Goal: Information Seeking & Learning: Check status

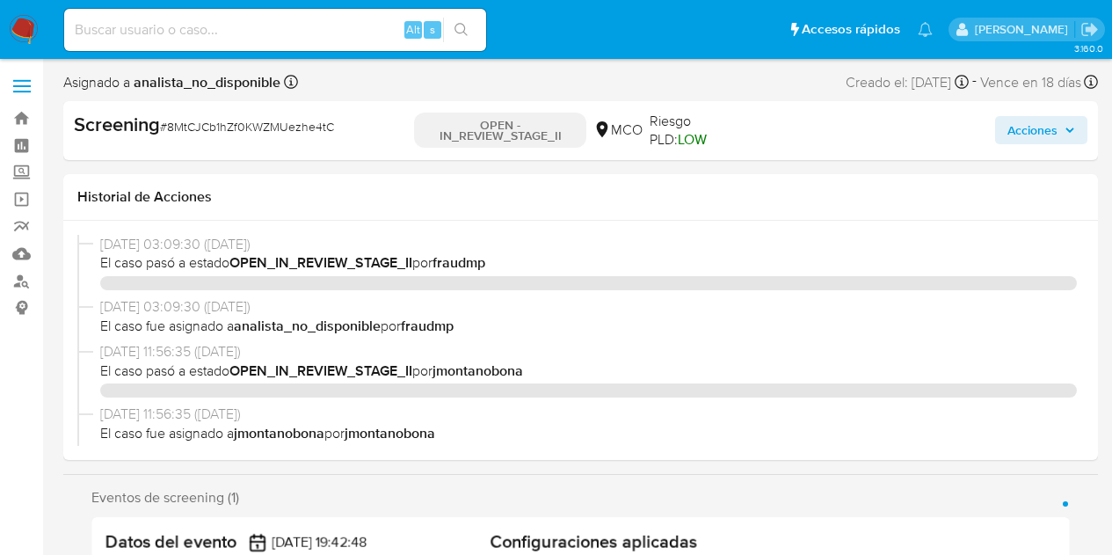
select select "10"
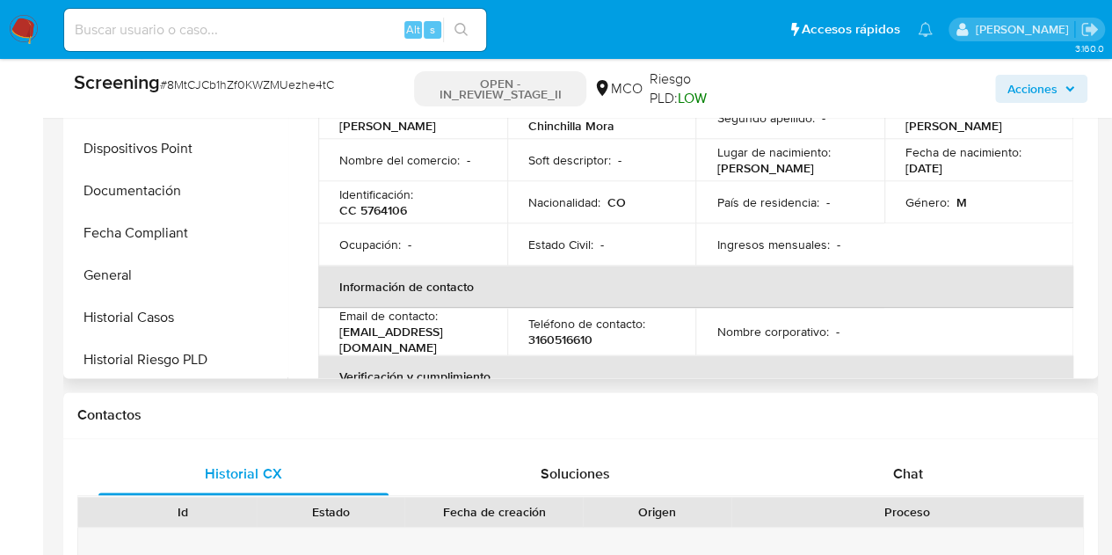
scroll to position [215, 0]
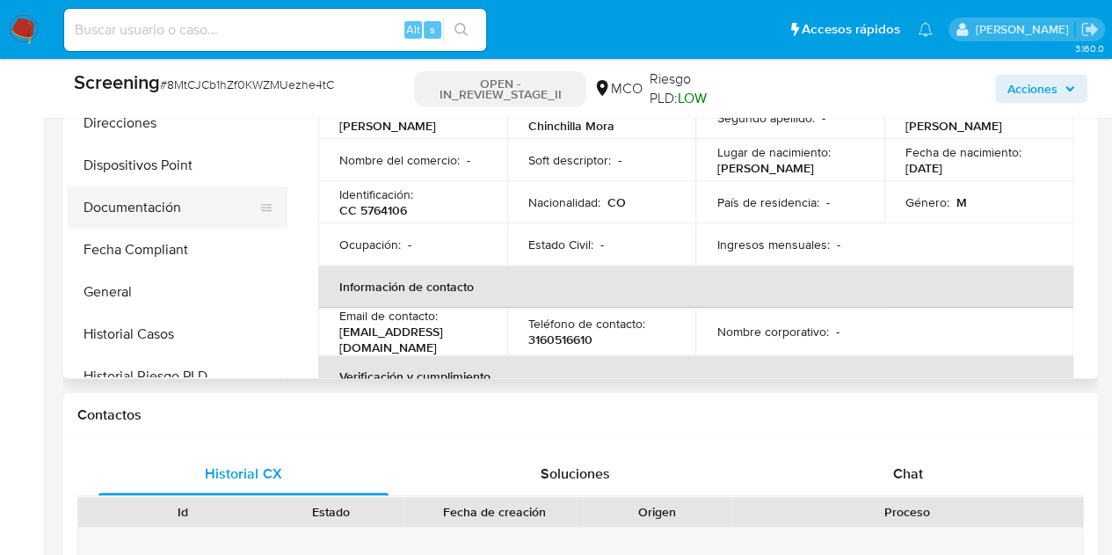
click at [172, 200] on button "Documentación" at bounding box center [171, 207] width 206 height 42
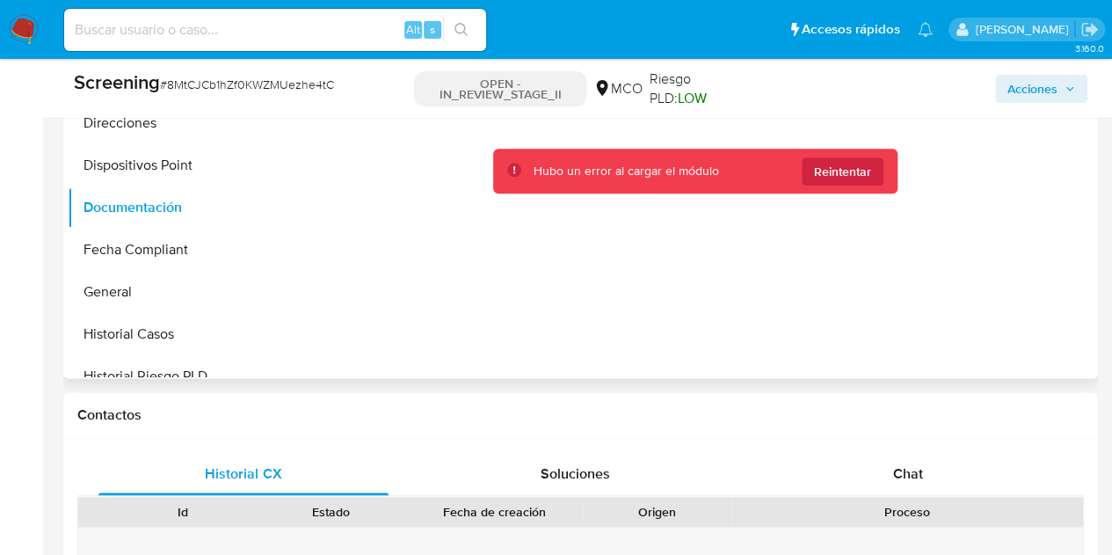
scroll to position [55, 0]
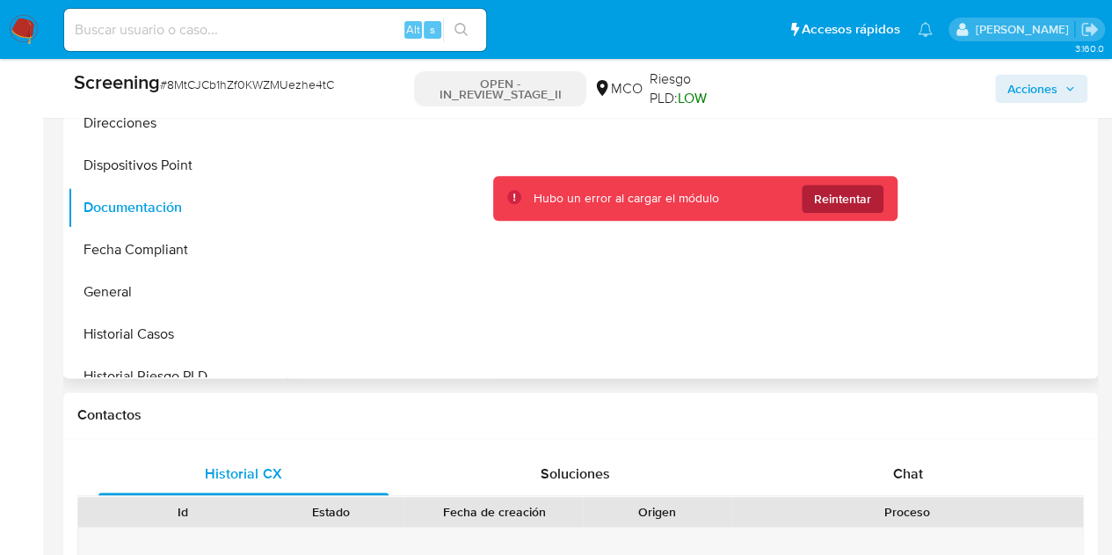
click at [848, 208] on span "Reintentar" at bounding box center [842, 199] width 57 height 28
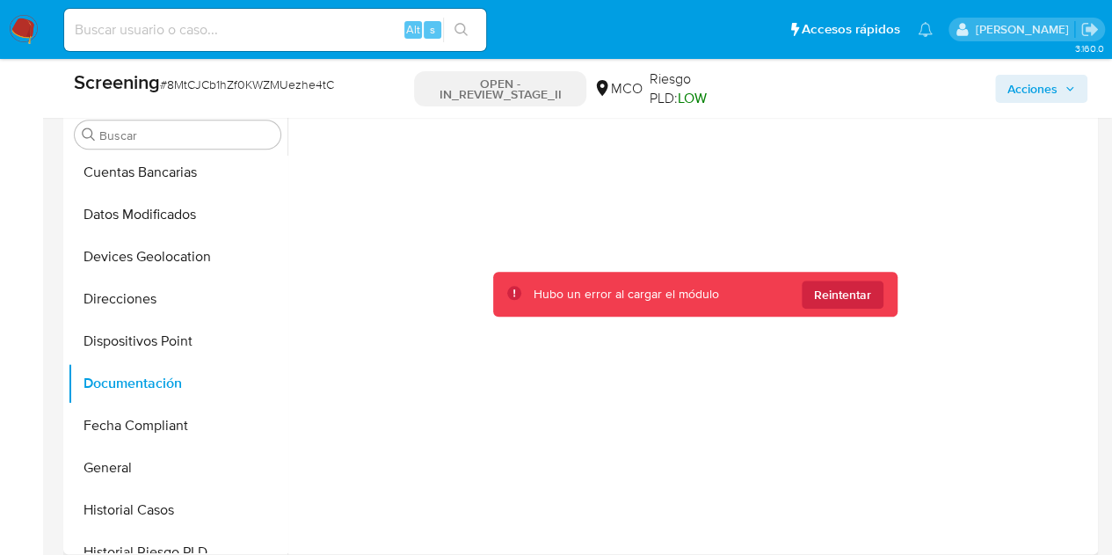
scroll to position [143, 0]
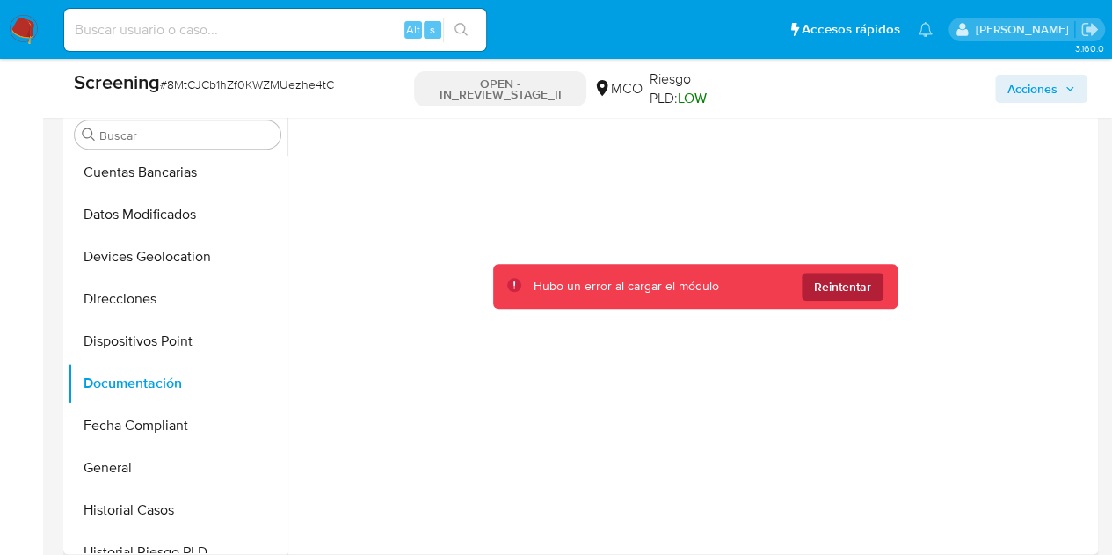
click at [850, 282] on span "Reintentar" at bounding box center [842, 287] width 57 height 28
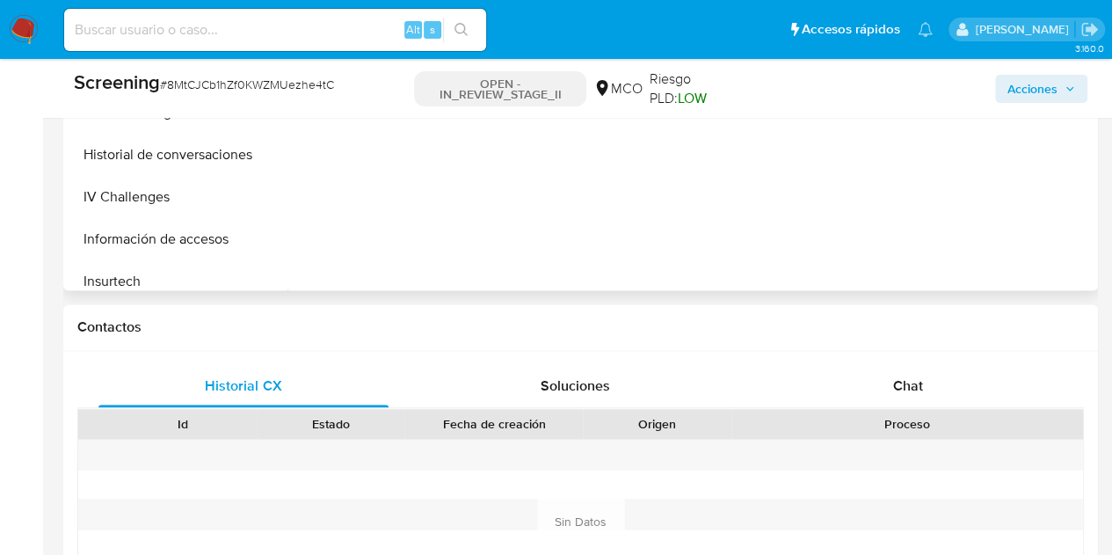
scroll to position [303, 0]
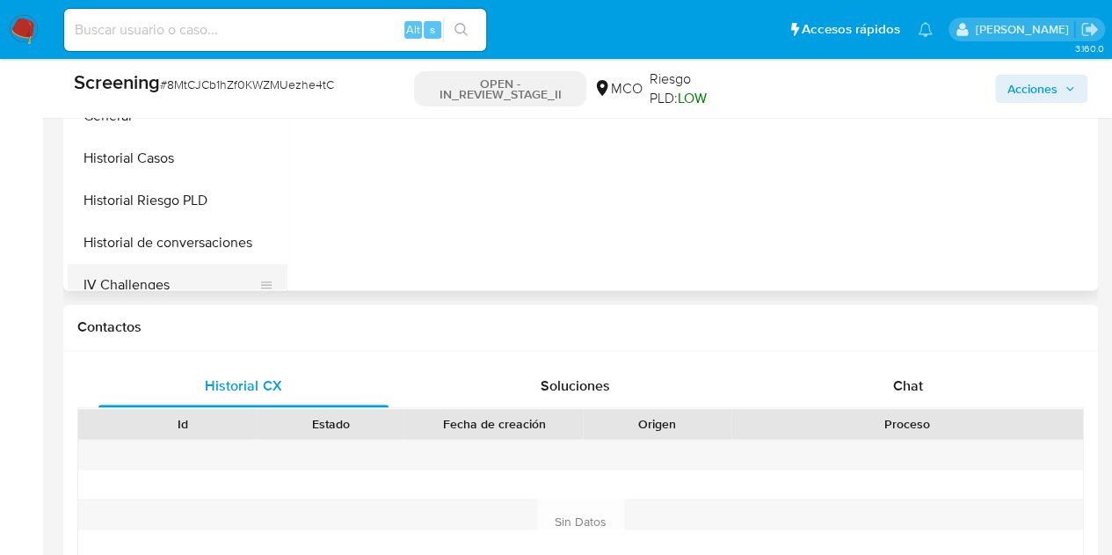
click at [151, 282] on button "IV Challenges" at bounding box center [171, 285] width 206 height 42
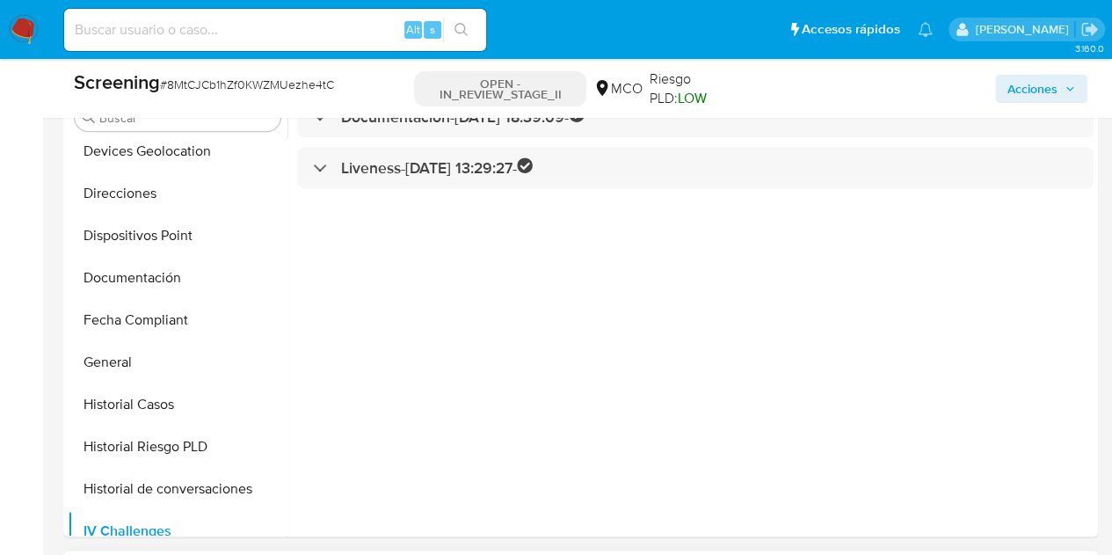
scroll to position [703, 0]
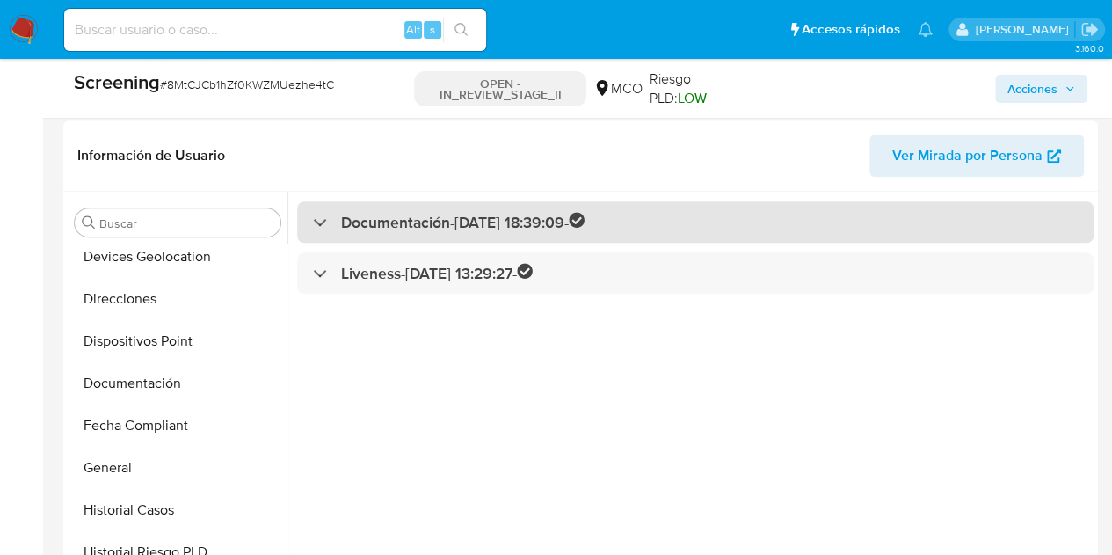
click at [343, 225] on h3 "Documentación - 09/09/2025 18:39:09 -" at bounding box center [463, 222] width 244 height 20
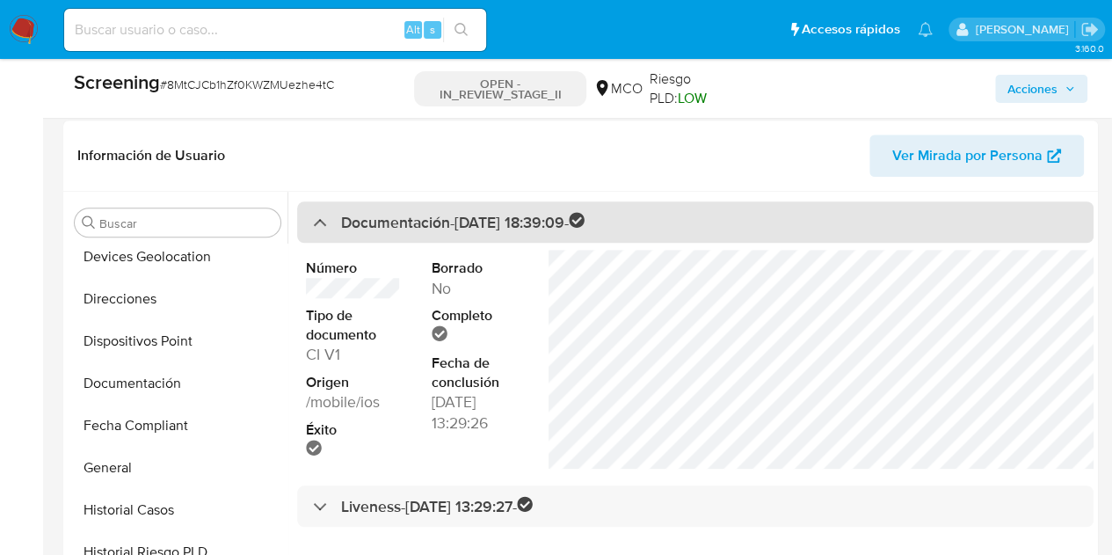
click at [343, 225] on h3 "Documentación - 09/09/2025 18:39:09 -" at bounding box center [463, 222] width 244 height 20
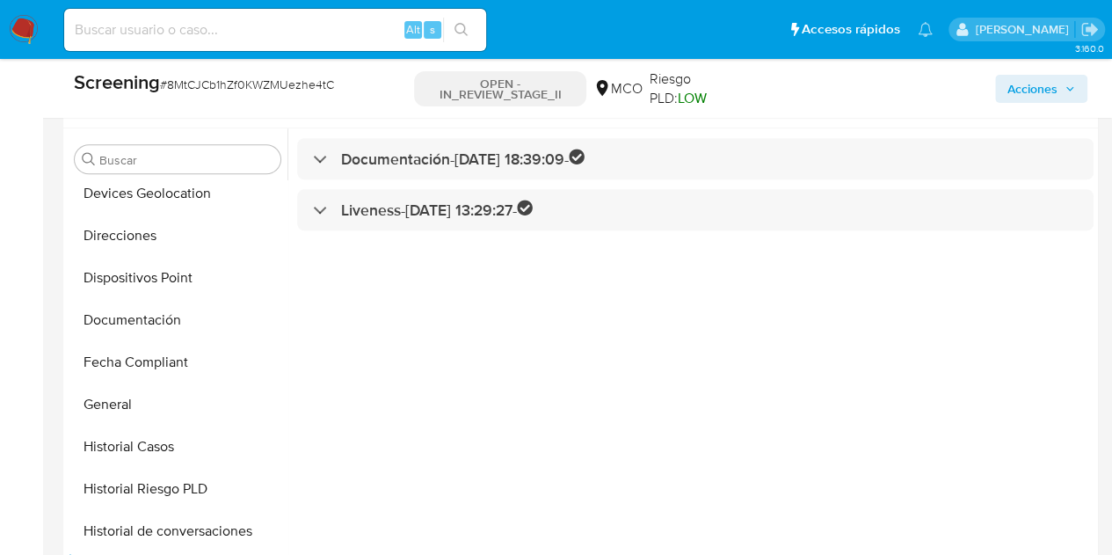
scroll to position [791, 0]
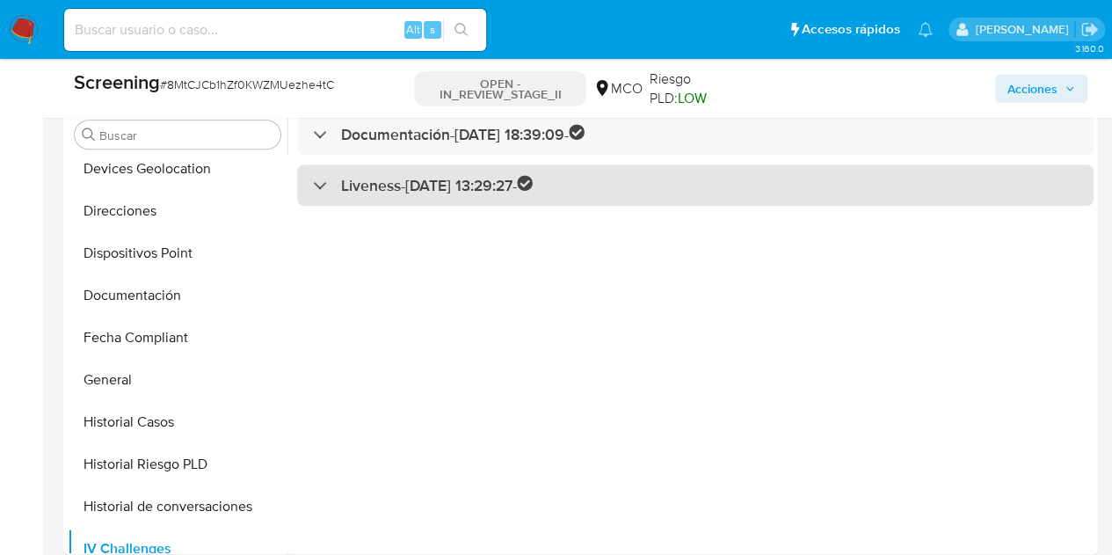
click at [339, 187] on div "Liveness - 10/09/2025 13:29:27 -" at bounding box center [423, 185] width 220 height 20
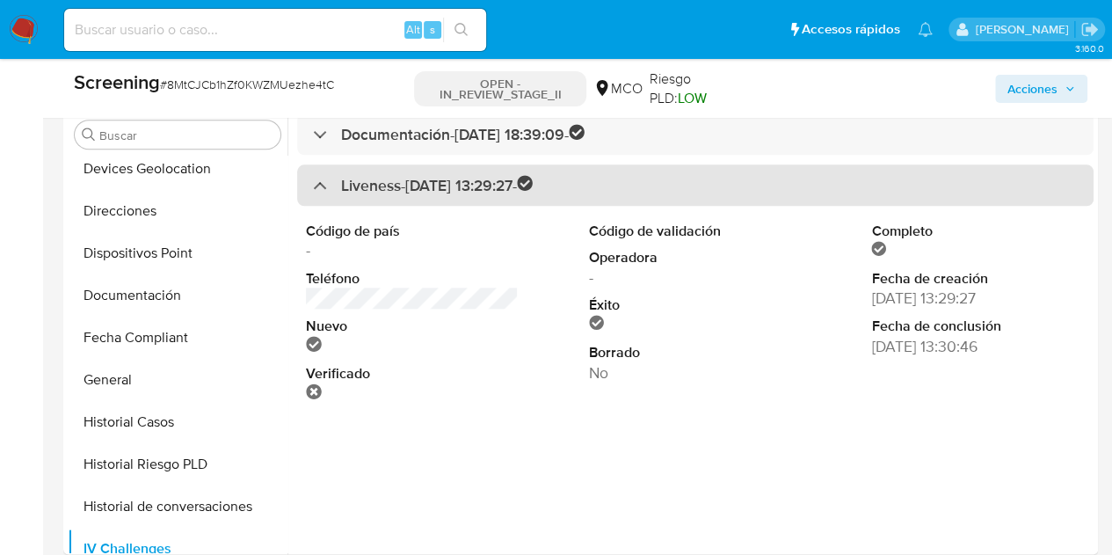
click at [339, 187] on div "Liveness - 10/09/2025 13:29:27 -" at bounding box center [423, 185] width 220 height 20
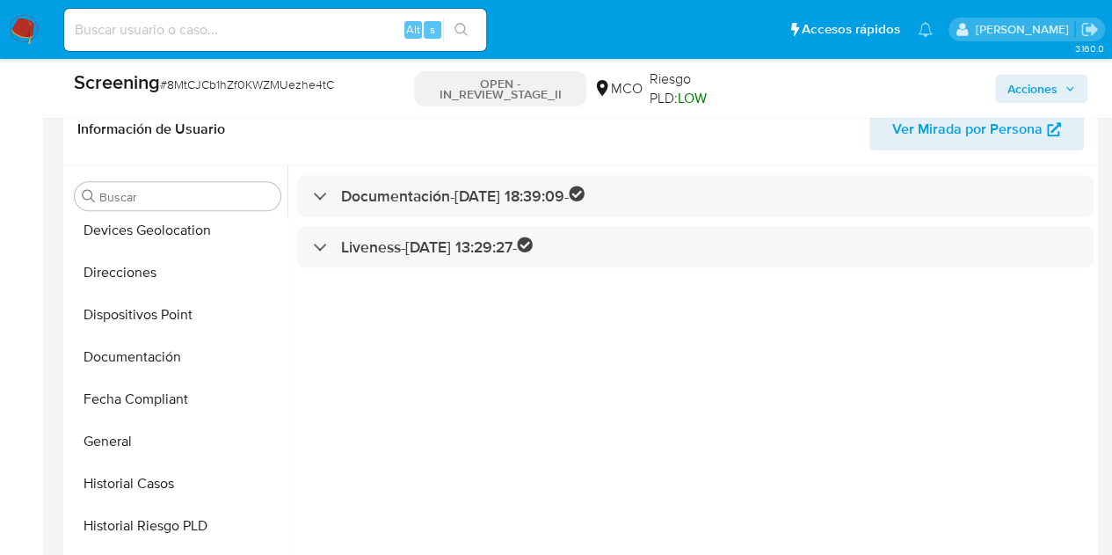
scroll to position [703, 0]
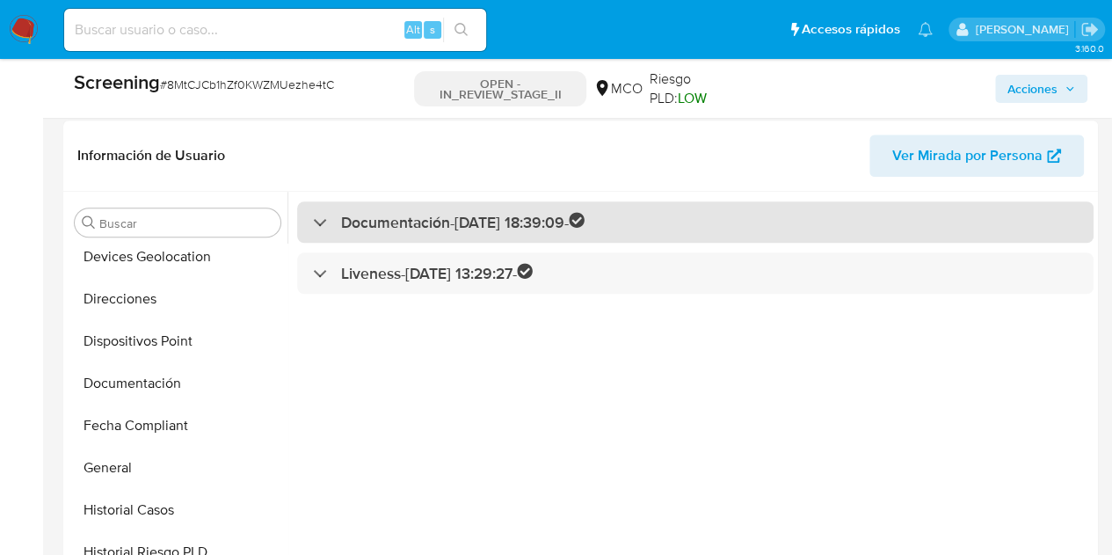
click at [313, 222] on div at bounding box center [313, 222] width 0 height 0
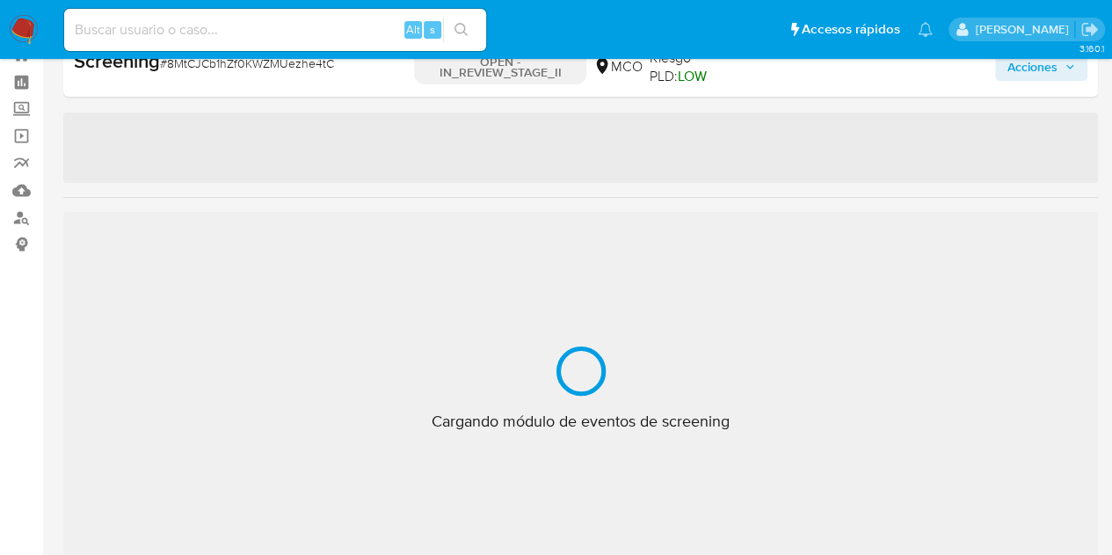
scroll to position [827, 0]
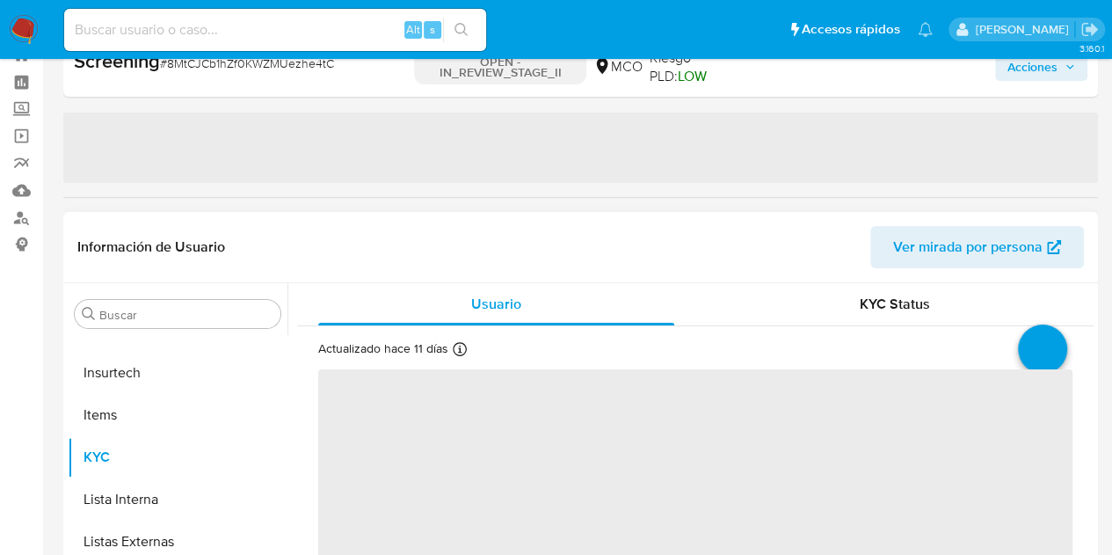
select select "10"
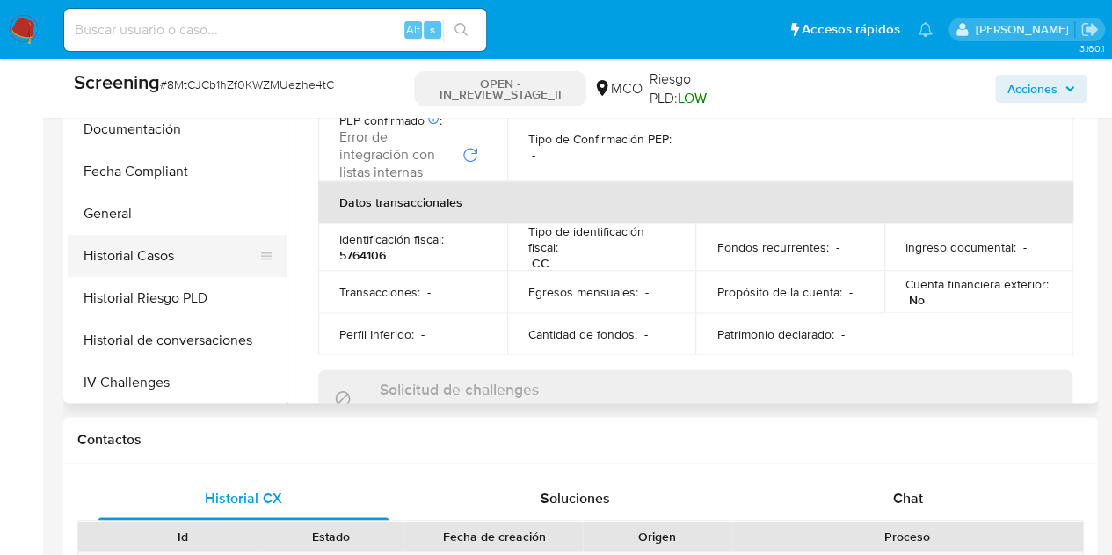
scroll to position [352, 0]
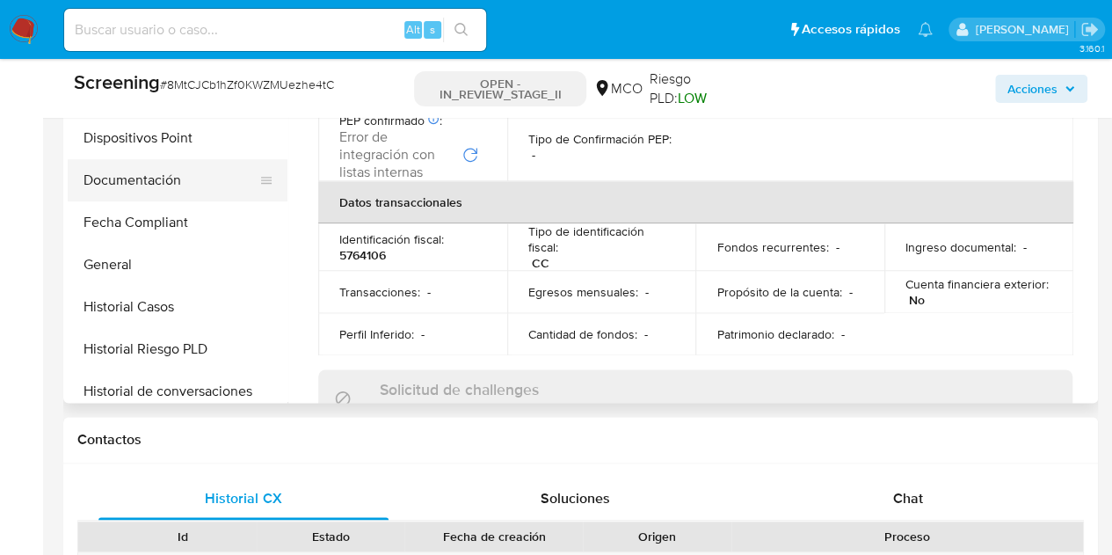
click at [139, 181] on button "Documentación" at bounding box center [171, 180] width 206 height 42
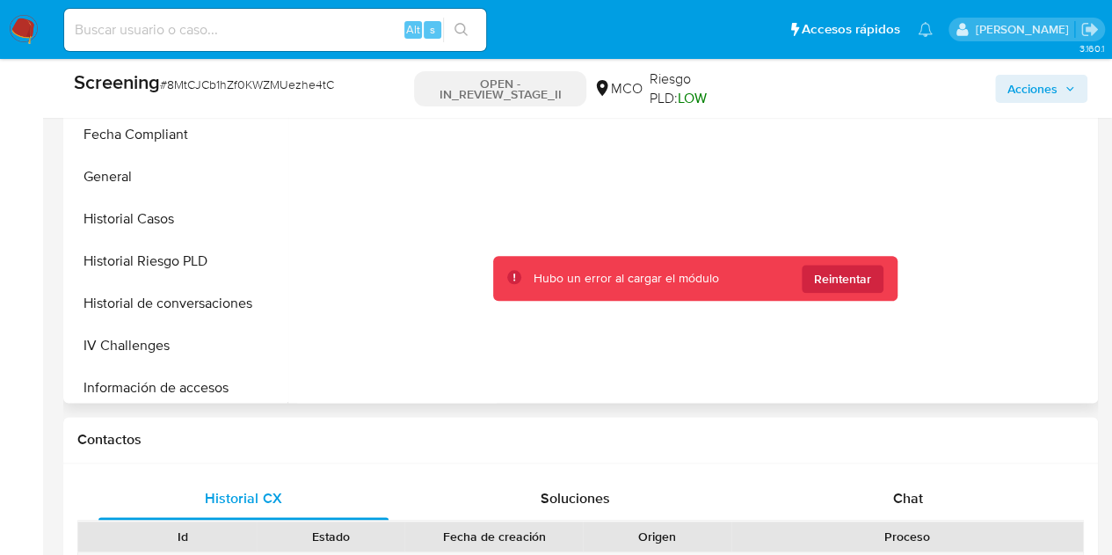
scroll to position [855, 0]
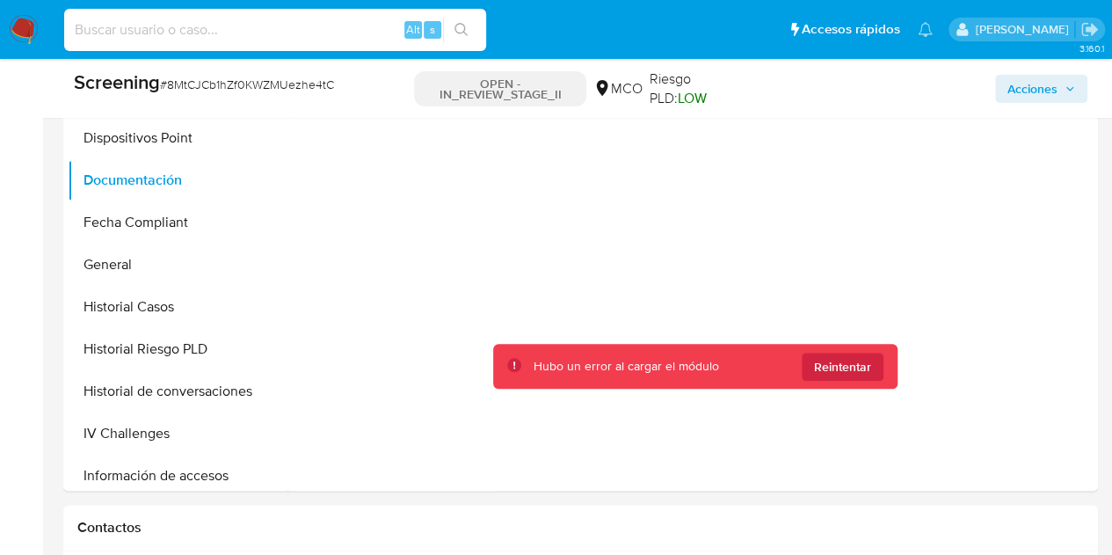
click at [370, 18] on input at bounding box center [275, 29] width 422 height 23
paste input "VX1jANgaRZ5TFTdPOjEOm010"
type input "VX1jANgaRZ5TFTdPOjEOm010"
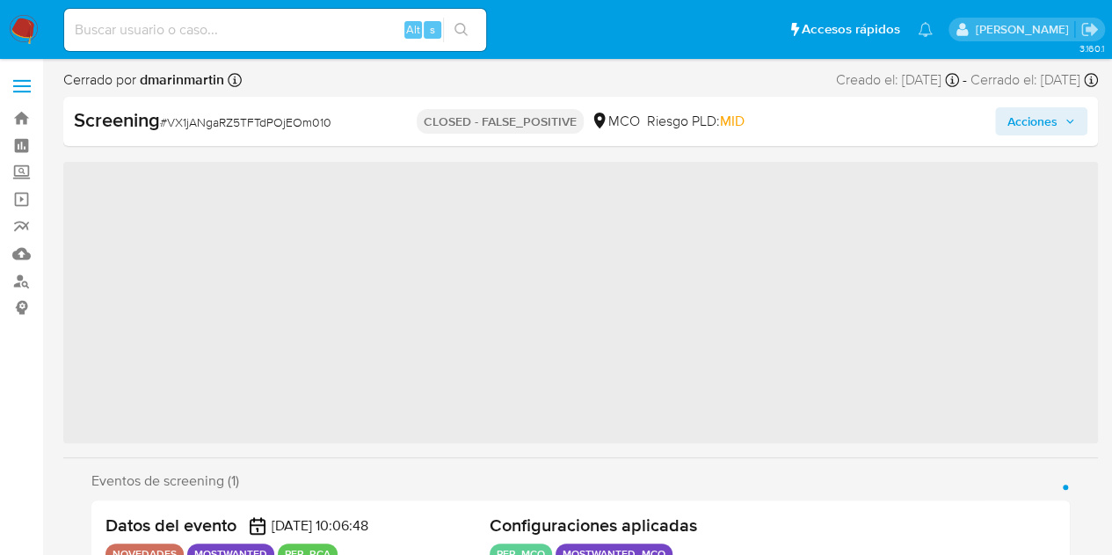
scroll to position [827, 0]
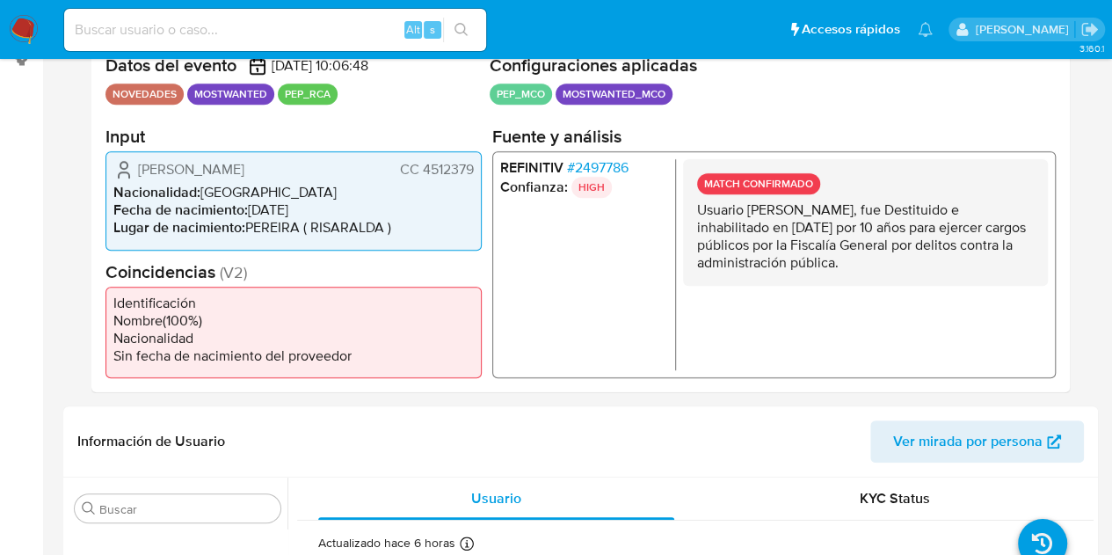
select select "10"
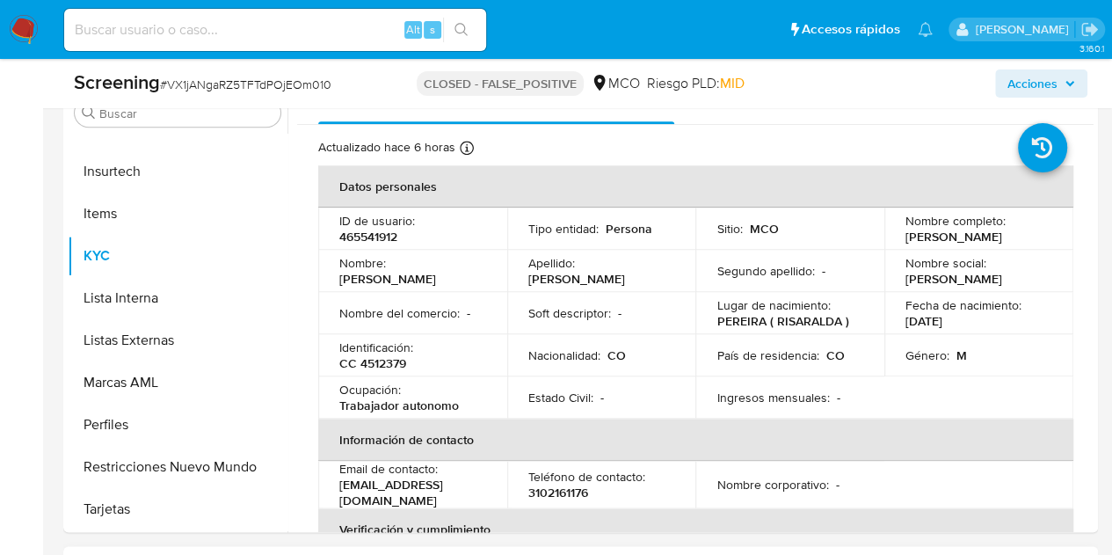
scroll to position [967, 0]
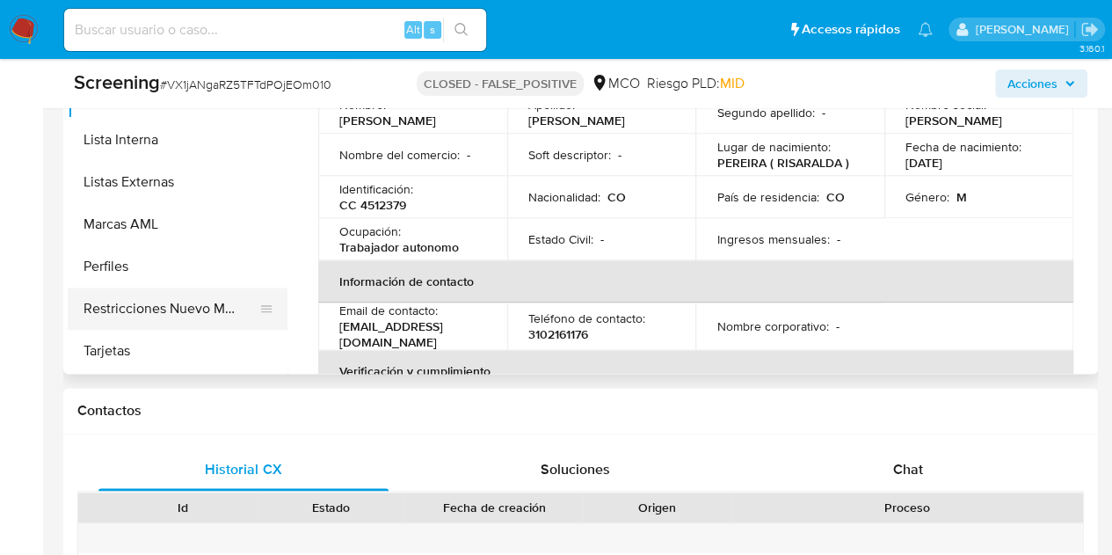
click at [194, 310] on button "Restricciones Nuevo Mundo" at bounding box center [171, 309] width 206 height 42
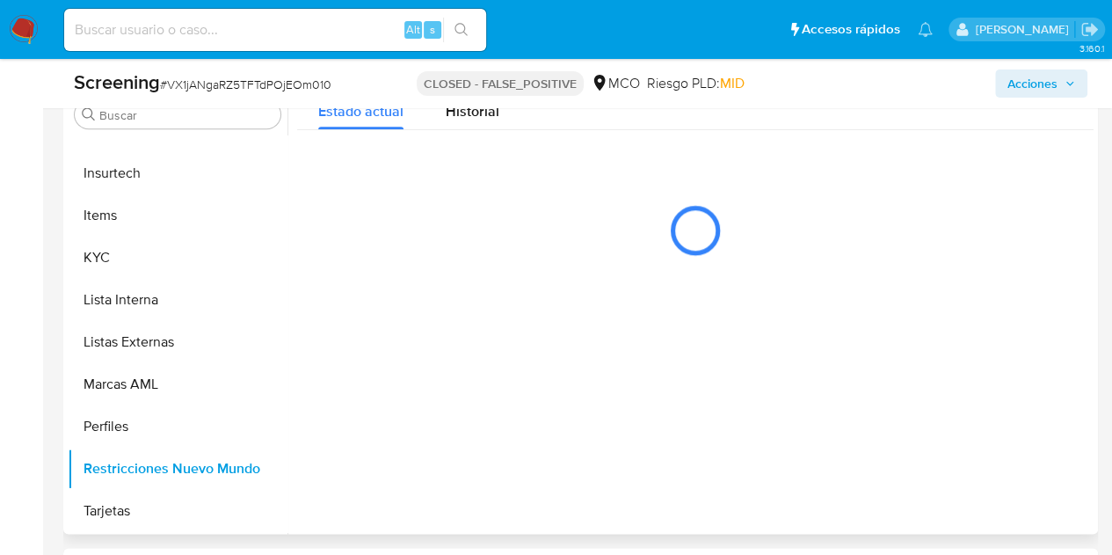
scroll to position [791, 0]
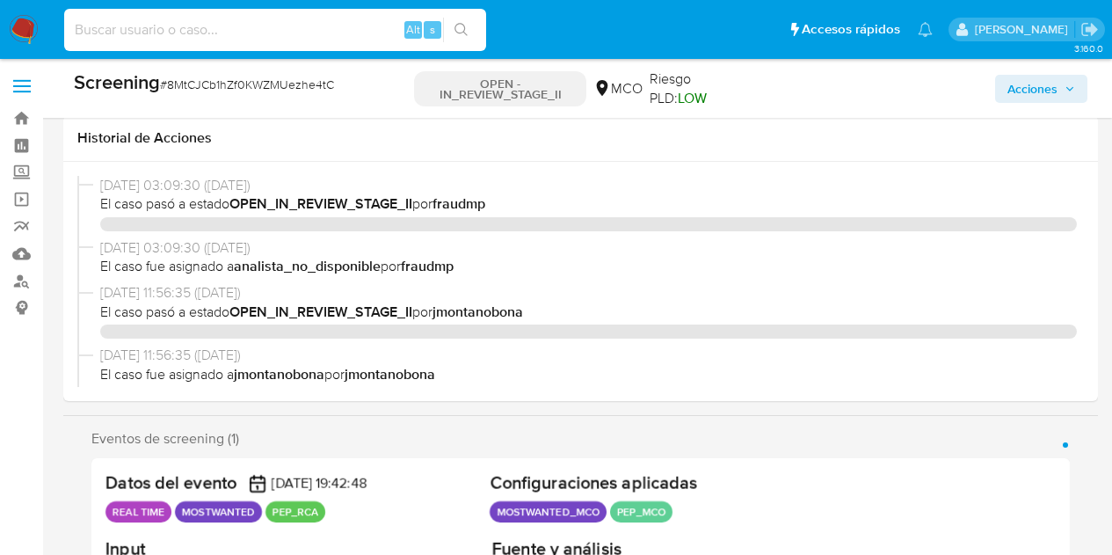
select select "10"
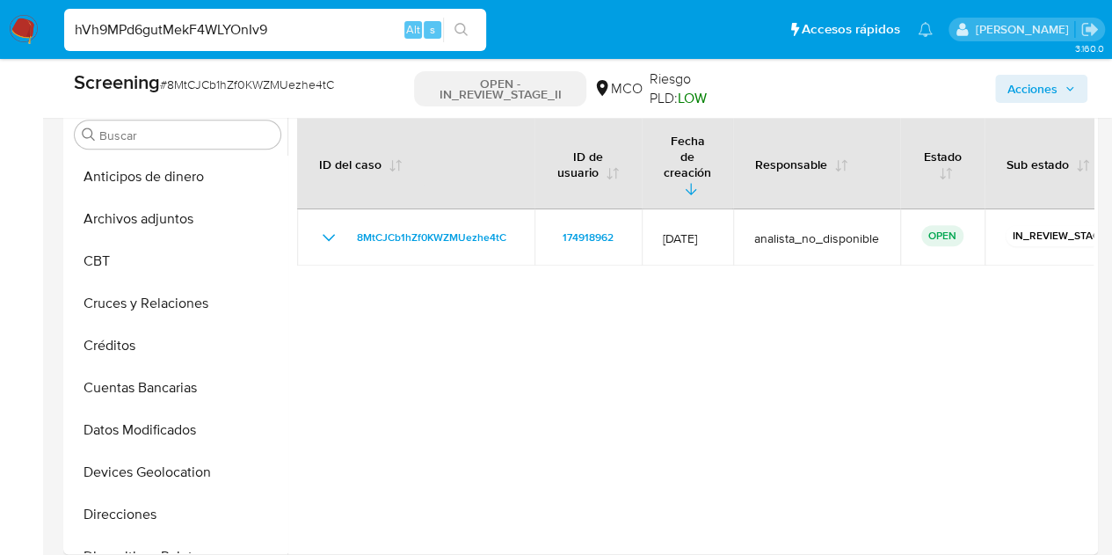
scroll to position [528, 0]
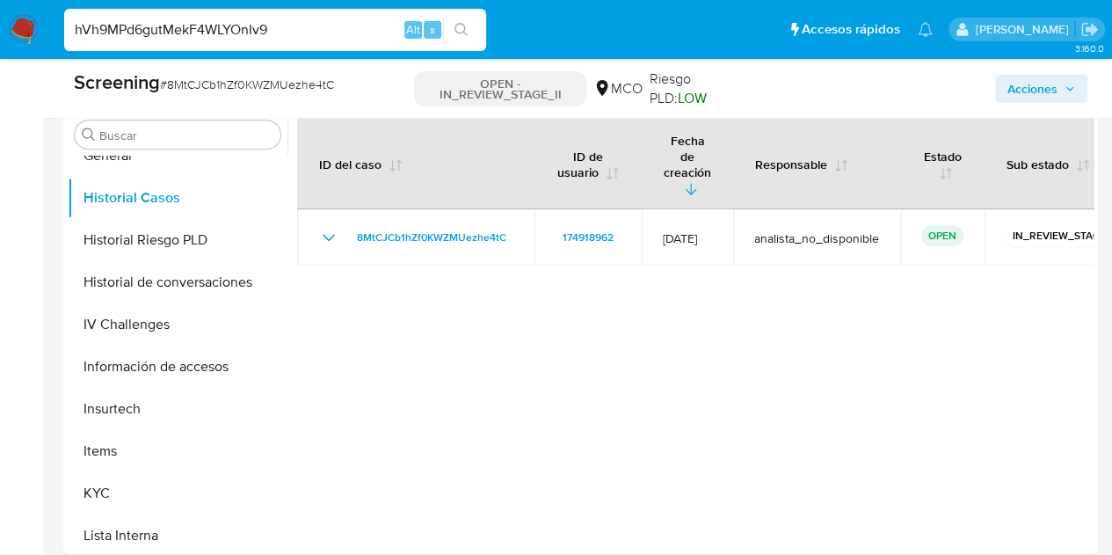
type input "hVh9MPd6gutMekF4WLYOnIv9"
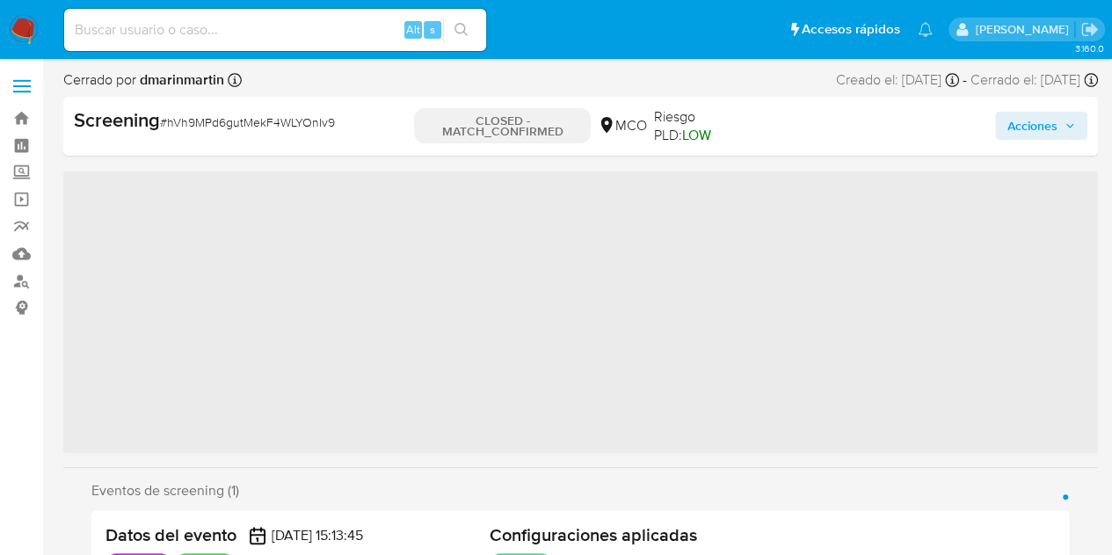
scroll to position [742, 0]
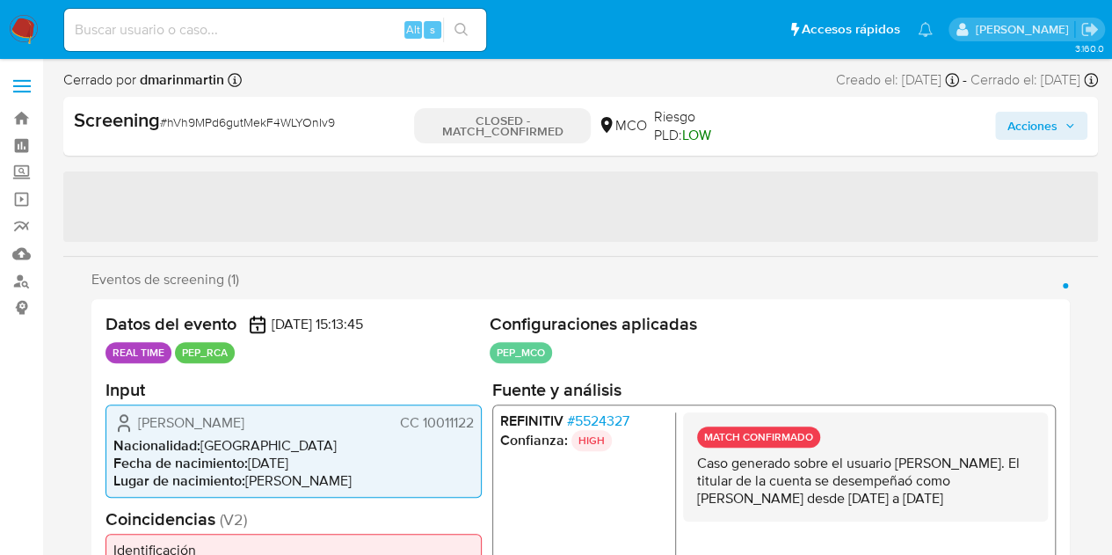
select select "10"
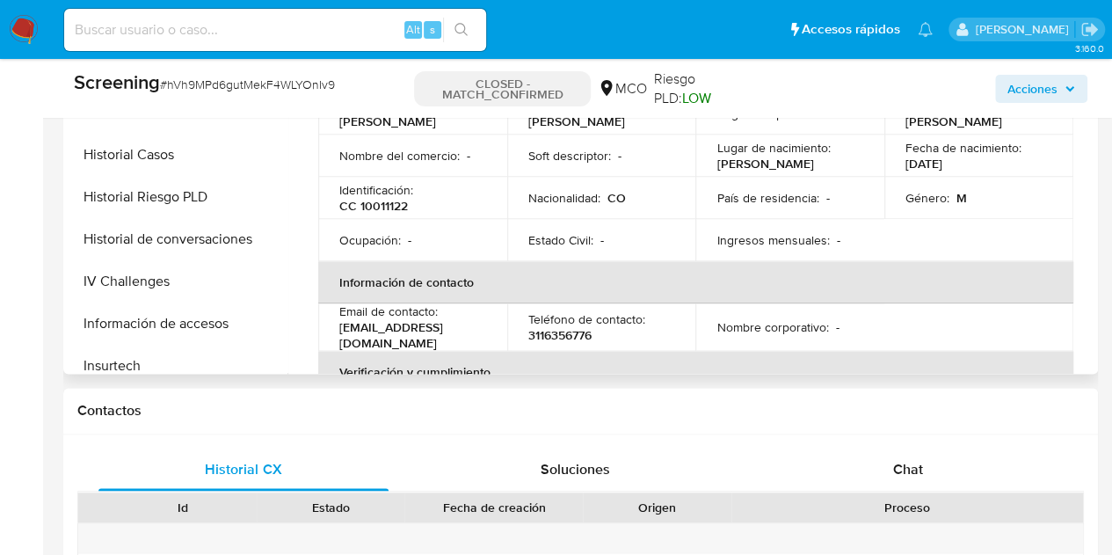
scroll to position [302, 0]
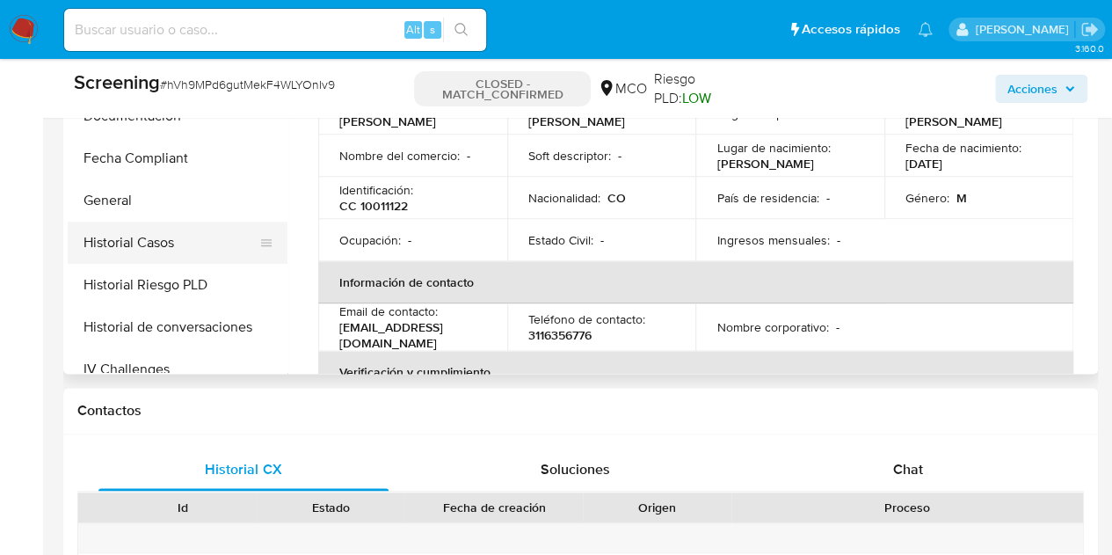
click at [154, 228] on button "Historial Casos" at bounding box center [171, 243] width 206 height 42
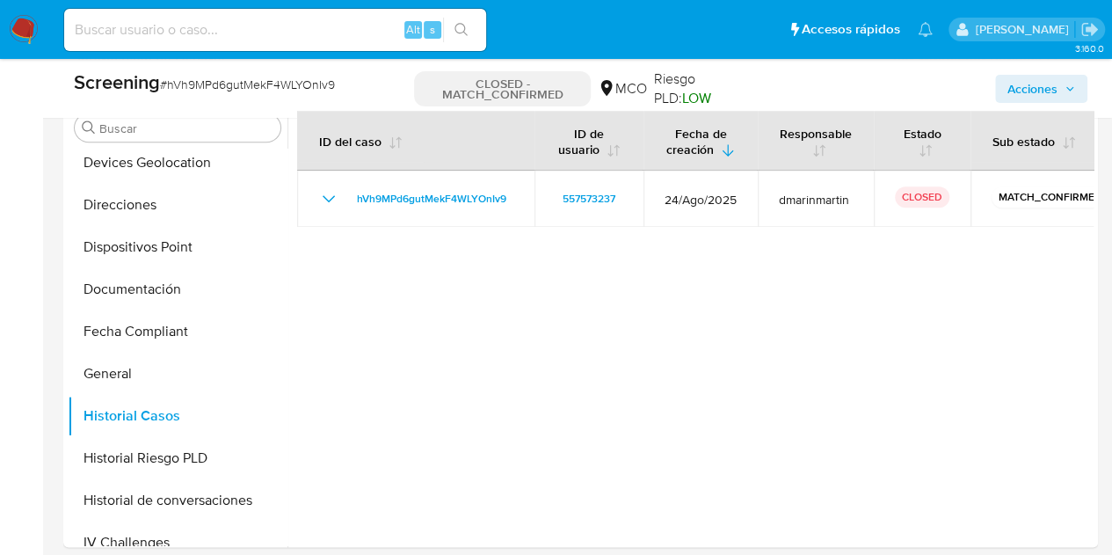
scroll to position [791, 0]
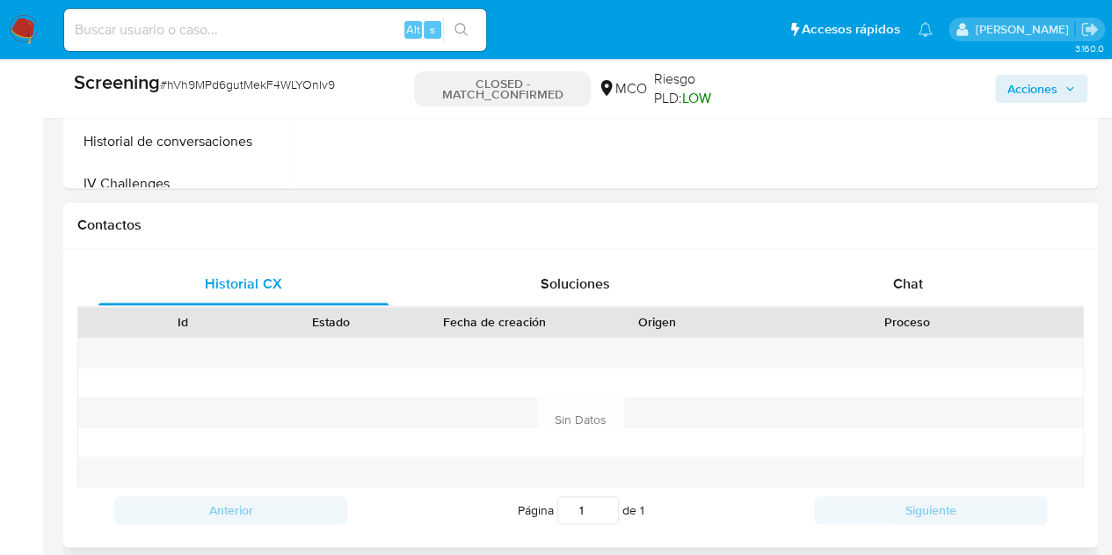
drag, startPoint x: 404, startPoint y: 547, endPoint x: 528, endPoint y: 523, distance: 125.4
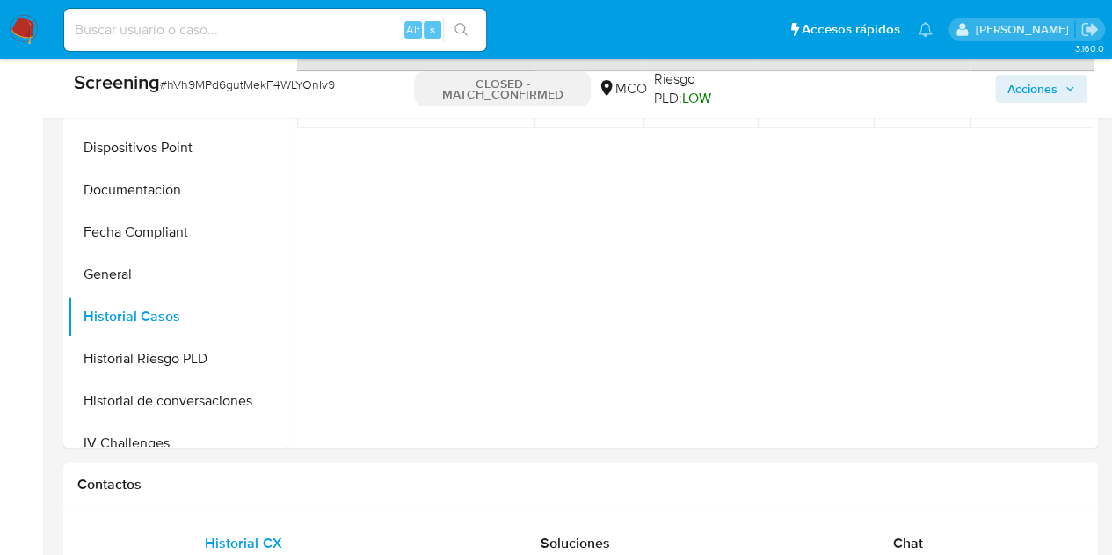
scroll to position [630, 0]
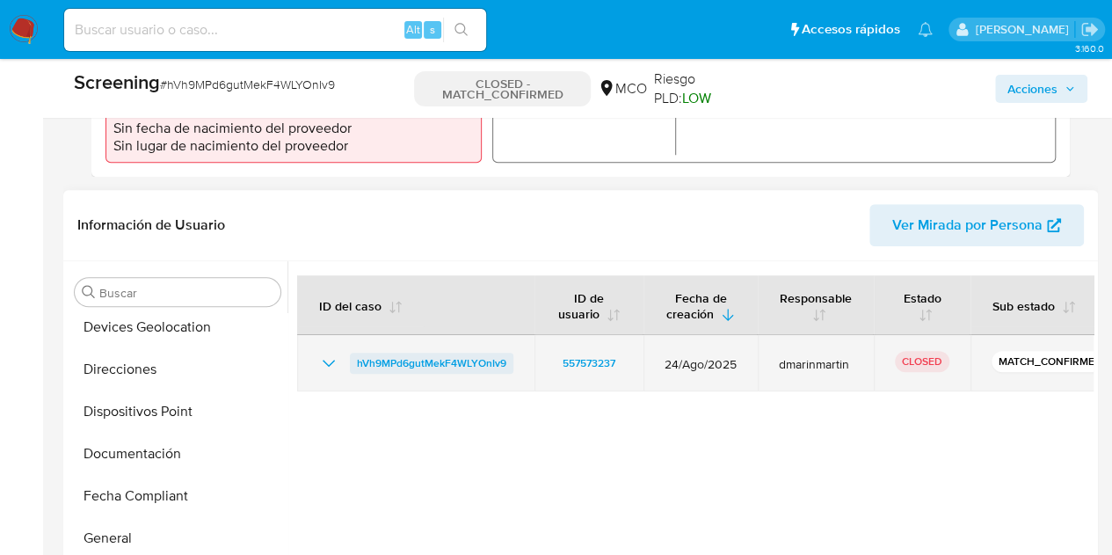
click at [480, 365] on span "hVh9MPd6gutMekF4WLYOnIv9" at bounding box center [431, 363] width 149 height 21
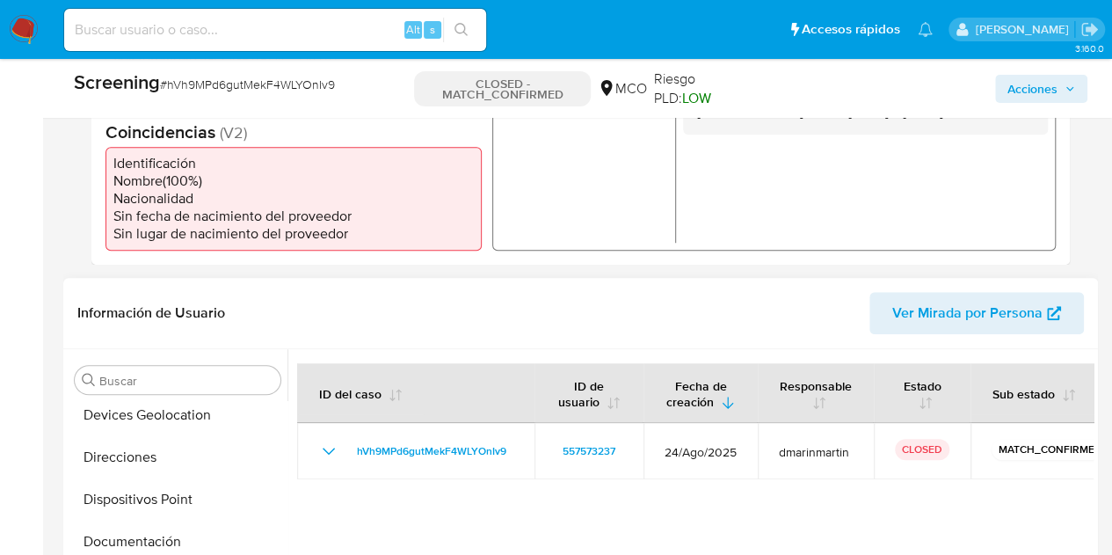
scroll to position [542, 0]
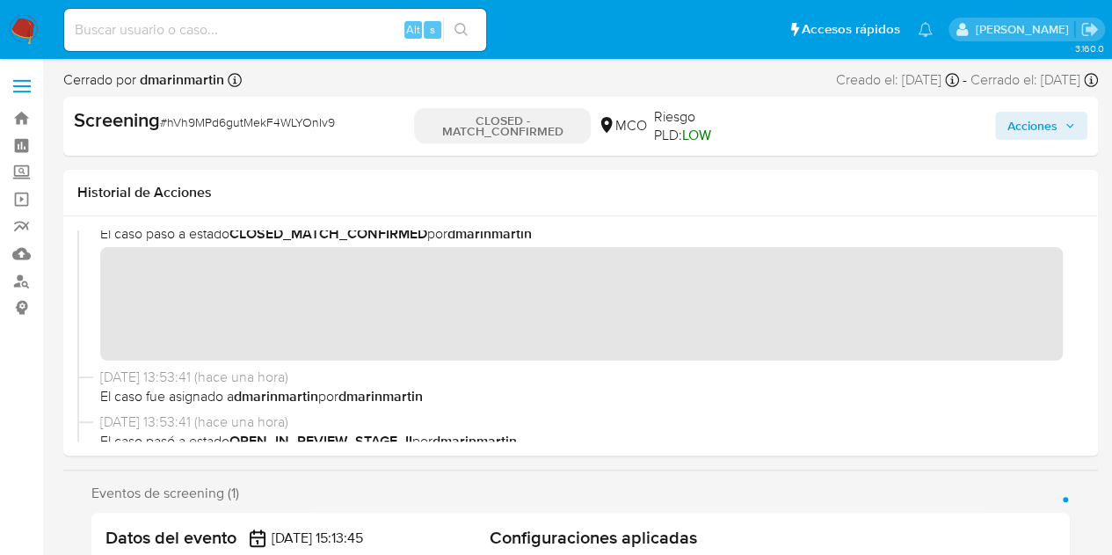
scroll to position [0, 0]
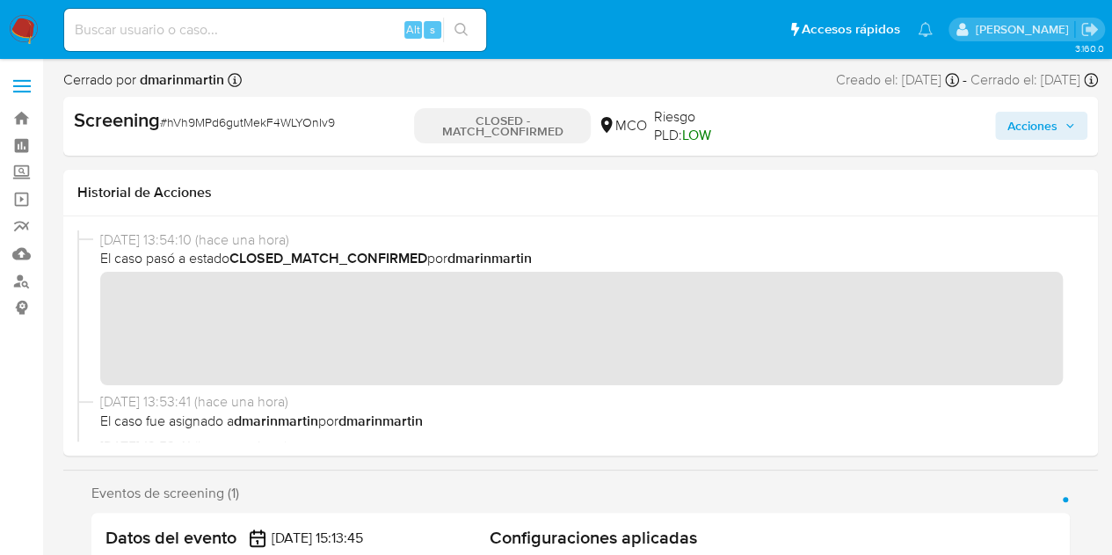
drag, startPoint x: 92, startPoint y: 409, endPoint x: 353, endPoint y: 405, distance: 261.2
click at [353, 405] on div "22/09/2025 13:53:41 (hace una hora) El caso fue asignado a dmarinmartin por dma…" at bounding box center [580, 414] width 1007 height 45
click at [255, 254] on b "CLOSED_MATCH_CONFIRMED" at bounding box center [328, 258] width 198 height 20
click at [262, 268] on b "CLOSED_MATCH_CONFIRMED" at bounding box center [328, 258] width 198 height 20
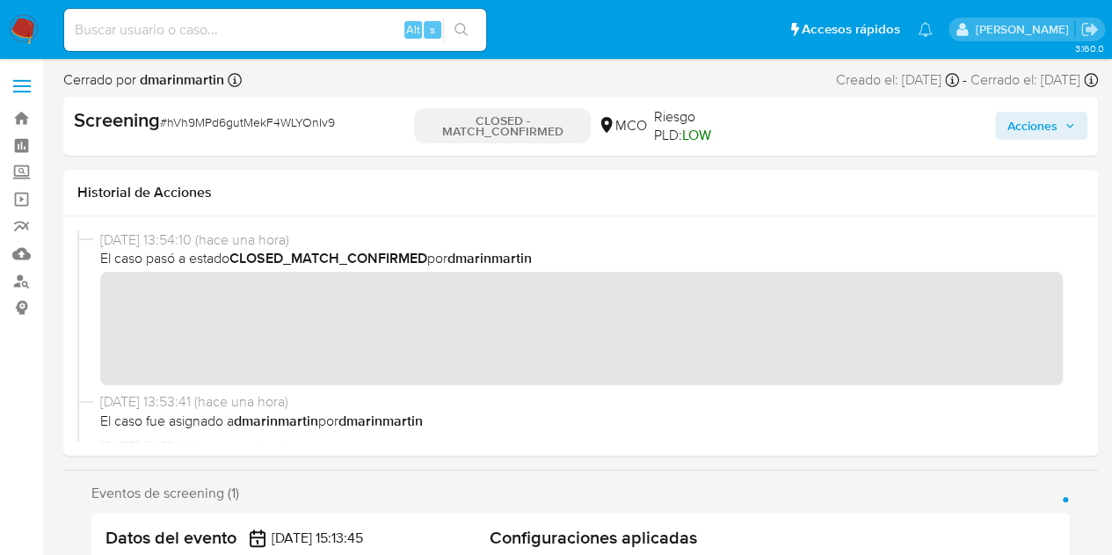
drag, startPoint x: 285, startPoint y: 259, endPoint x: 233, endPoint y: 258, distance: 51.9
click at [233, 258] on span "El caso pasó a estado CLOSED_MATCH_CONFIRMED por dmarinmartin" at bounding box center [588, 258] width 977 height 19
click at [248, 40] on input at bounding box center [275, 29] width 422 height 23
paste input "QRcBmvJRhUzITvhPM3jus20O"
type input "QRcBmvJRhUzITvhPM3jus20O"
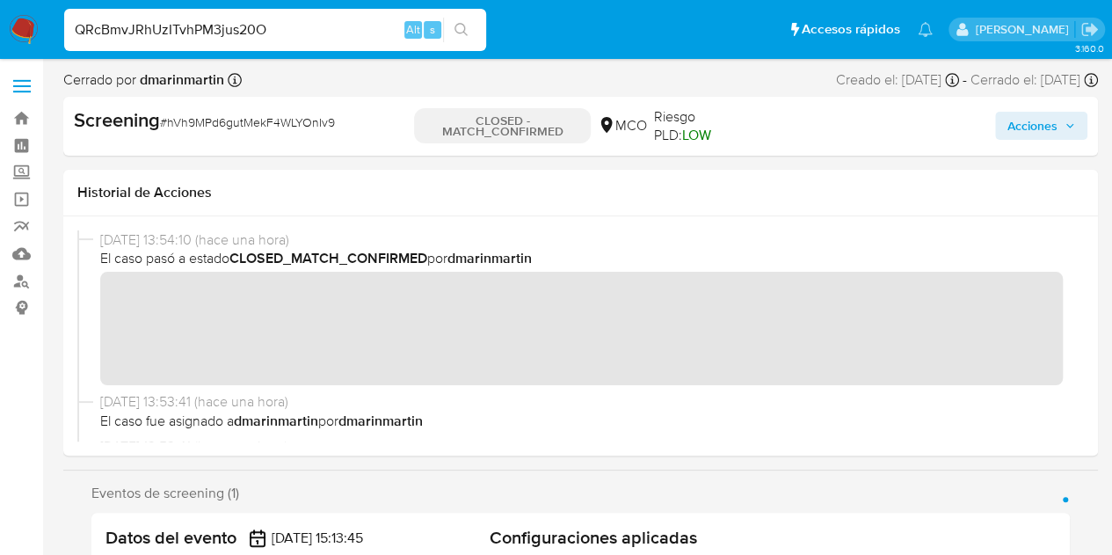
click at [317, 31] on input "QRcBmvJRhUzITvhPM3jus20O" at bounding box center [275, 29] width 422 height 23
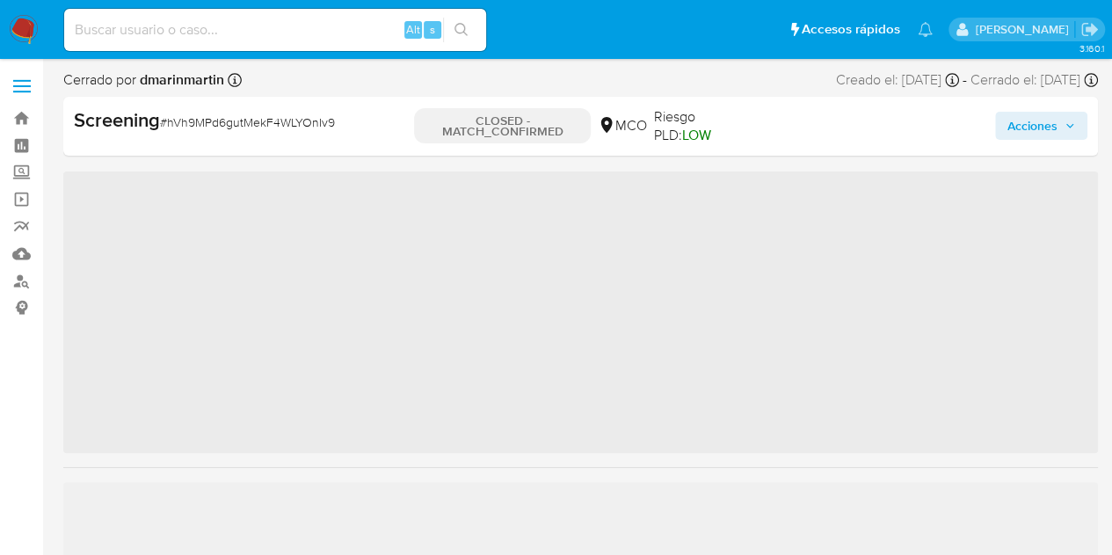
scroll to position [826, 0]
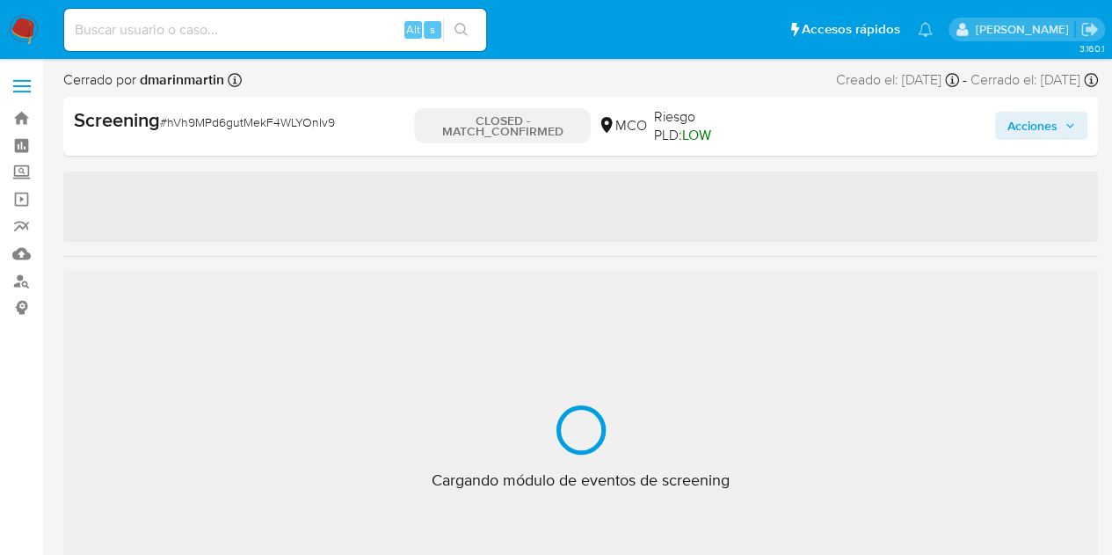
select select "10"
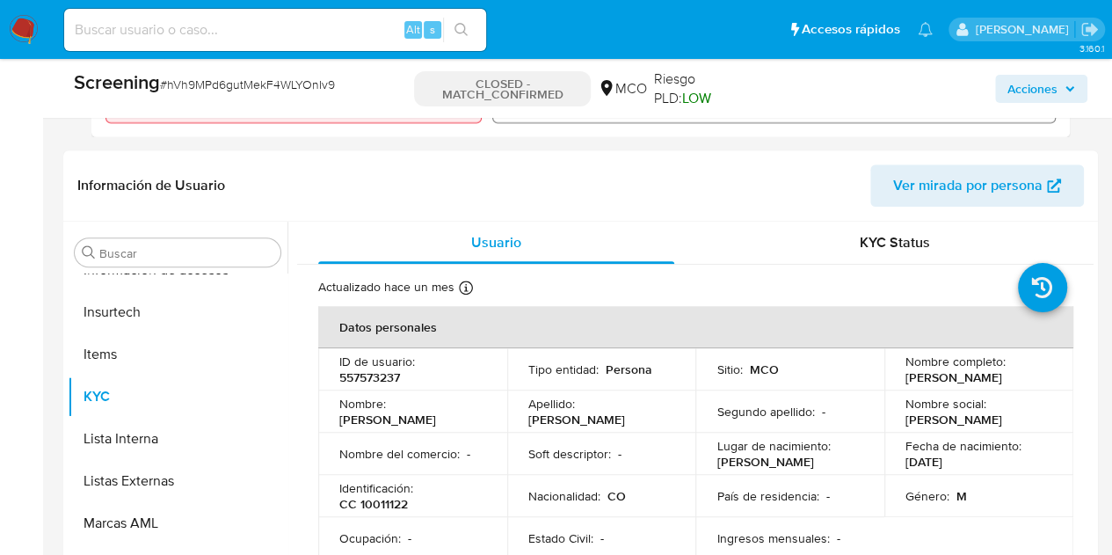
scroll to position [642, 0]
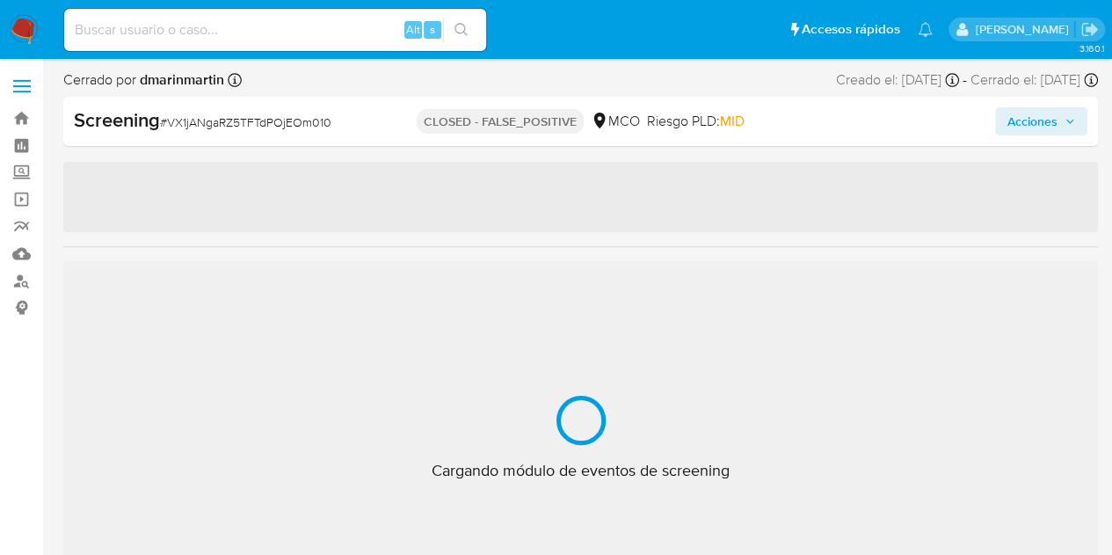
scroll to position [827, 0]
click at [215, 26] on input at bounding box center [275, 29] width 422 height 23
paste input "QRcBmvJRhUzITvhPM3jus20O"
type input "QRcBmvJRhUzITvhPM3jus20O"
select select "10"
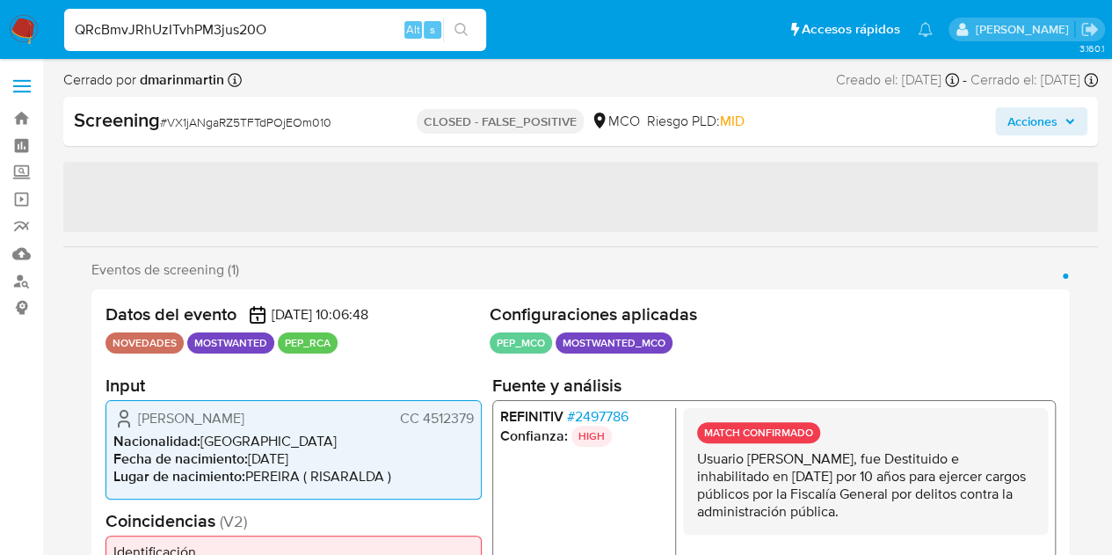
type input "QRcBmvJRhUzITvhPM3jus20O"
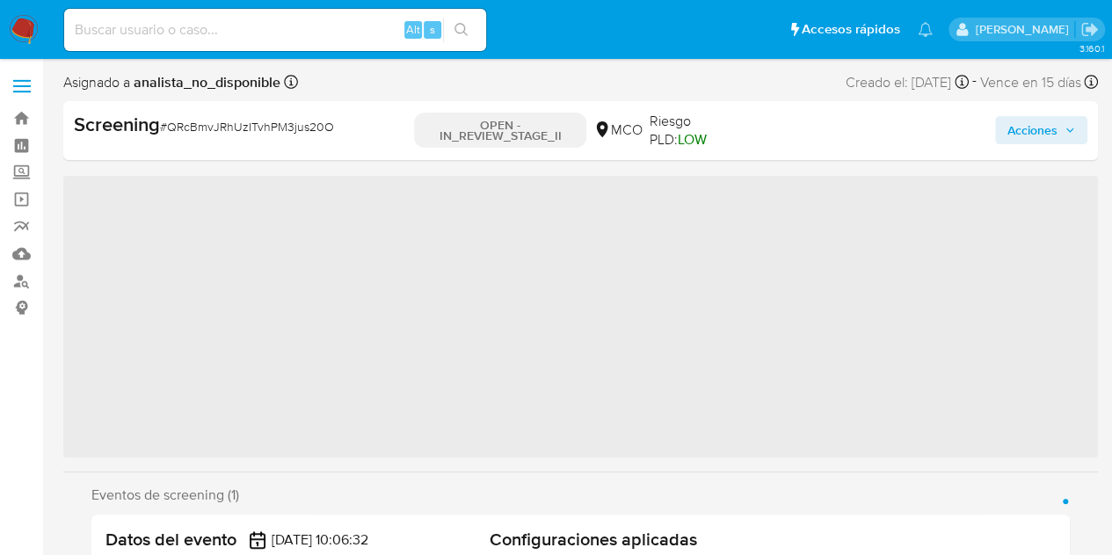
scroll to position [827, 0]
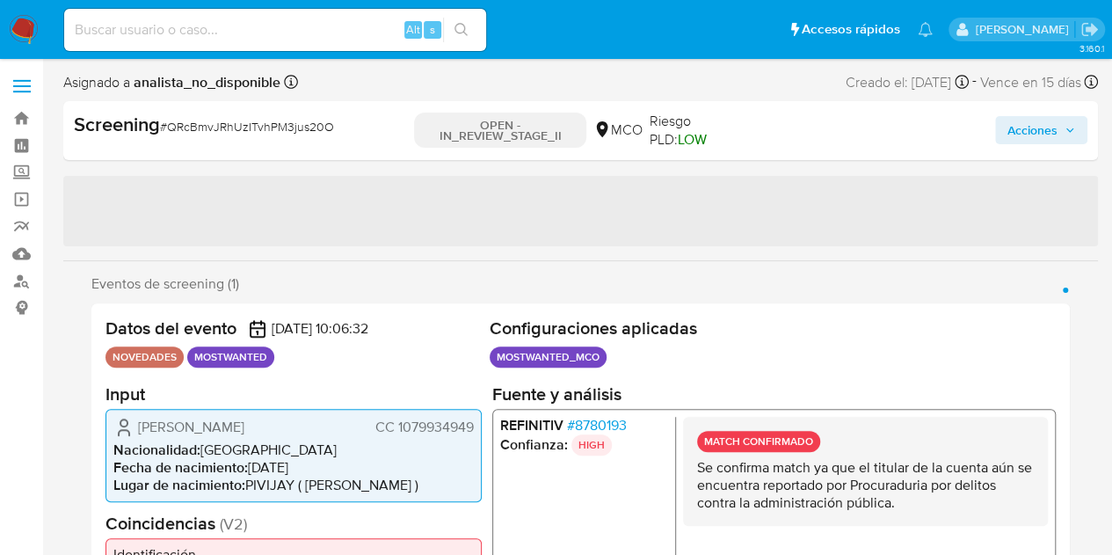
select select "10"
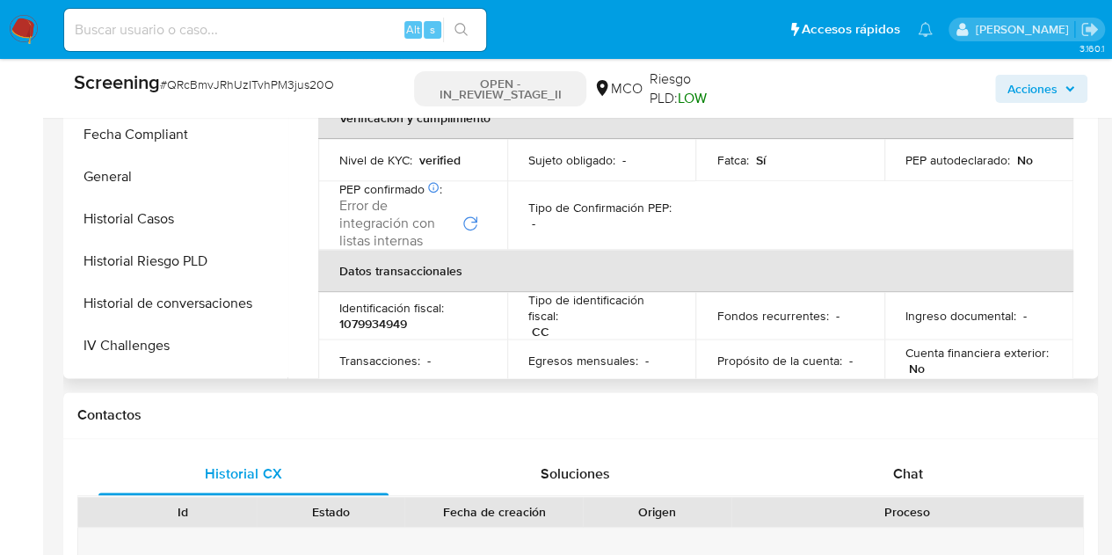
scroll to position [388, 0]
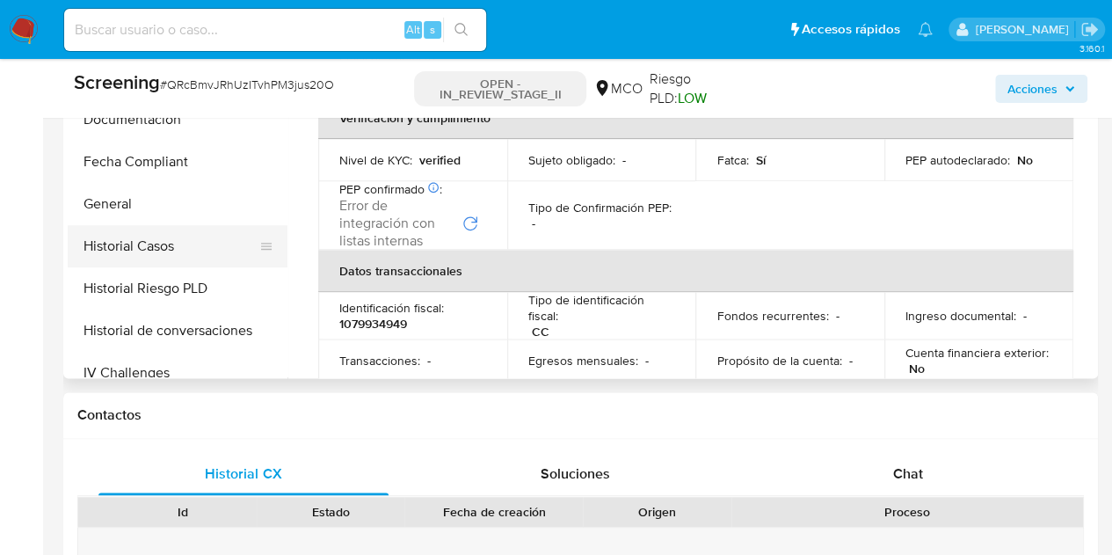
click at [146, 235] on button "Historial Casos" at bounding box center [171, 246] width 206 height 42
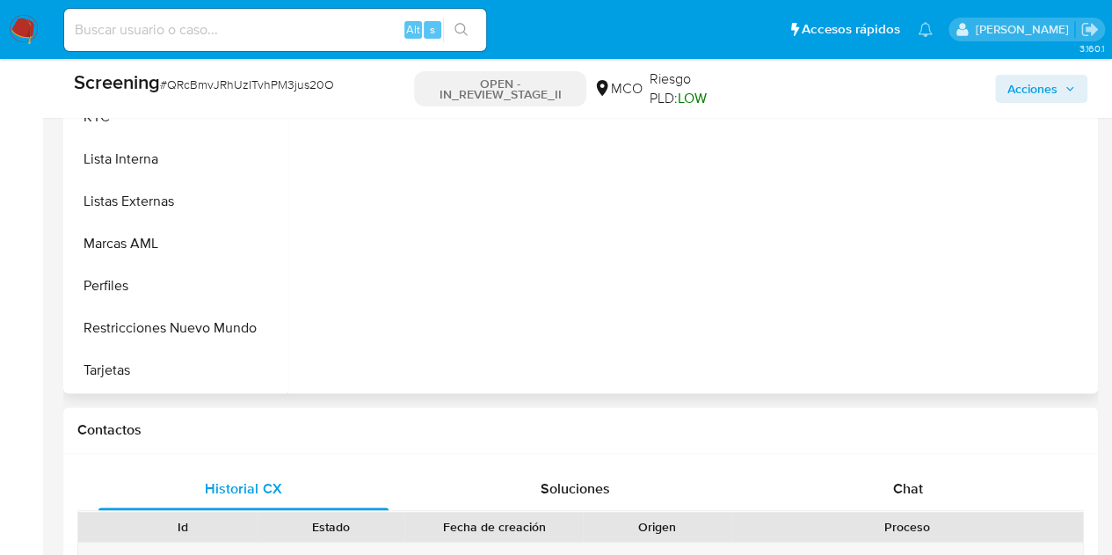
scroll to position [967, 0]
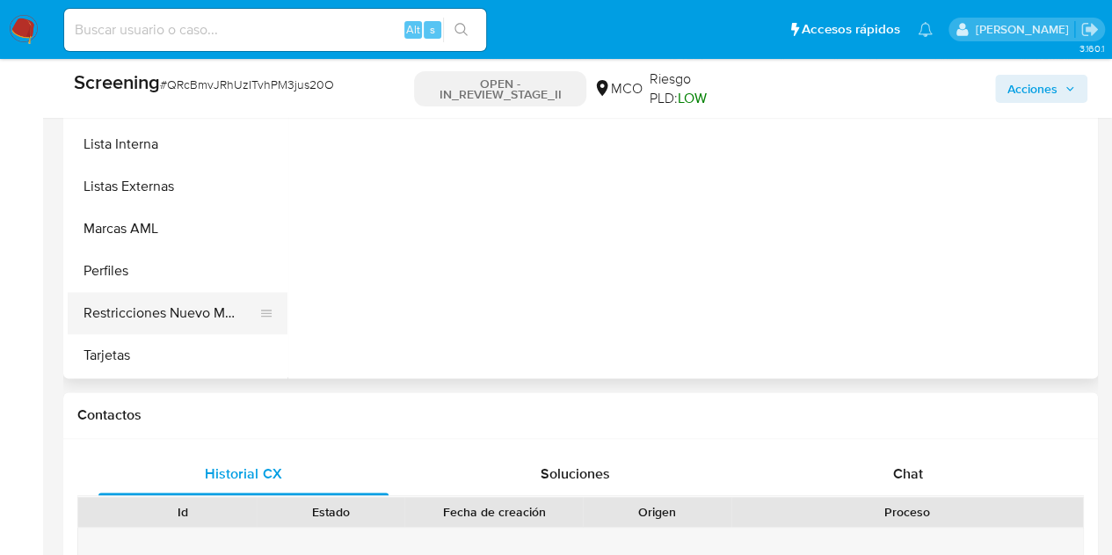
click at [193, 300] on button "Restricciones Nuevo Mundo" at bounding box center [171, 313] width 206 height 42
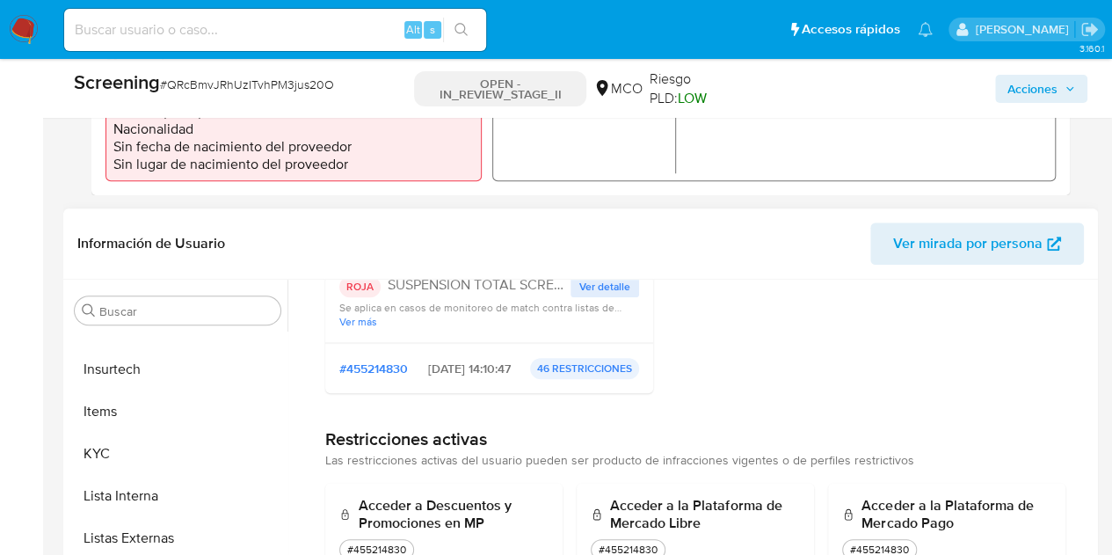
scroll to position [176, 0]
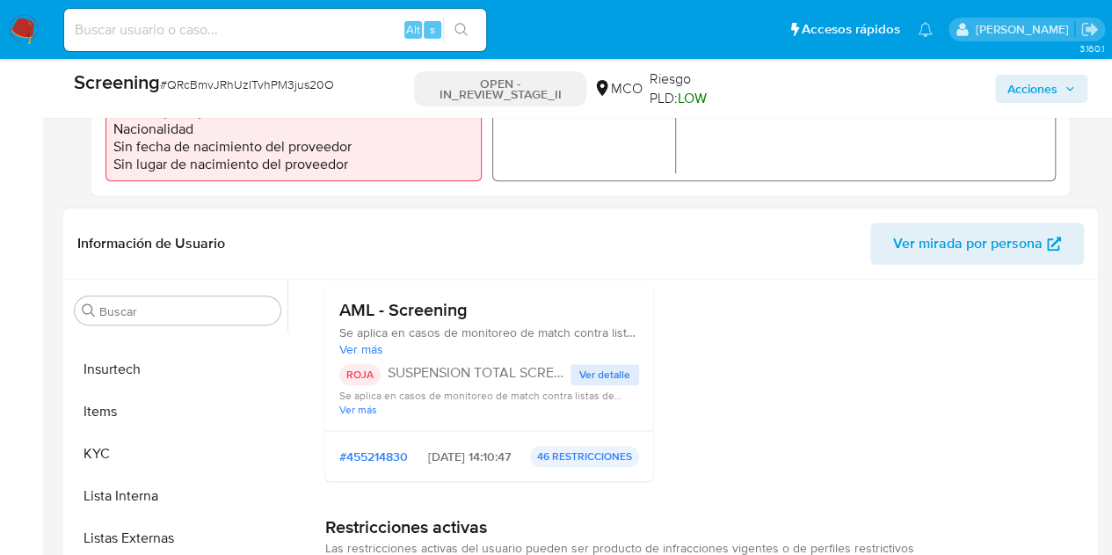
click at [603, 374] on span "Ver detalle" at bounding box center [604, 375] width 51 height 18
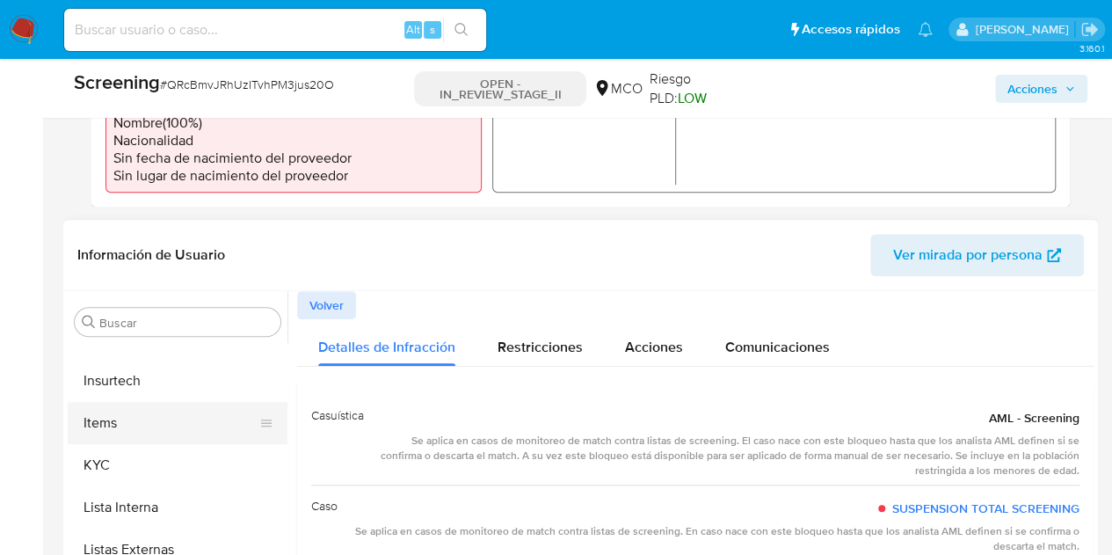
scroll to position [703, 0]
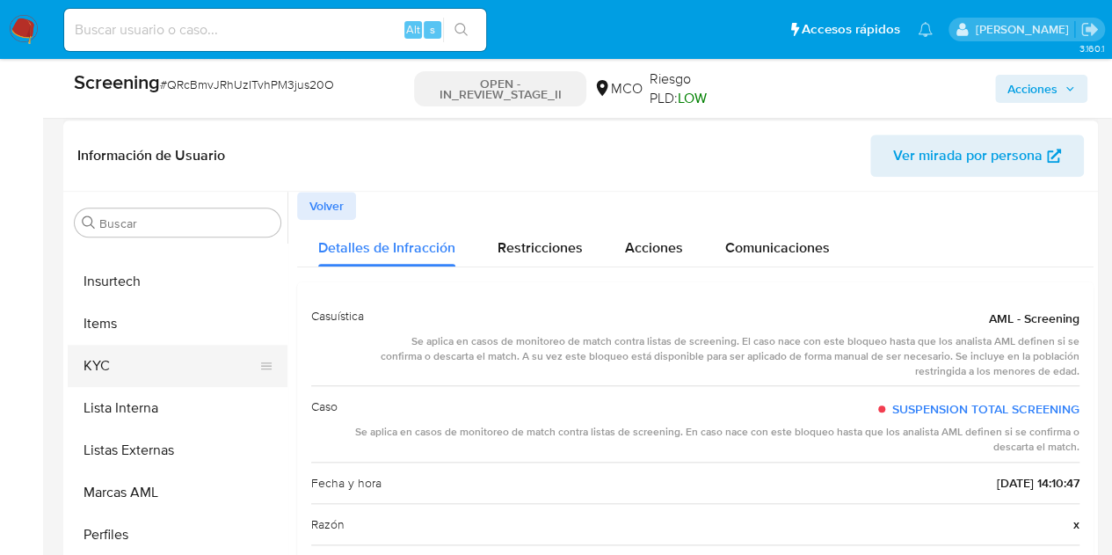
click at [96, 367] on button "KYC" at bounding box center [171, 366] width 206 height 42
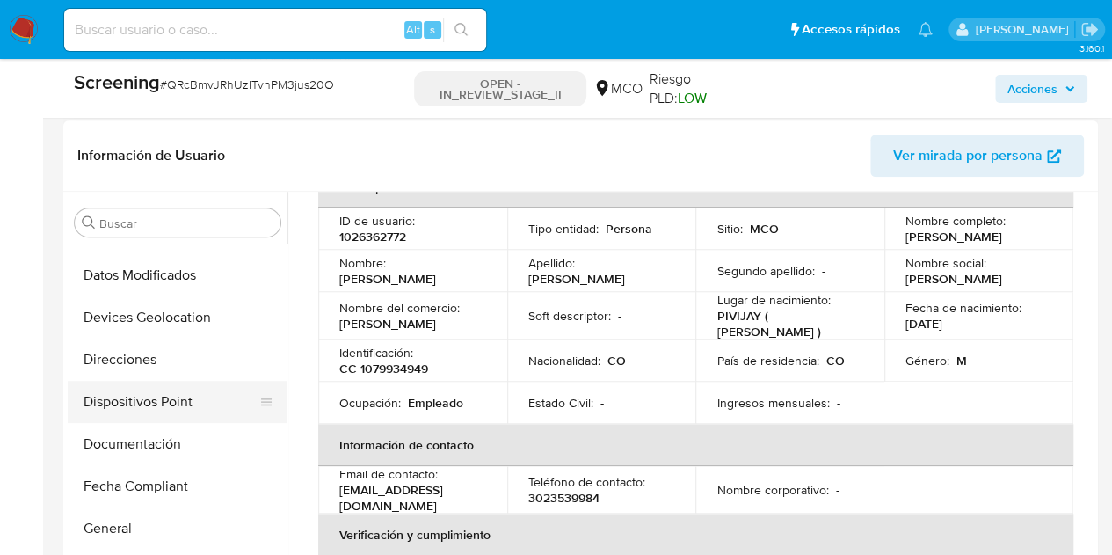
scroll to position [352, 0]
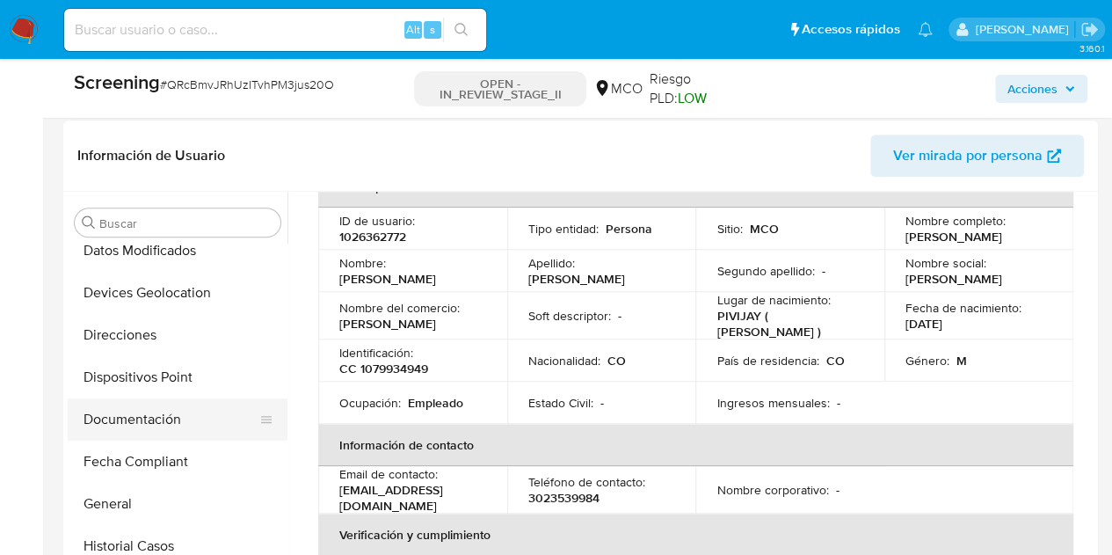
click at [164, 411] on button "Documentación" at bounding box center [171, 419] width 206 height 42
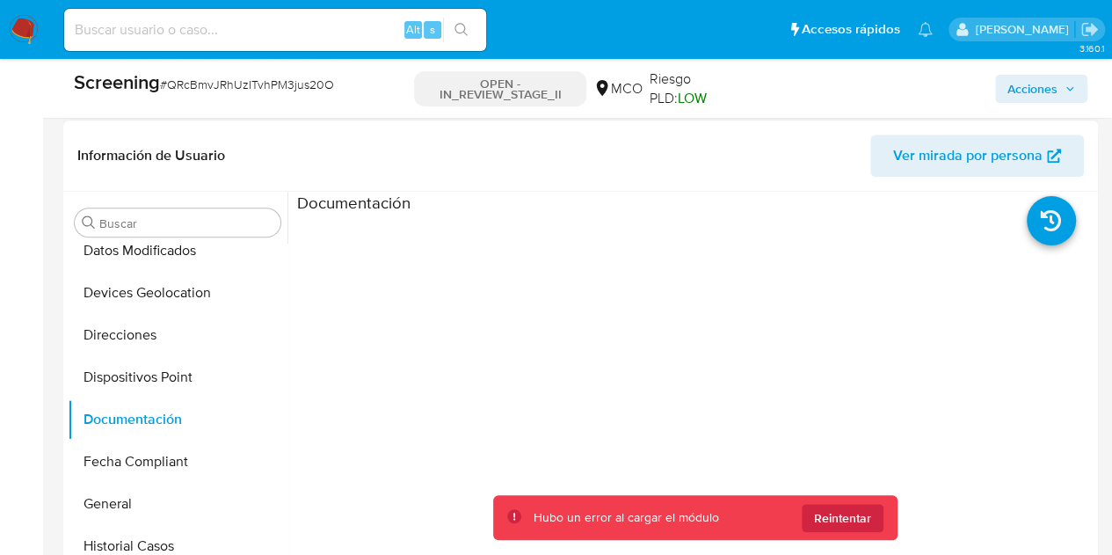
scroll to position [143, 0]
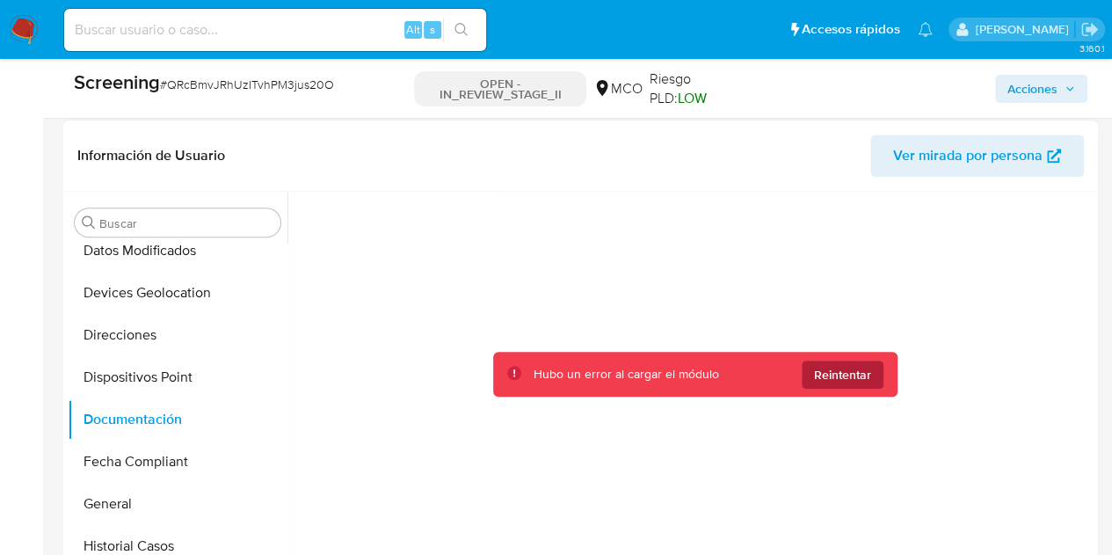
click at [841, 367] on span "Reintentar" at bounding box center [842, 374] width 57 height 28
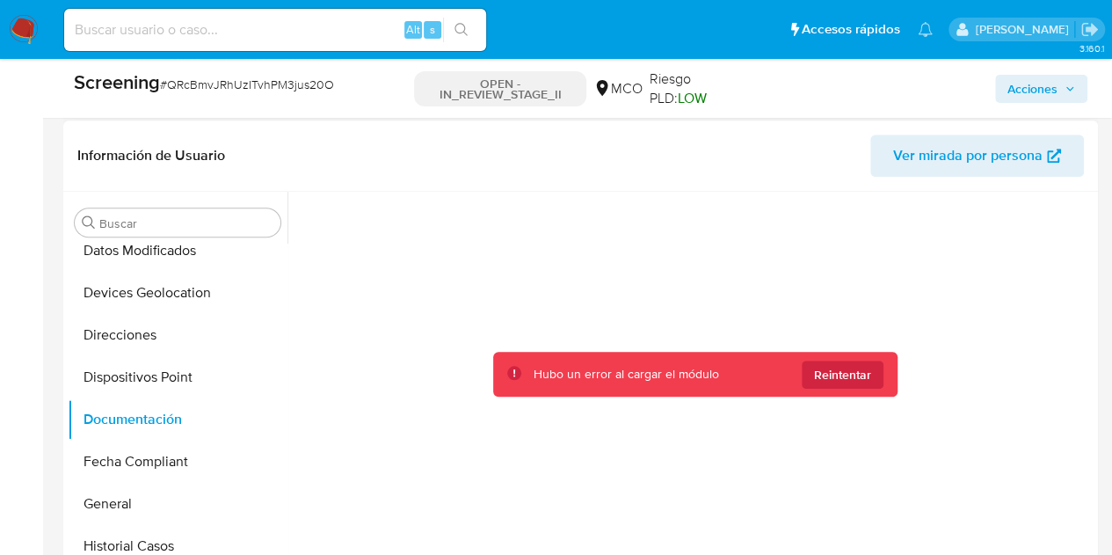
click at [841, 367] on span "Reintentar" at bounding box center [842, 374] width 57 height 28
click at [186, 464] on button "Fecha Compliant" at bounding box center [171, 462] width 206 height 42
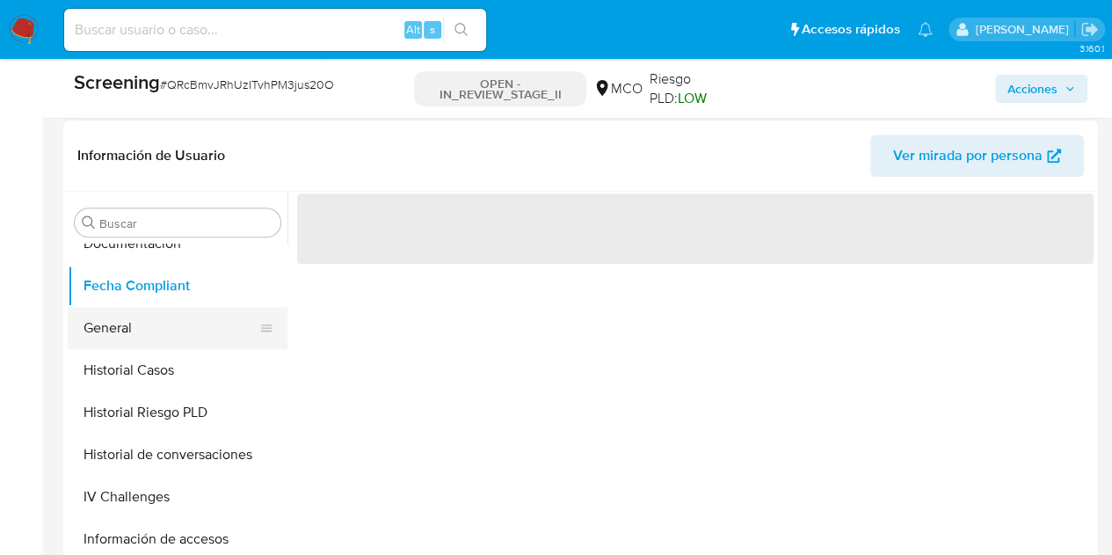
scroll to position [615, 0]
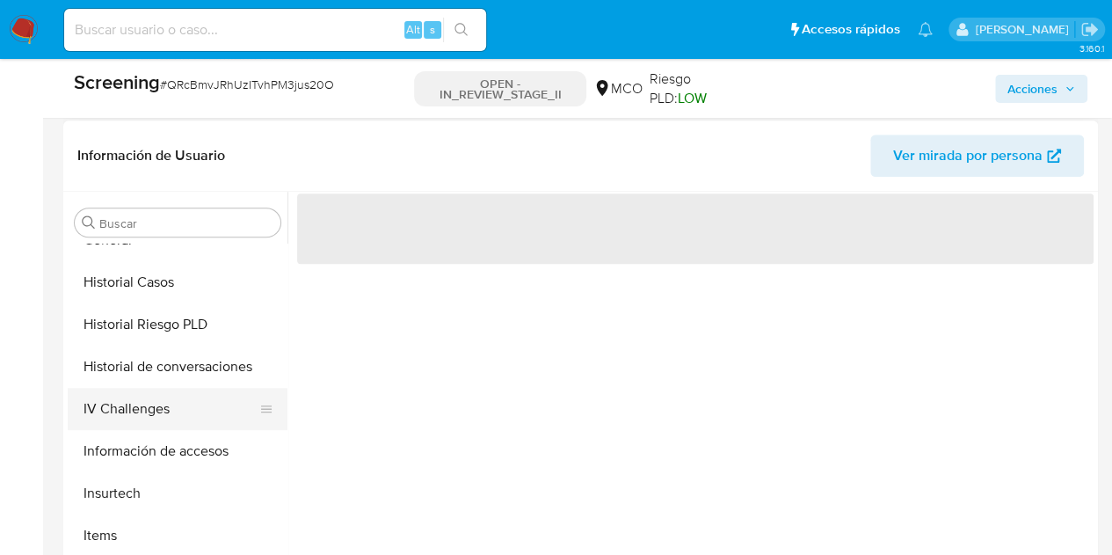
click at [150, 415] on button "IV Challenges" at bounding box center [171, 409] width 206 height 42
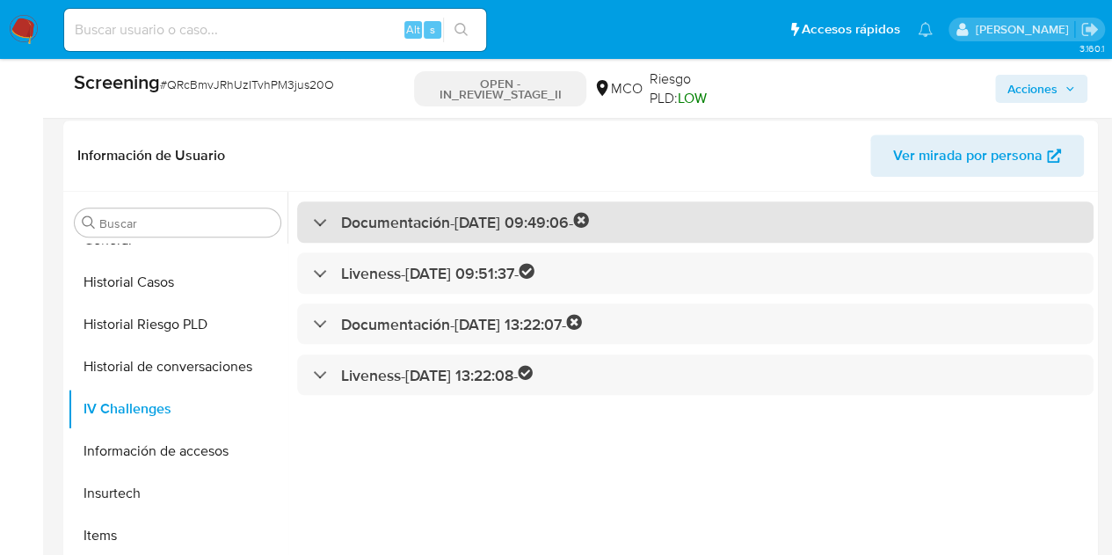
click at [313, 222] on div at bounding box center [313, 222] width 0 height 0
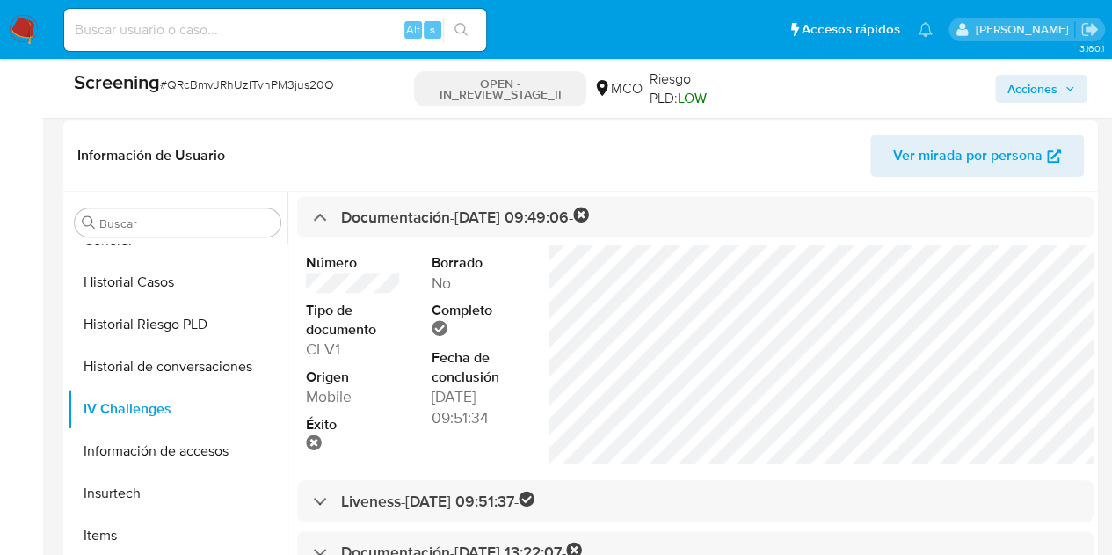
scroll to position [6, 0]
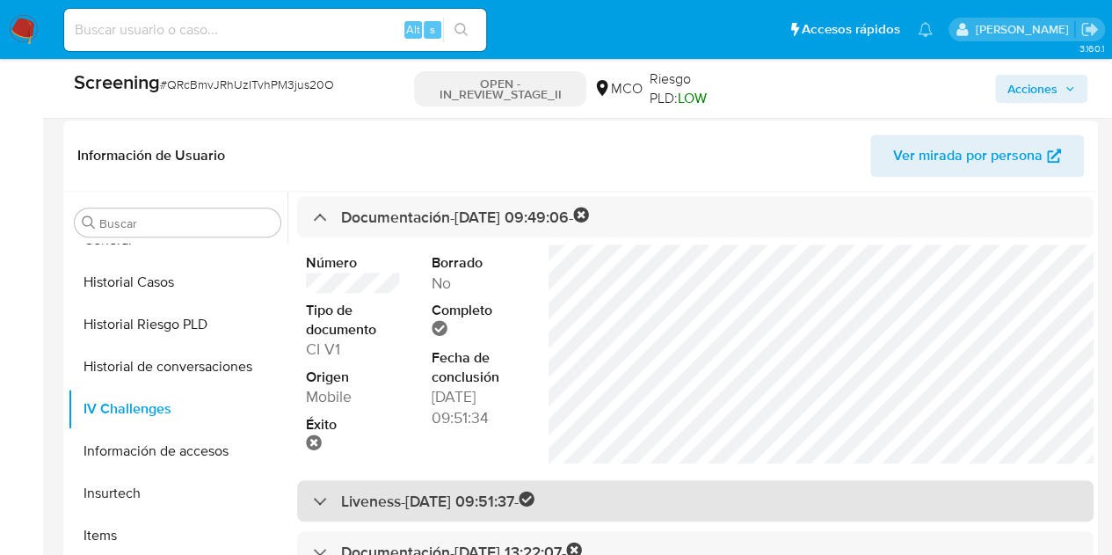
click at [315, 499] on div "Liveness - 05/01/2022 09:51:37 -" at bounding box center [424, 501] width 222 height 20
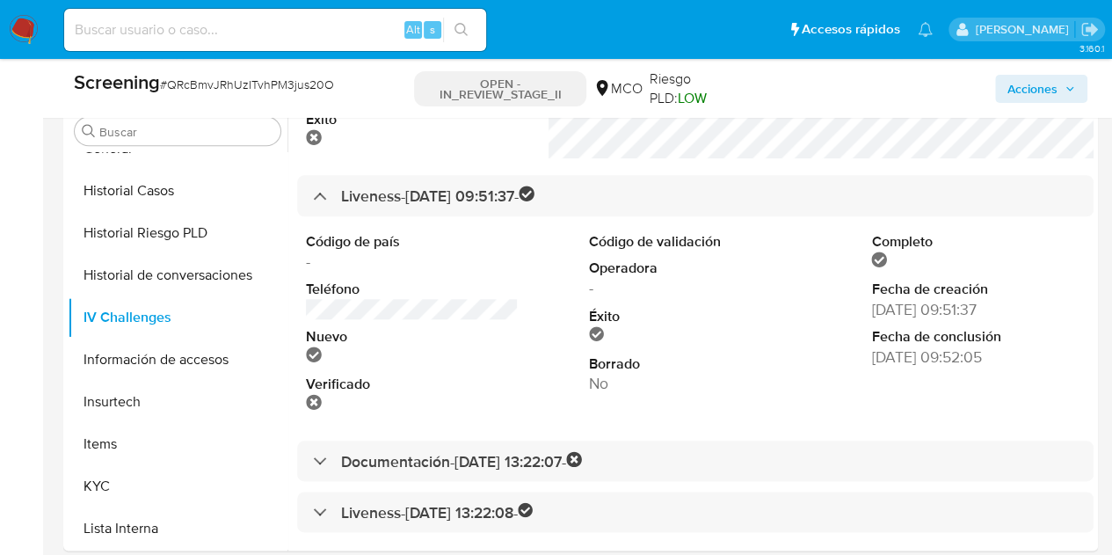
scroll to position [967, 0]
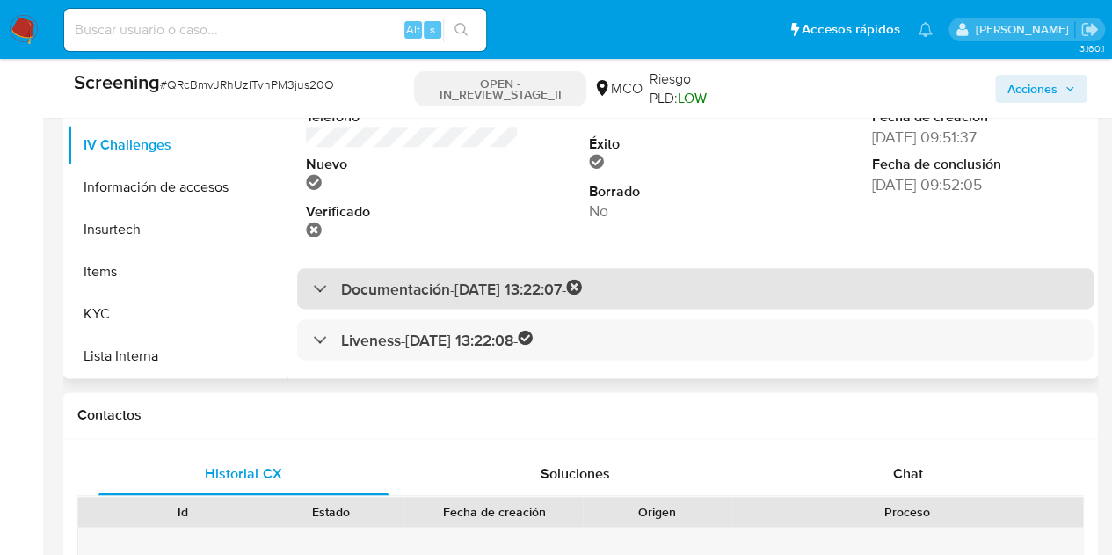
click at [317, 282] on div "Documentación - 23/02/2022 13:22:07 -" at bounding box center [447, 289] width 269 height 20
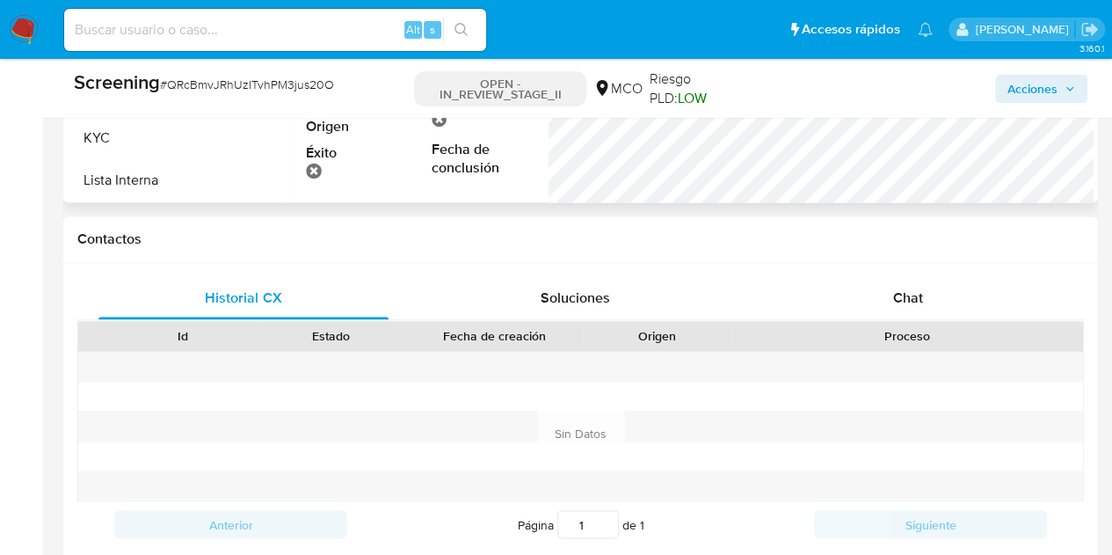
scroll to position [415, 0]
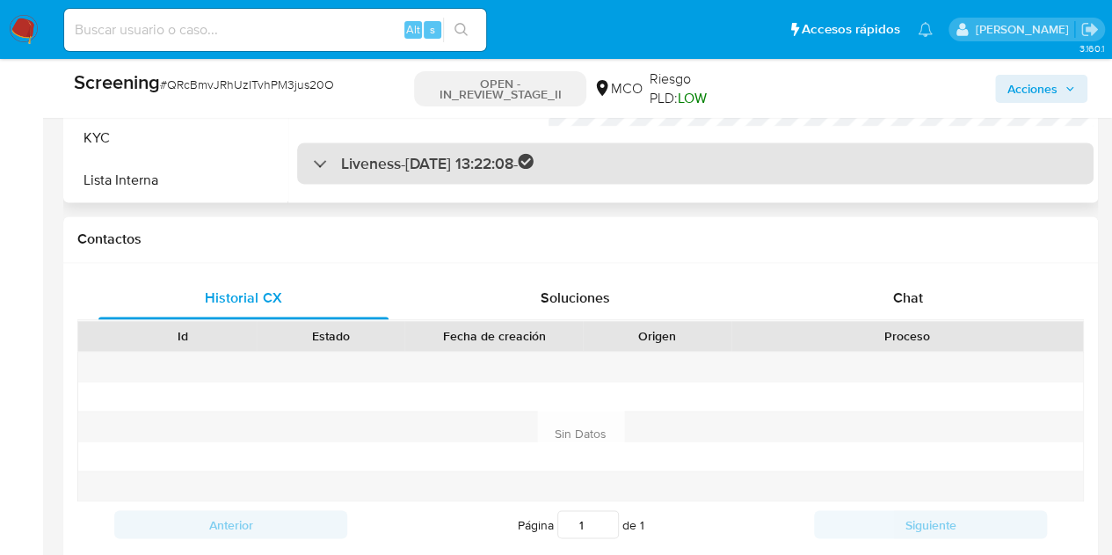
click at [325, 166] on div "Liveness - 23/02/2022 13:22:08 -" at bounding box center [423, 163] width 221 height 20
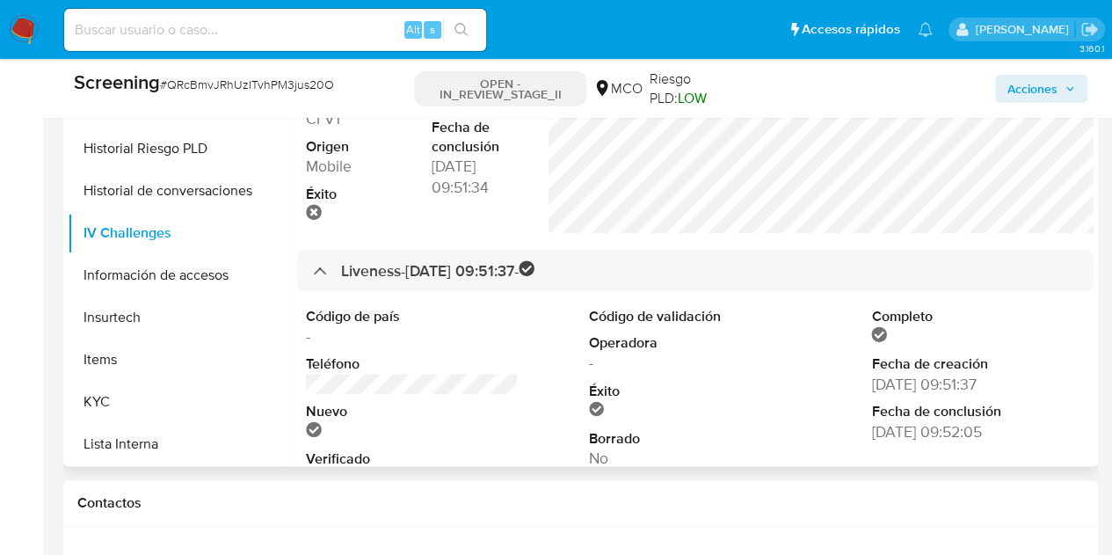
scroll to position [0, 0]
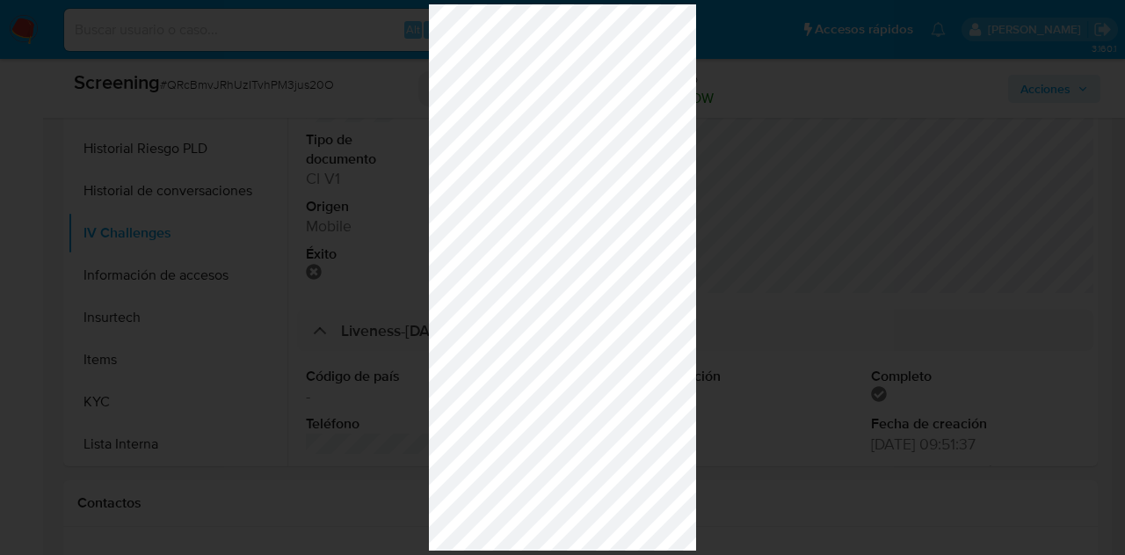
click at [972, 302] on div at bounding box center [562, 277] width 1125 height 555
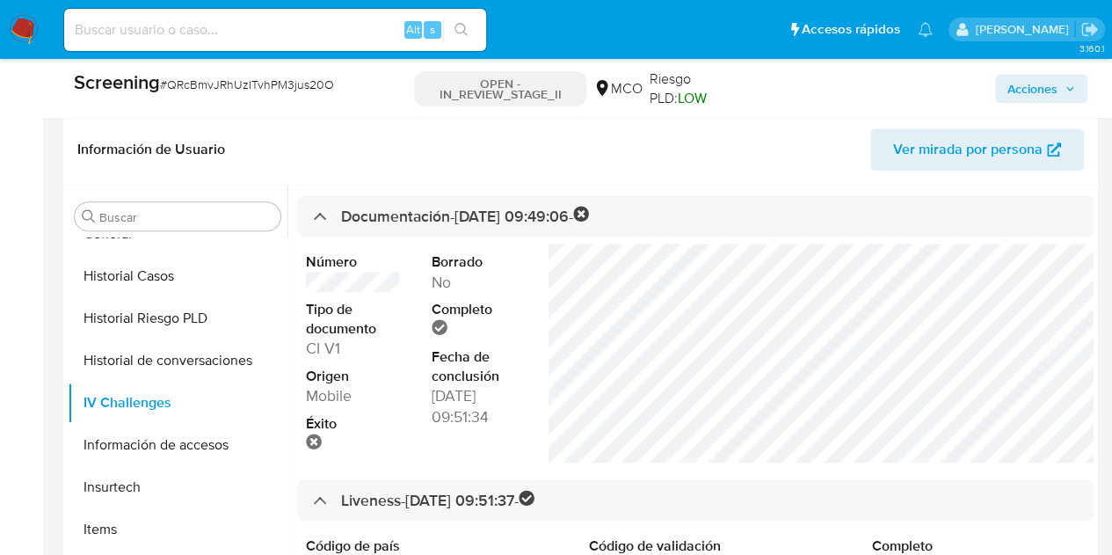
scroll to position [703, 0]
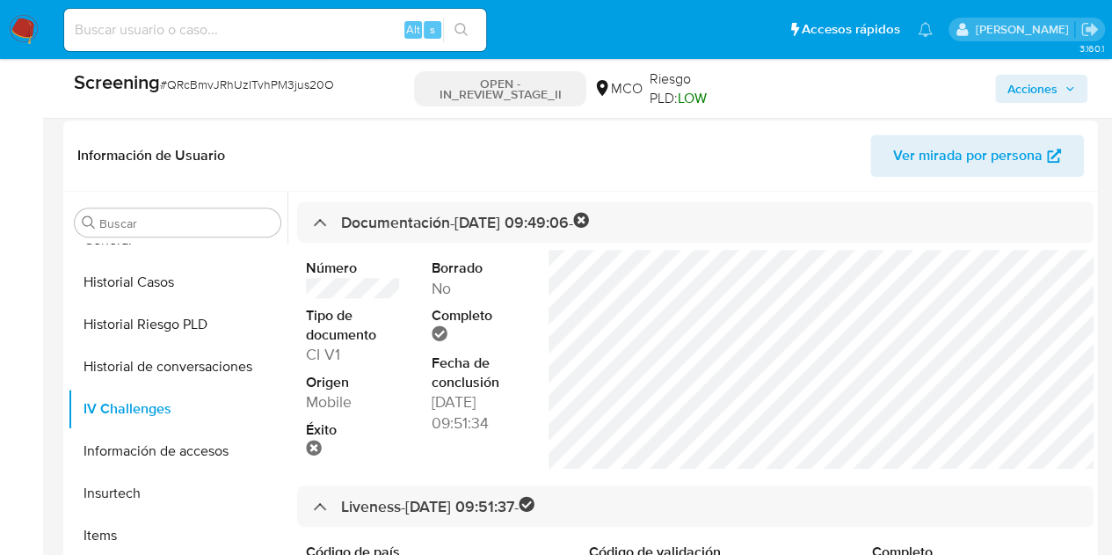
click at [162, 33] on input at bounding box center [275, 29] width 422 height 23
paste input "YgxjbGJ3S79YEBrCwgTlpKE1"
type input "YgxjbGJ3S79YEBrCwgTlpKE1"
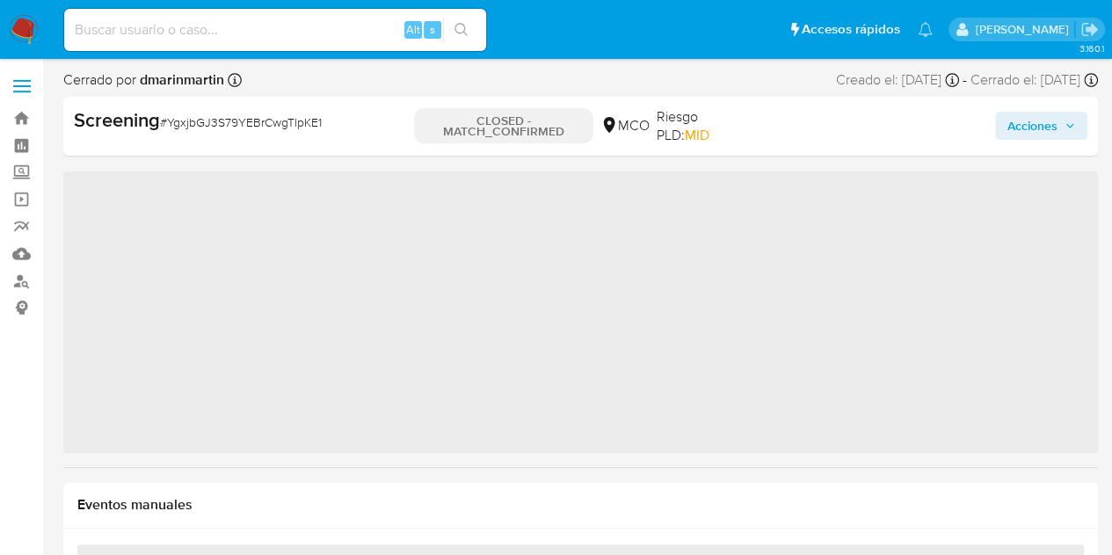
scroll to position [826, 0]
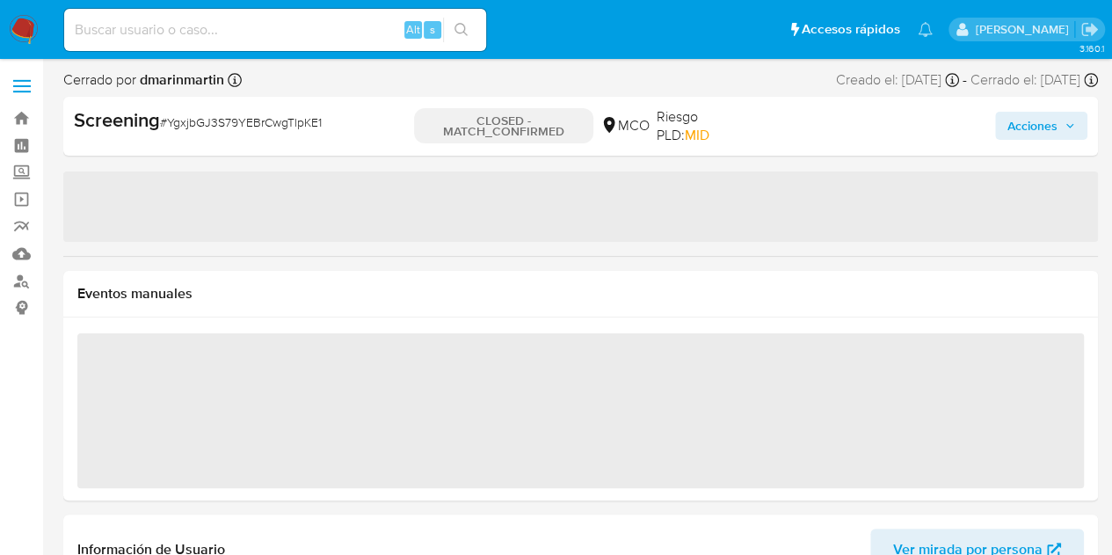
select select "10"
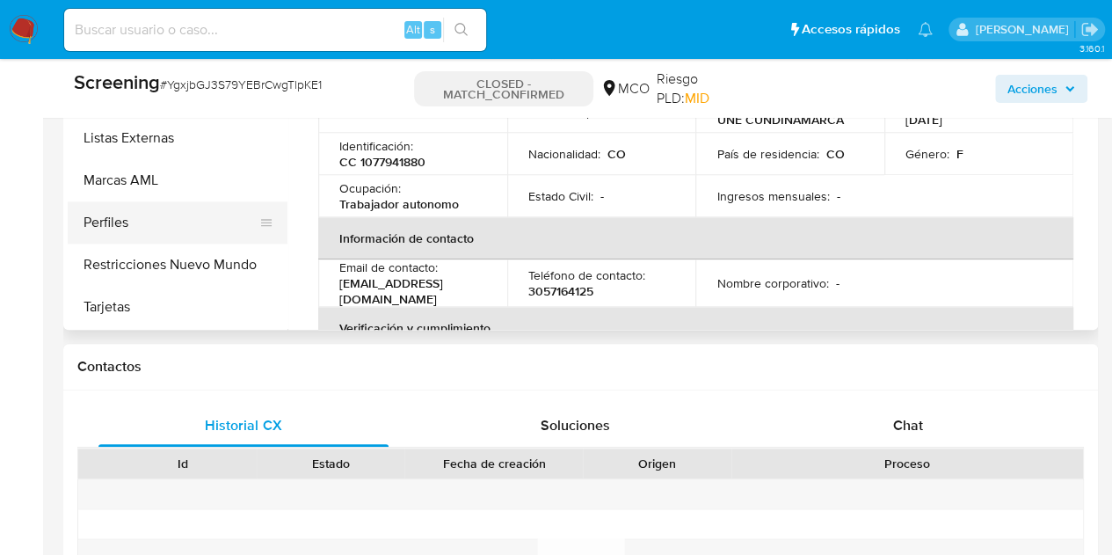
scroll to position [703, 0]
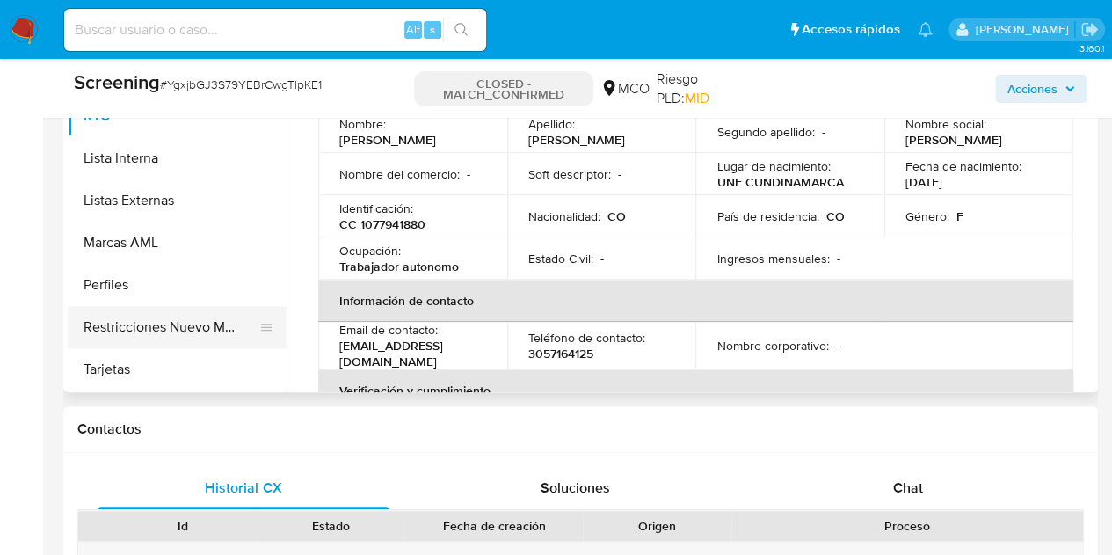
click at [145, 333] on button "Restricciones Nuevo Mundo" at bounding box center [171, 327] width 206 height 42
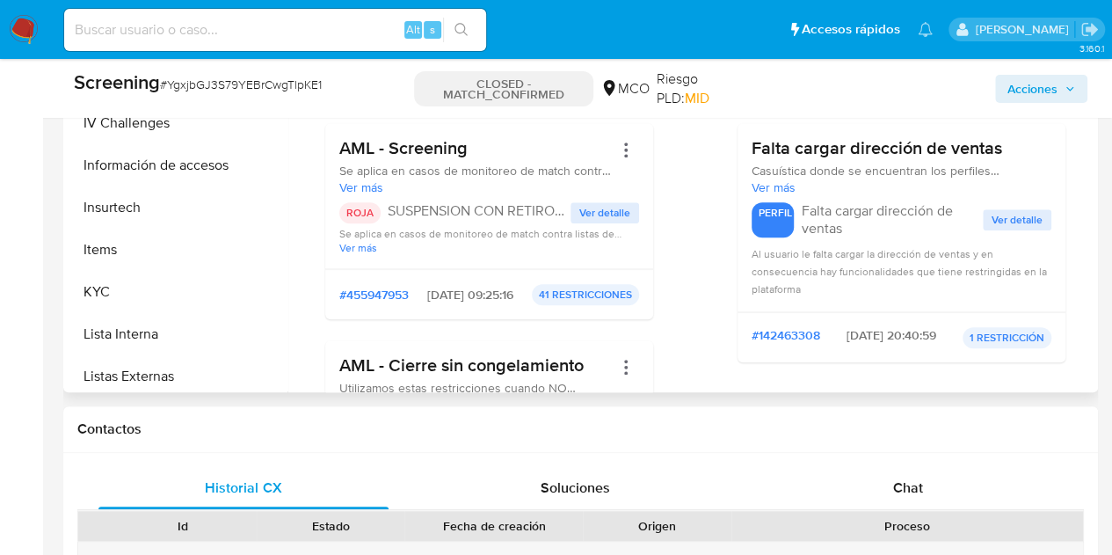
scroll to position [476, 0]
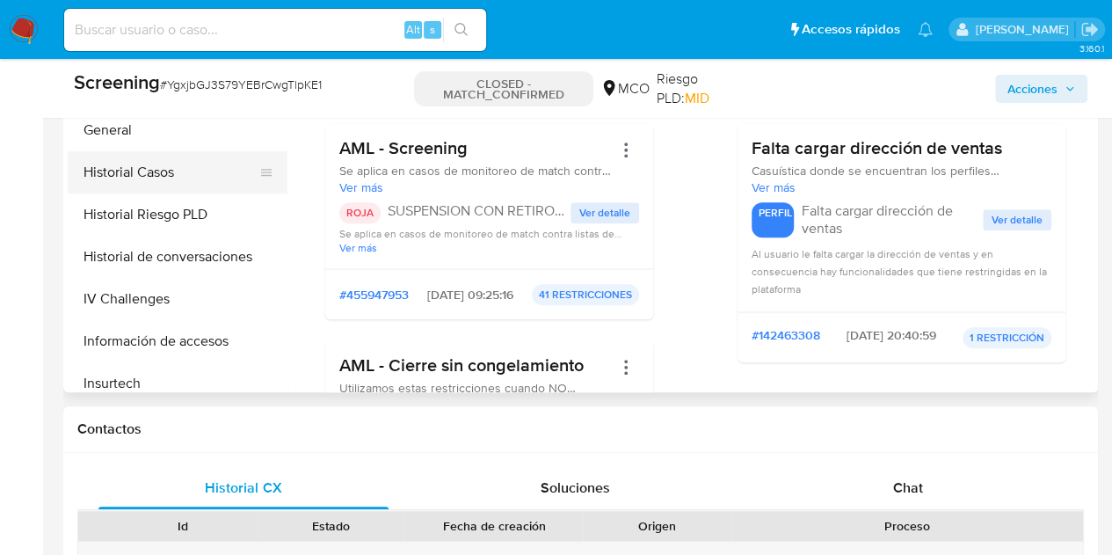
click at [164, 170] on button "Historial Casos" at bounding box center [171, 172] width 206 height 42
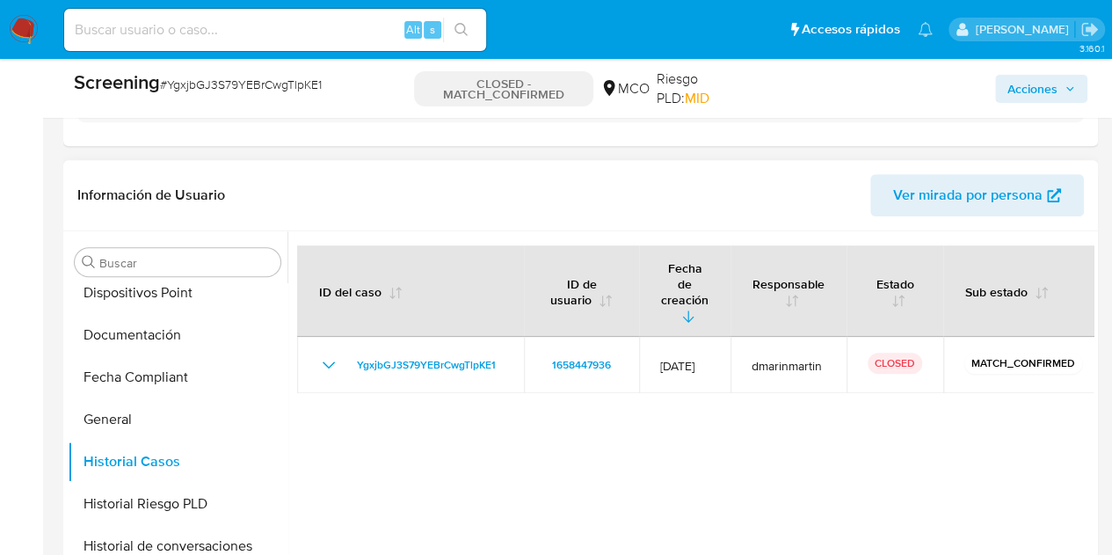
scroll to position [440, 0]
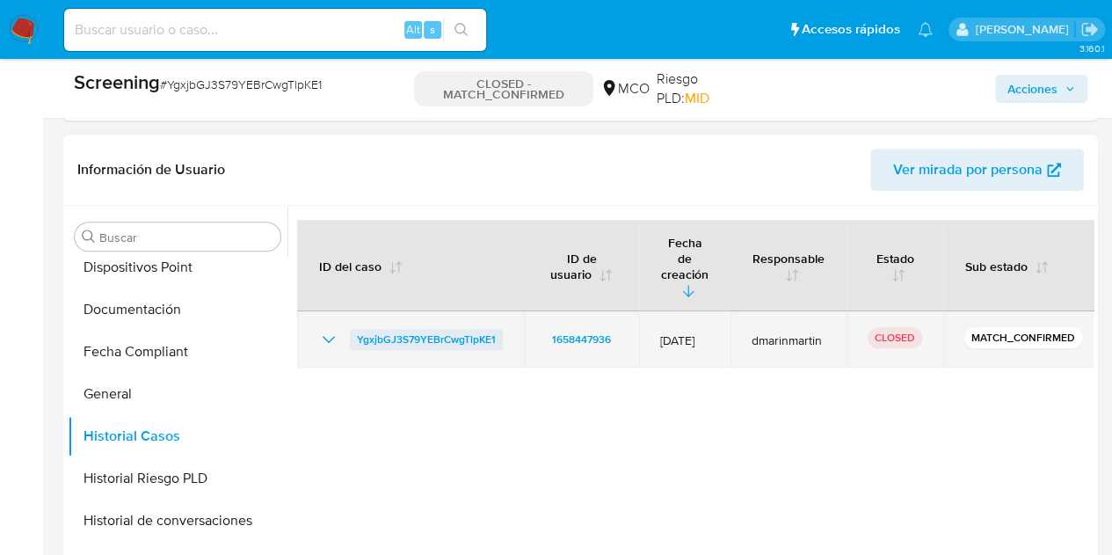
click at [462, 329] on span "YgxjbGJ3S79YEBrCwgTlpKE1" at bounding box center [426, 339] width 139 height 21
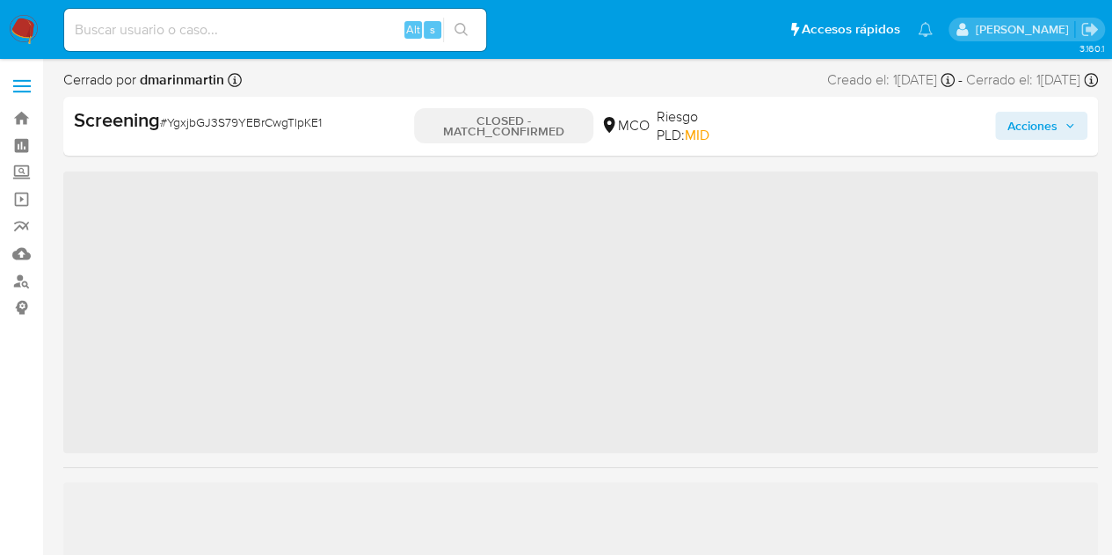
scroll to position [826, 0]
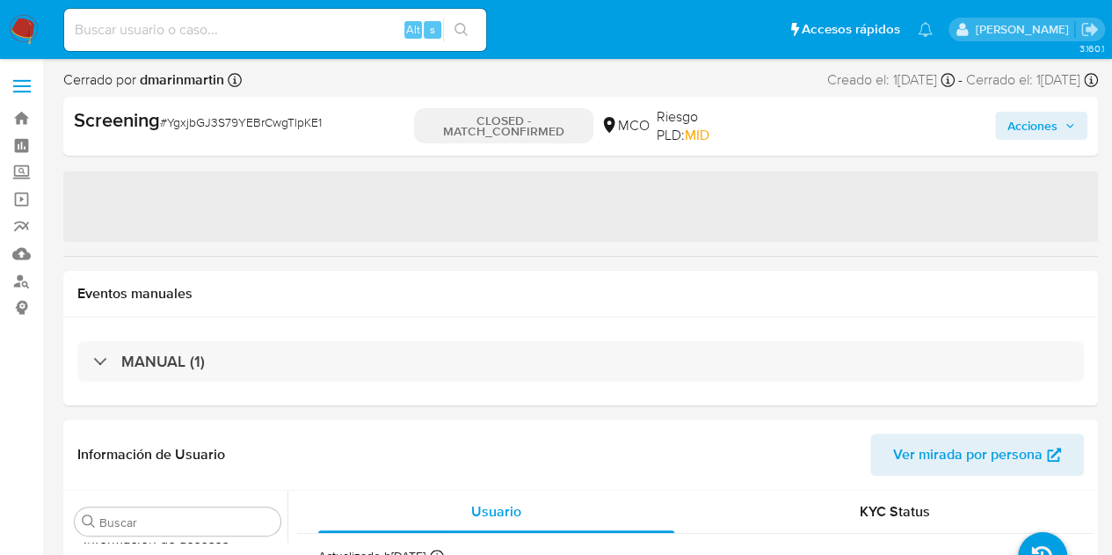
select select "10"
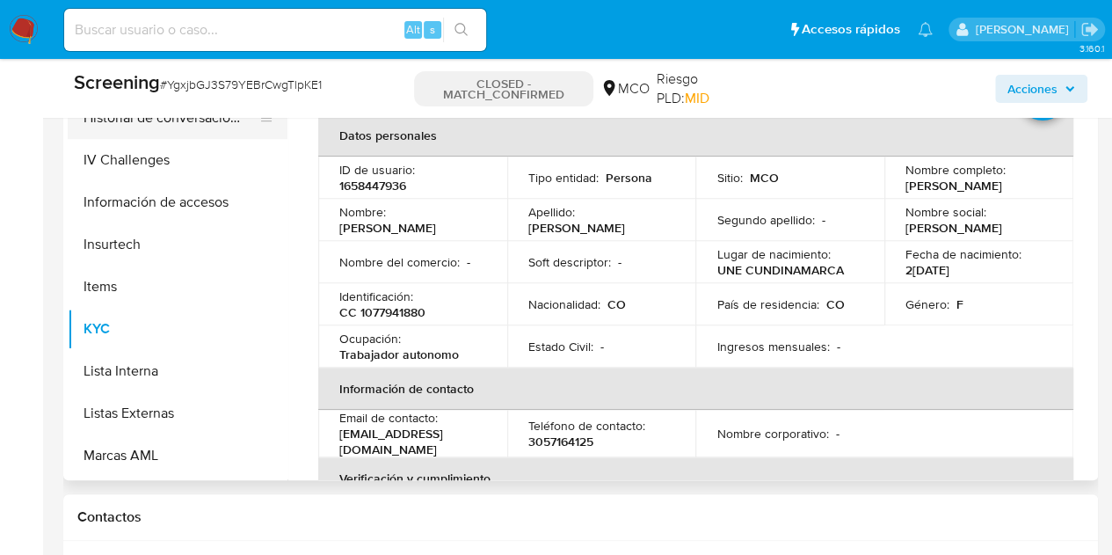
scroll to position [564, 0]
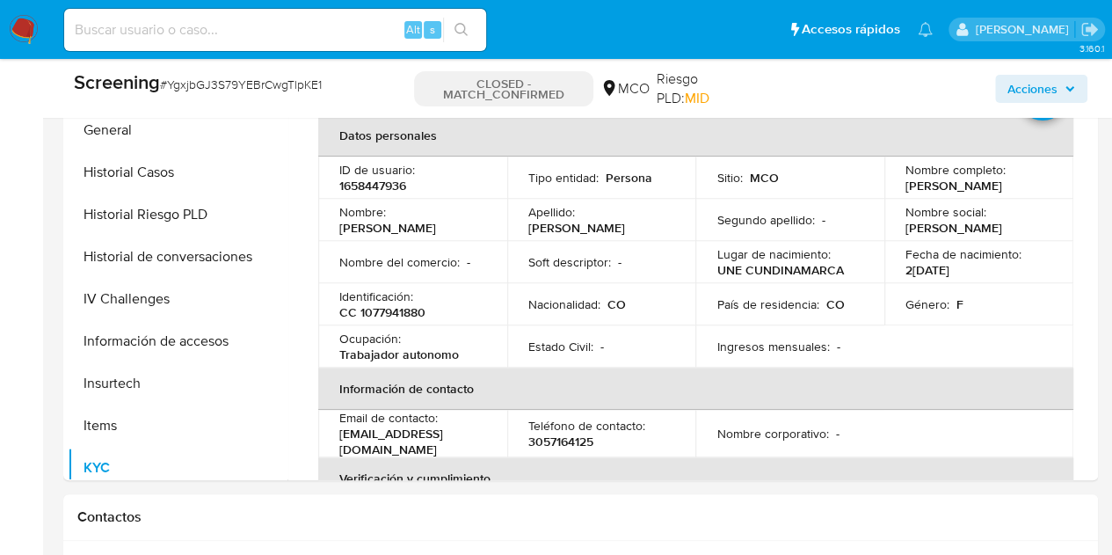
click at [309, 16] on div "Alt s" at bounding box center [275, 30] width 422 height 42
click at [254, 35] on input at bounding box center [275, 29] width 422 height 23
paste input "YgxjbGJ3S79YEBrCwgTlpKE1"
type input "YgxjbGJ3S79YEBrCwgTlpKE1"
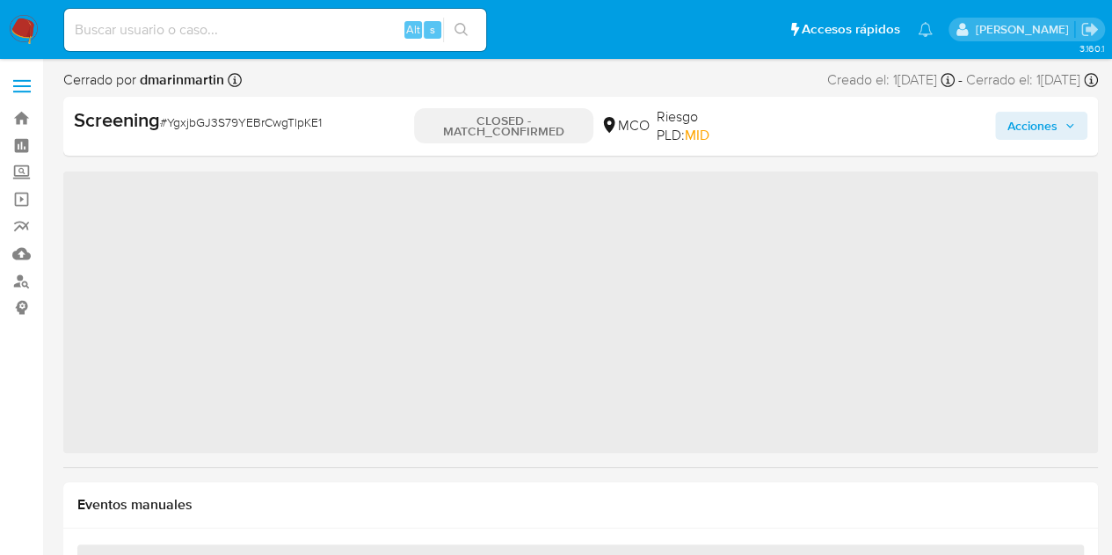
scroll to position [826, 0]
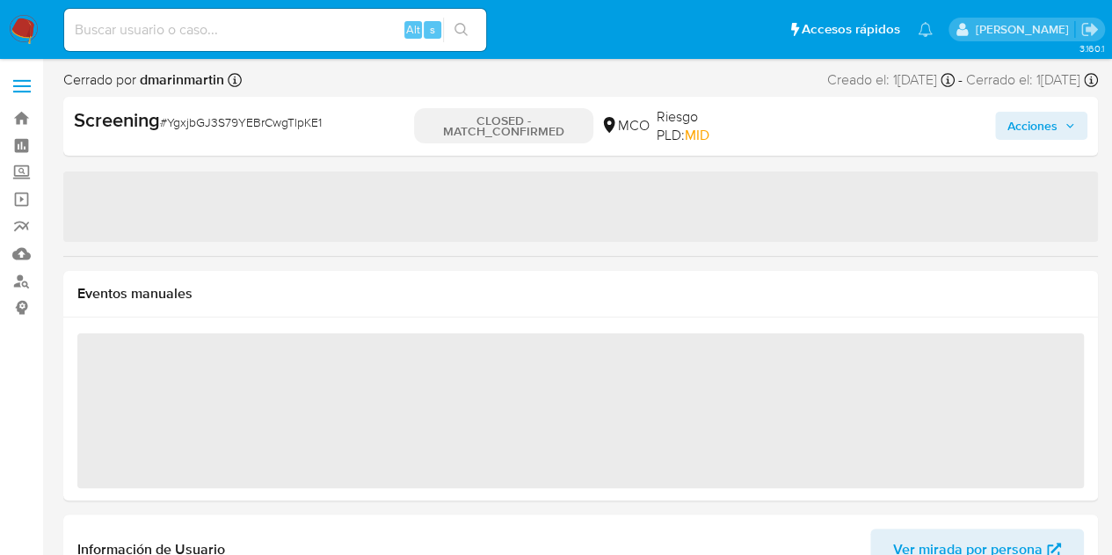
select select "10"
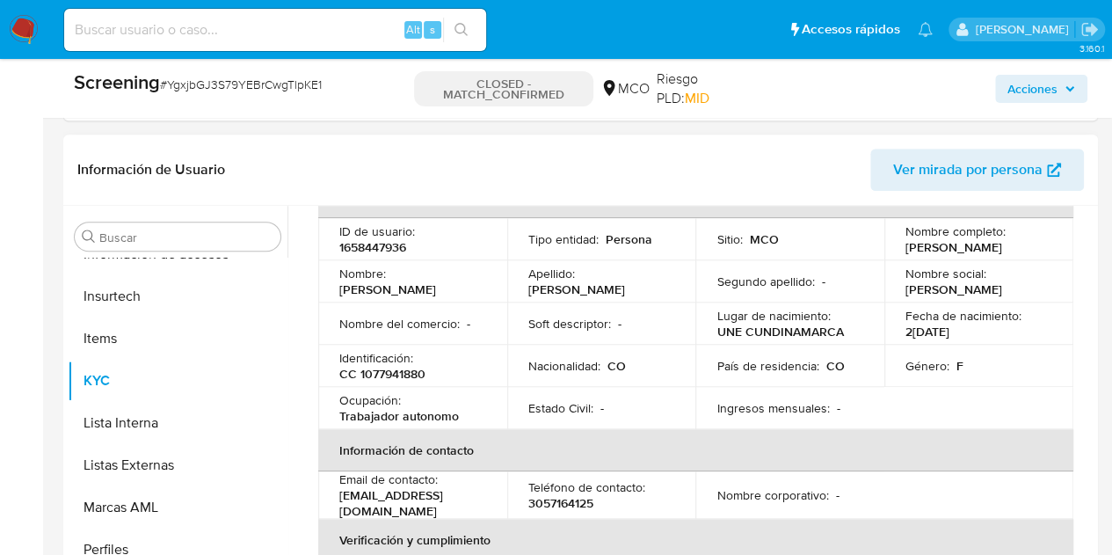
scroll to position [88, 0]
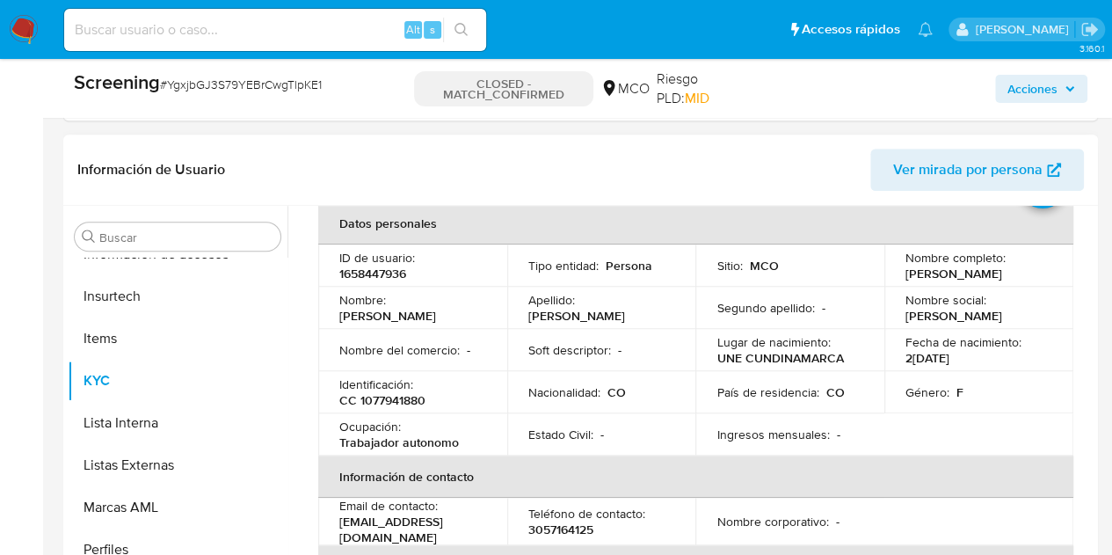
drag, startPoint x: 897, startPoint y: 266, endPoint x: 980, endPoint y: 283, distance: 85.2
click at [980, 283] on td "Nombre completo : [PERSON_NAME]" at bounding box center [979, 265] width 189 height 42
copy p "[PERSON_NAME]"
click at [378, 403] on p "CC 1077941880" at bounding box center [382, 400] width 86 height 16
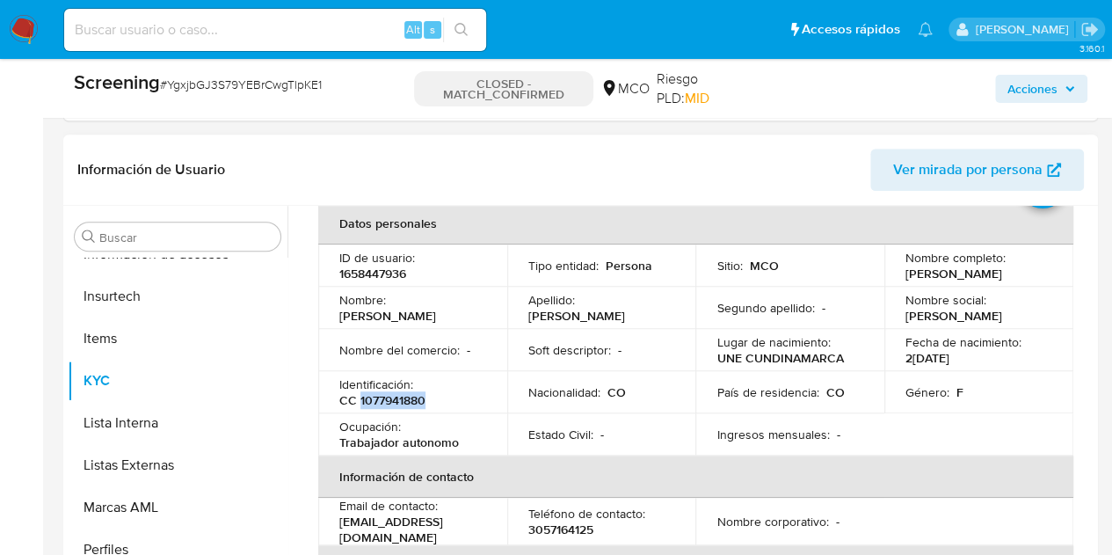
copy p "1077941880"
click at [271, 32] on input at bounding box center [275, 29] width 422 height 23
paste input "qHSX1fL89lUJYdVPABGbqIaN"
type input "qHSX1fL89lUJYdVPABGbqIaN"
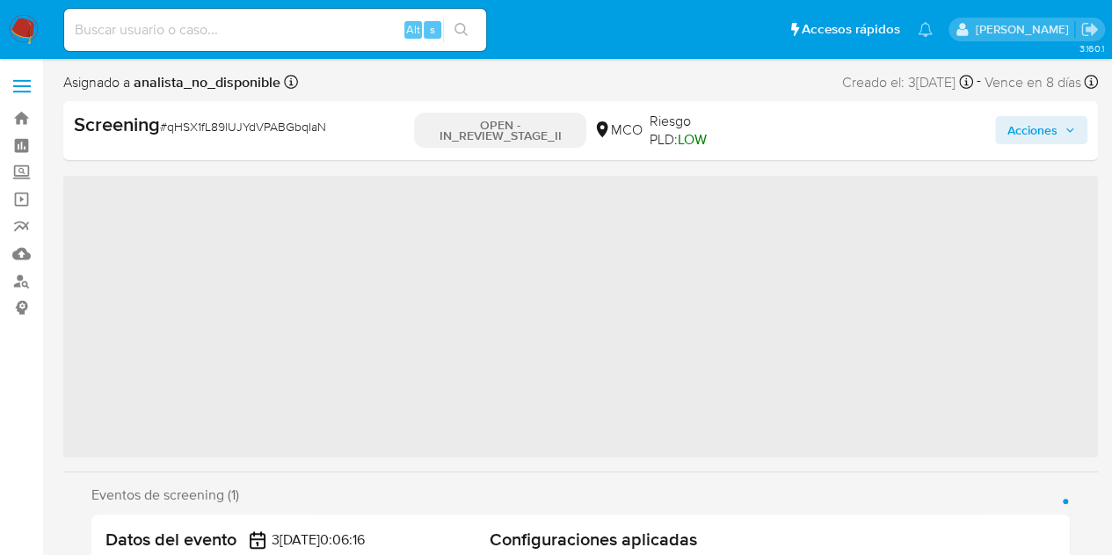
scroll to position [827, 0]
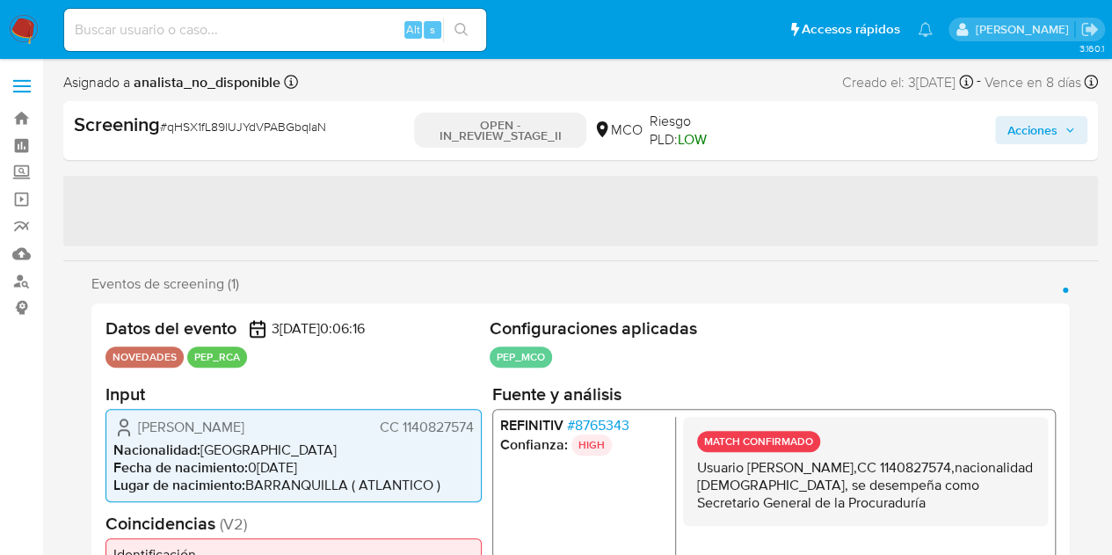
select select "10"
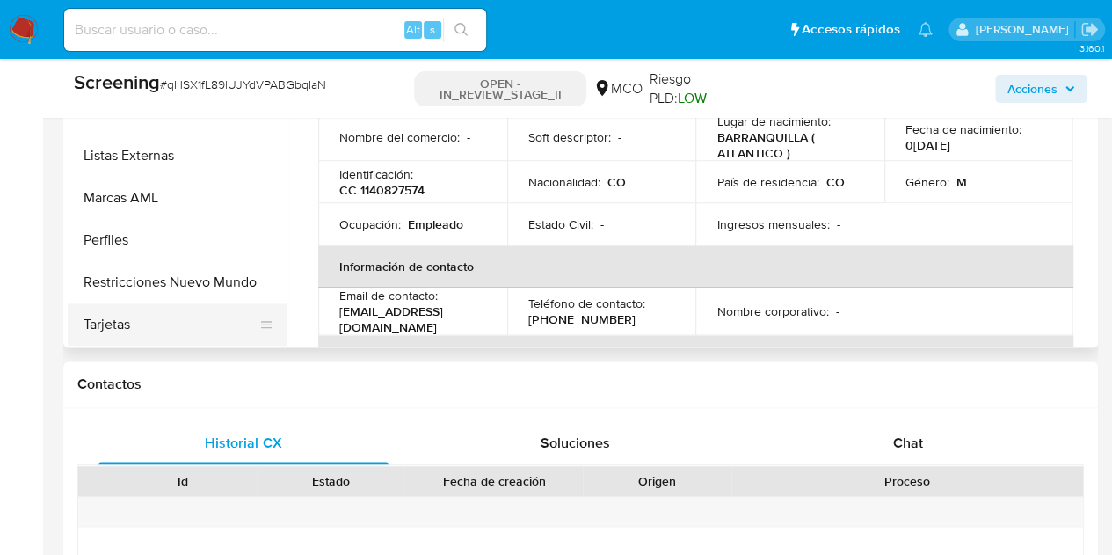
scroll to position [971, 0]
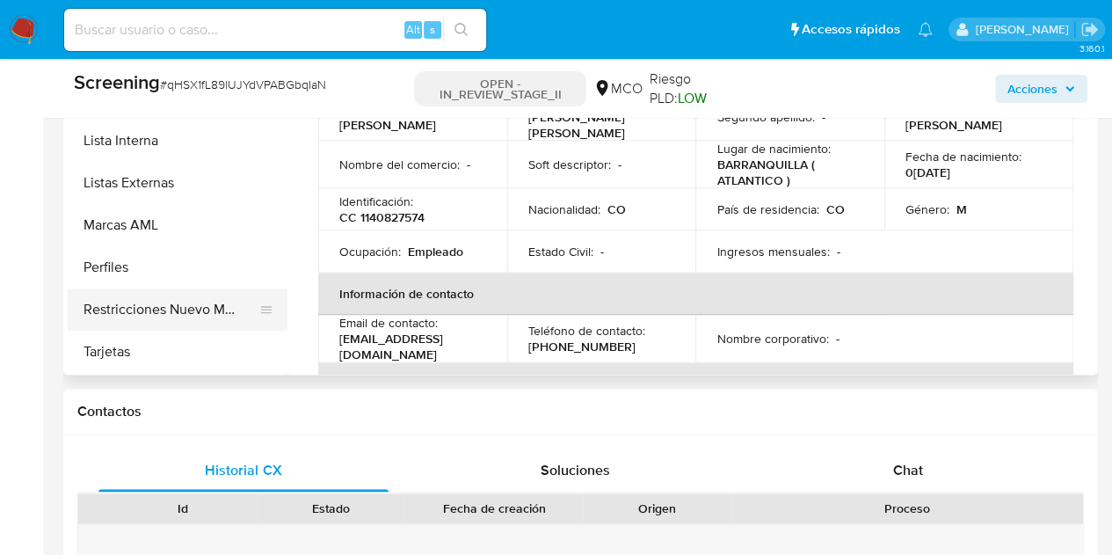
click at [202, 307] on button "Restricciones Nuevo Mundo" at bounding box center [171, 309] width 206 height 42
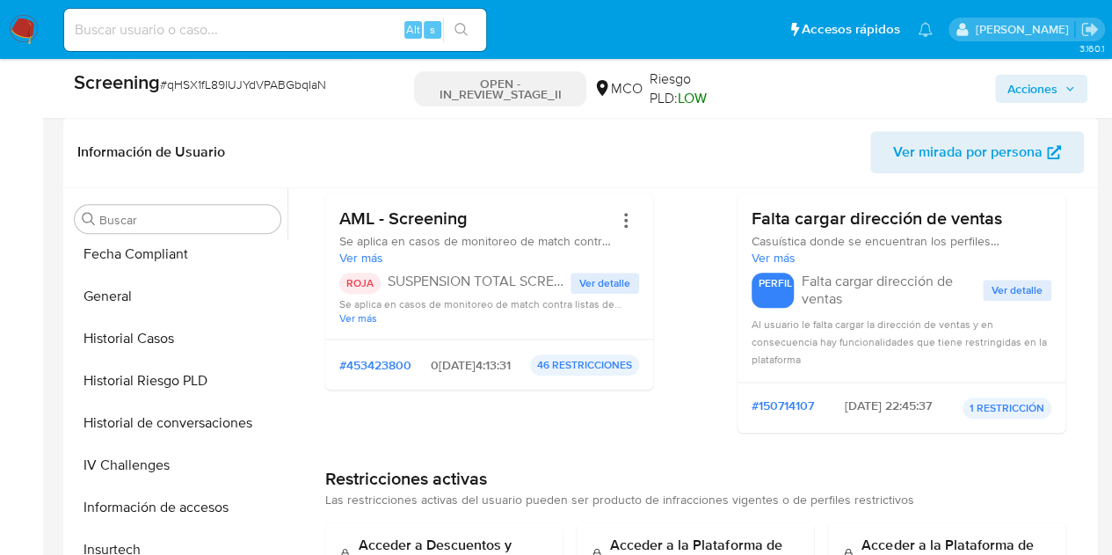
scroll to position [564, 0]
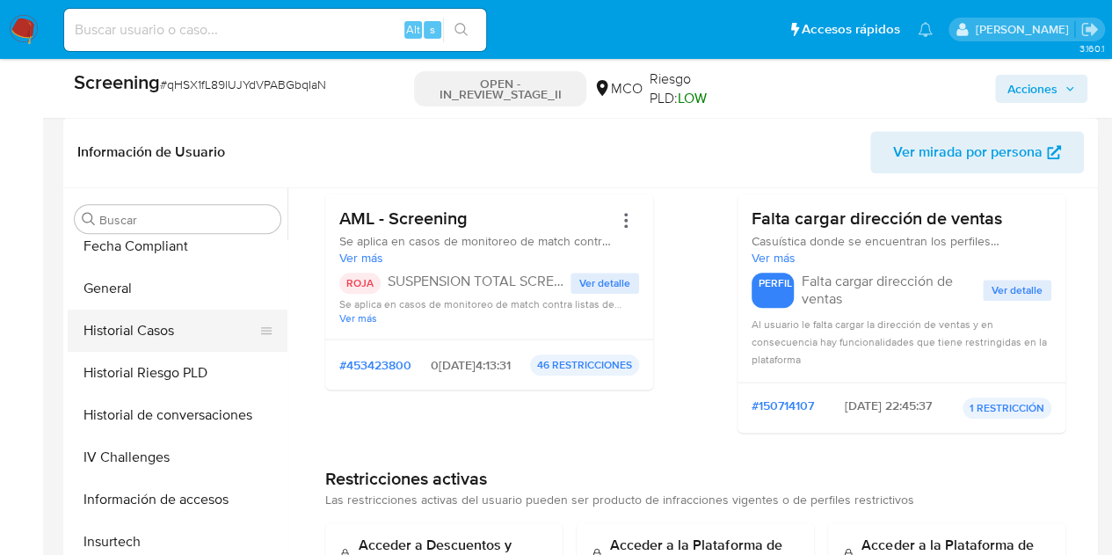
click at [153, 333] on button "Historial Casos" at bounding box center [171, 330] width 206 height 42
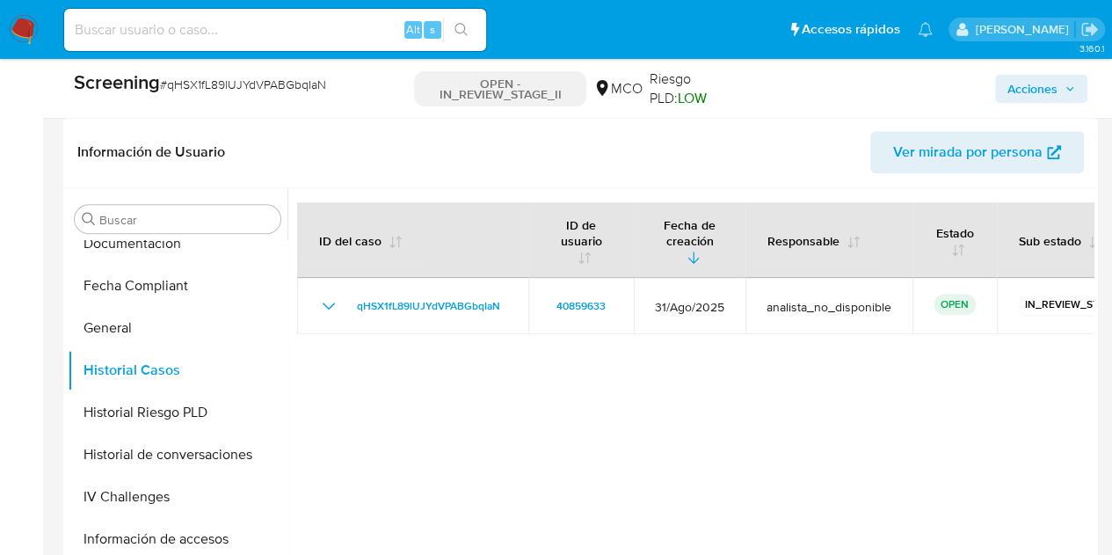
scroll to position [528, 0]
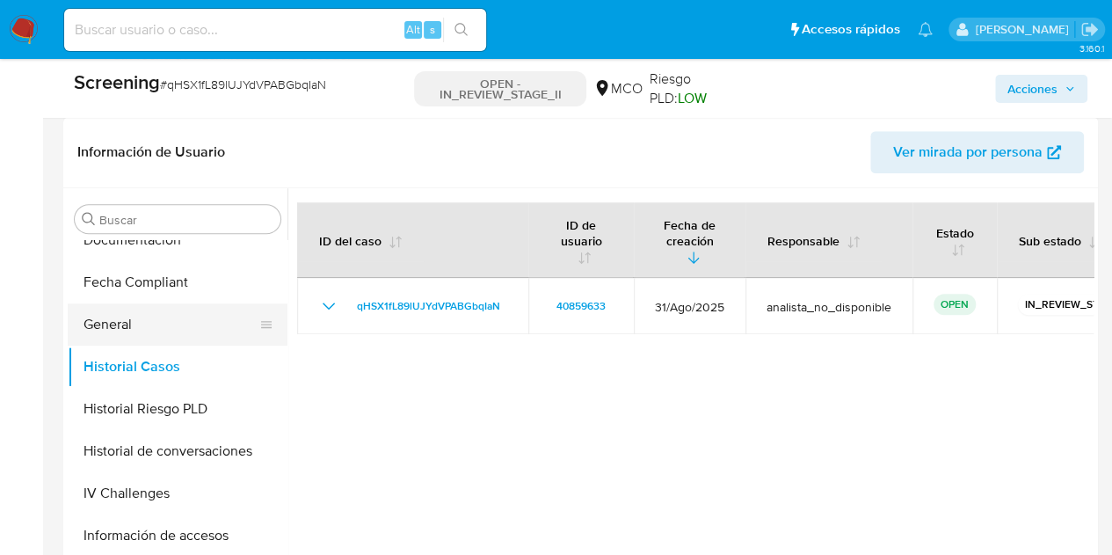
click at [126, 320] on button "General" at bounding box center [171, 324] width 206 height 42
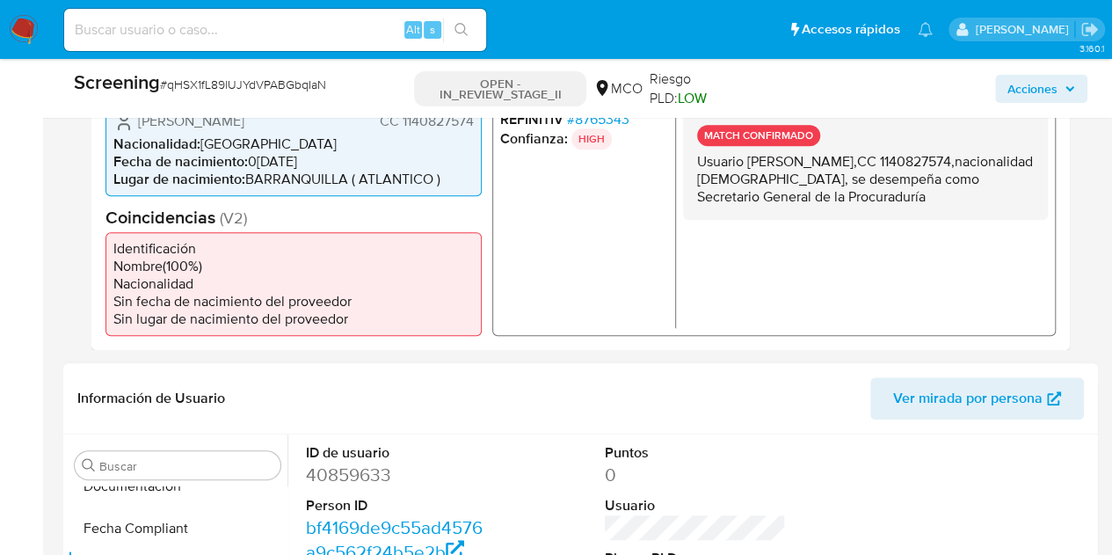
scroll to position [355, 0]
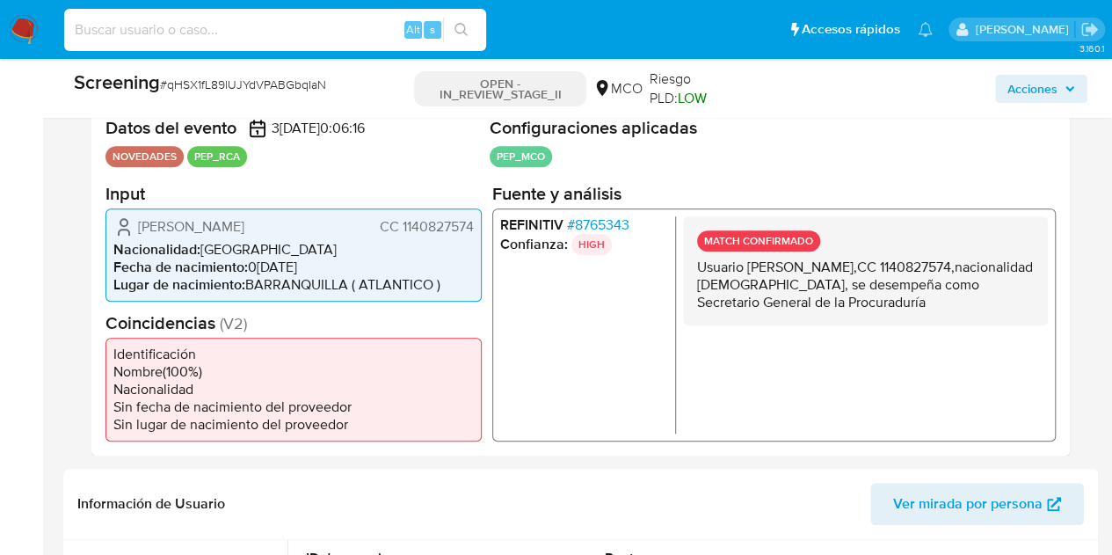
click at [297, 37] on input at bounding box center [275, 29] width 422 height 23
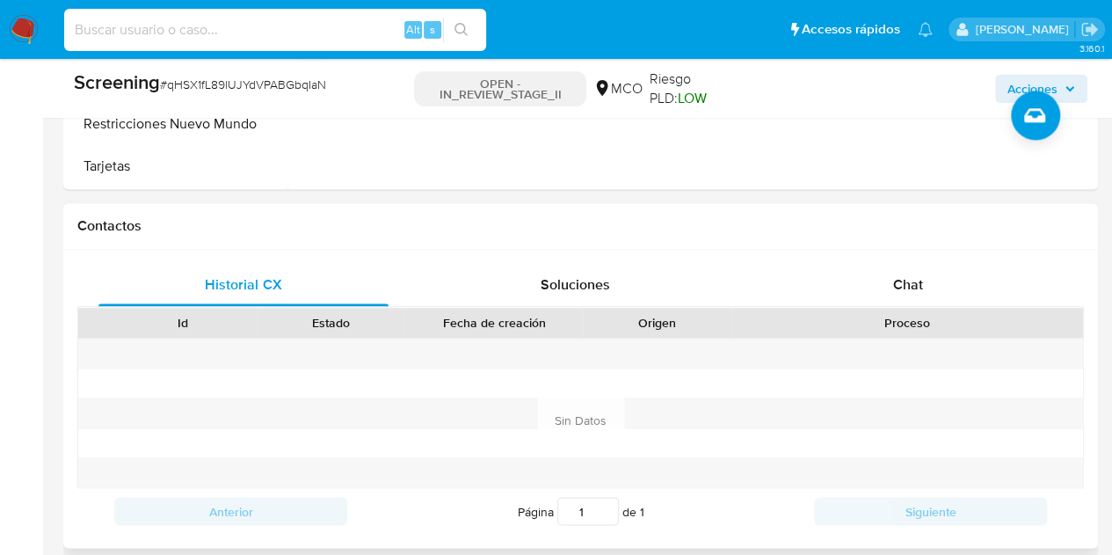
scroll to position [1059, 0]
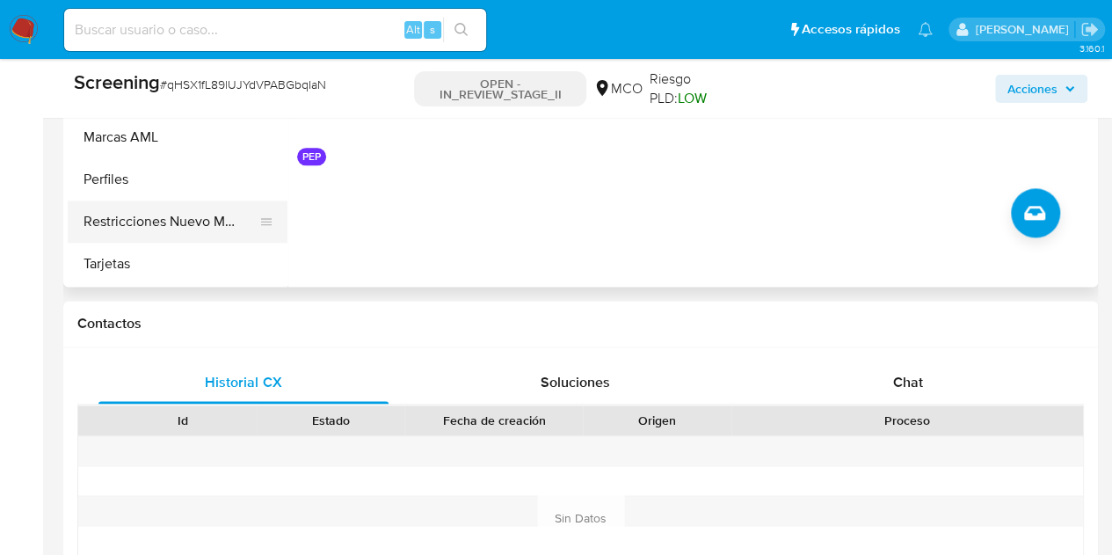
click at [178, 218] on button "Restricciones Nuevo Mundo" at bounding box center [171, 221] width 206 height 42
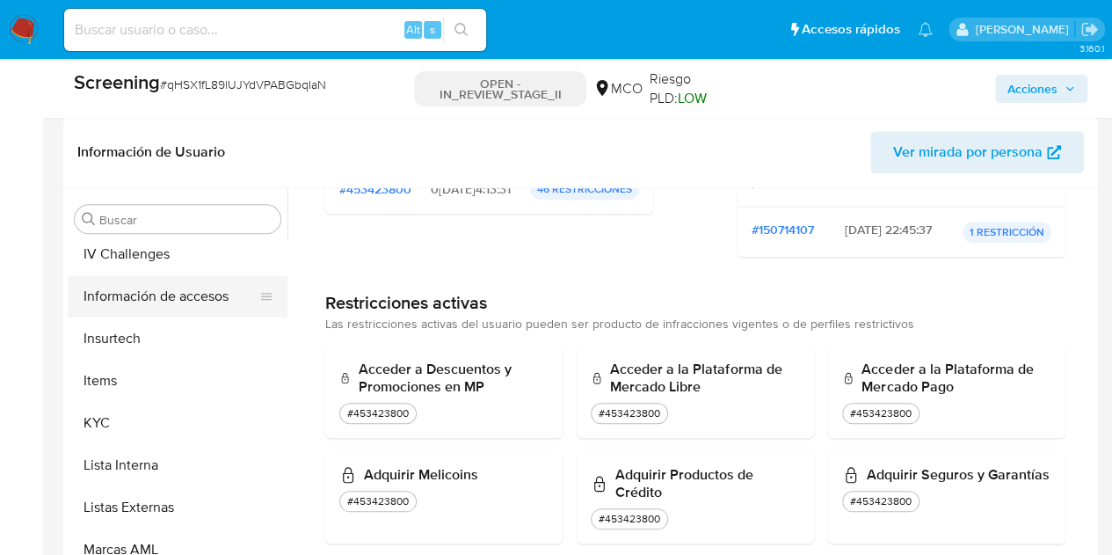
scroll to position [739, 0]
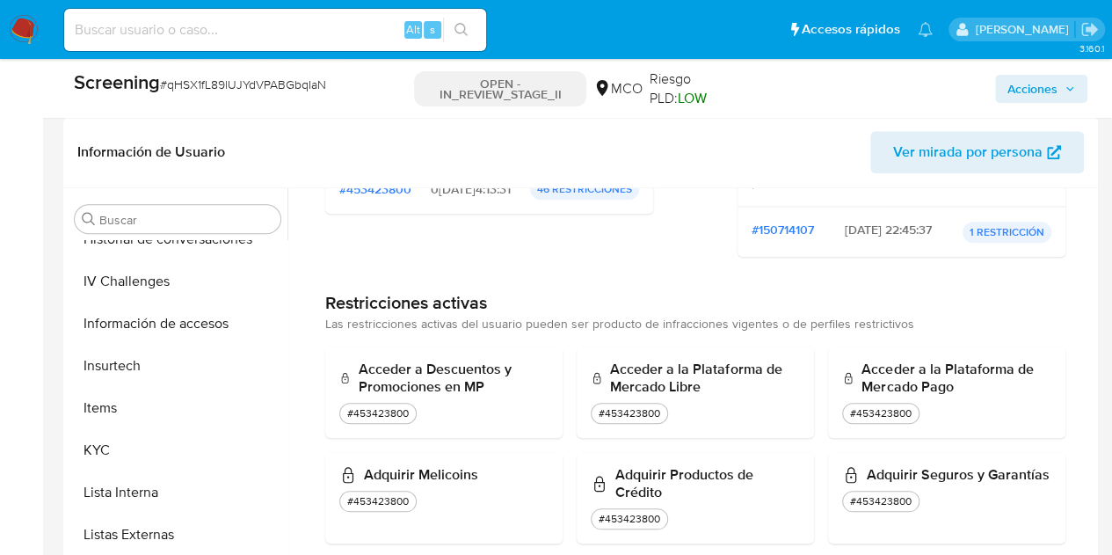
drag, startPoint x: 1103, startPoint y: 224, endPoint x: 1103, endPoint y: 142, distance: 82.6
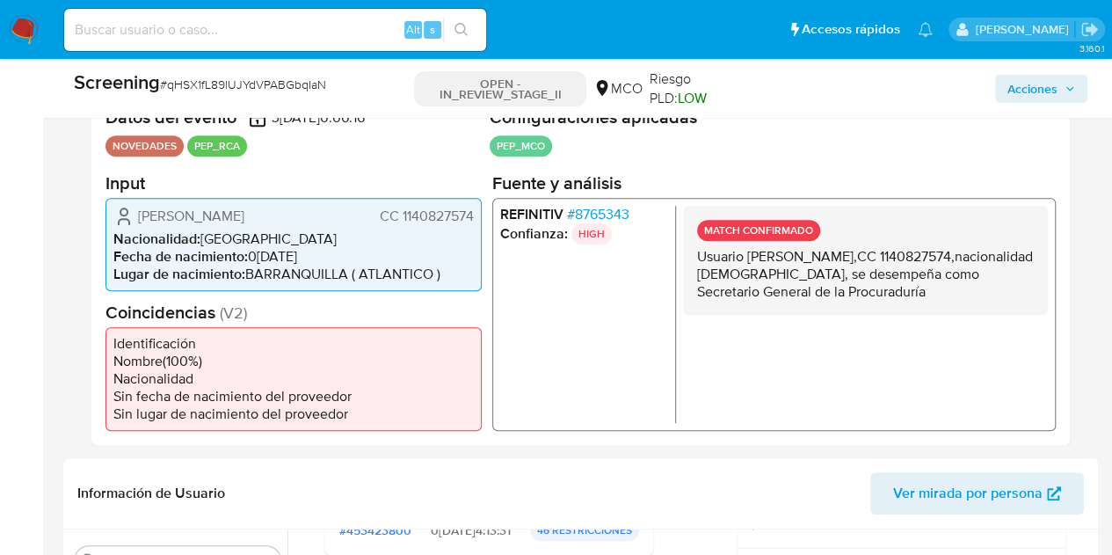
scroll to position [0, 0]
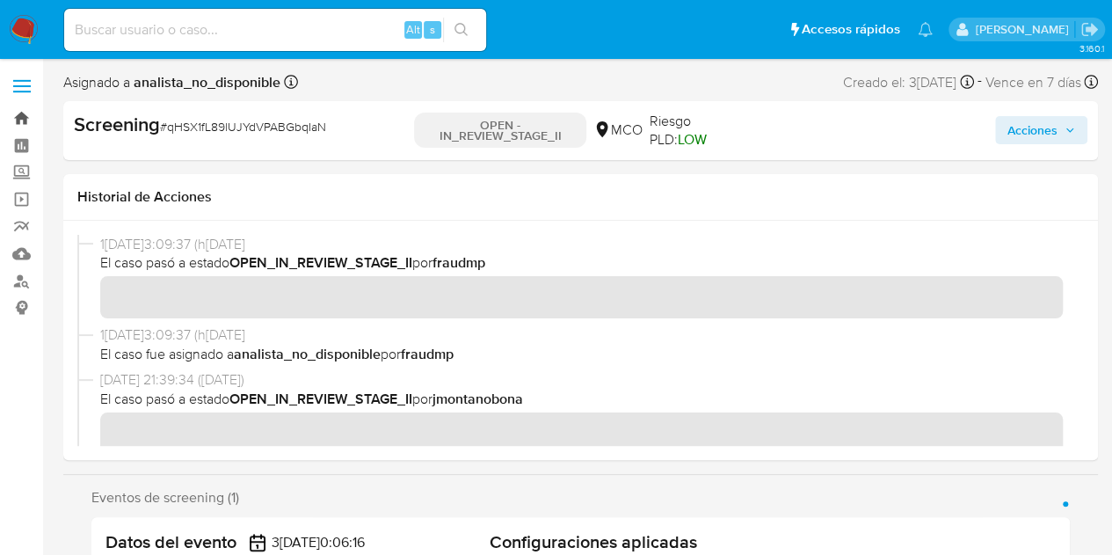
click at [2, 129] on link "Bandeja" at bounding box center [104, 118] width 209 height 27
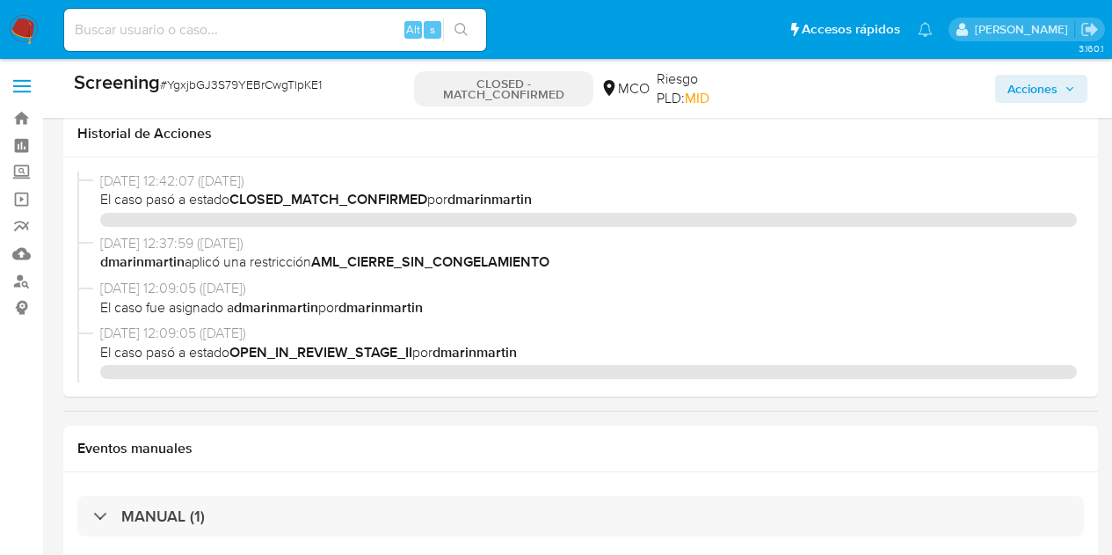
select select "10"
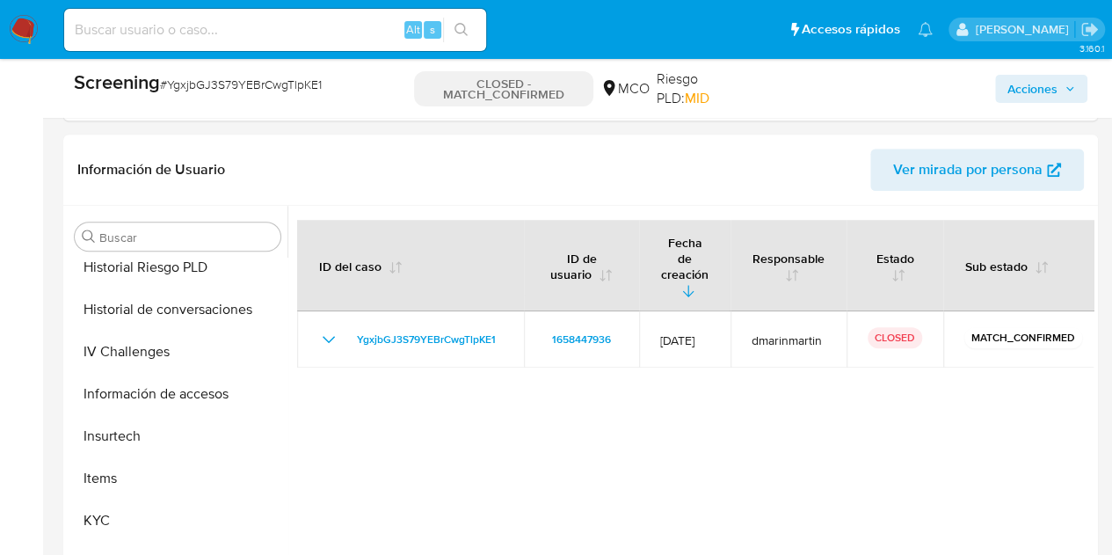
scroll to position [652, 0]
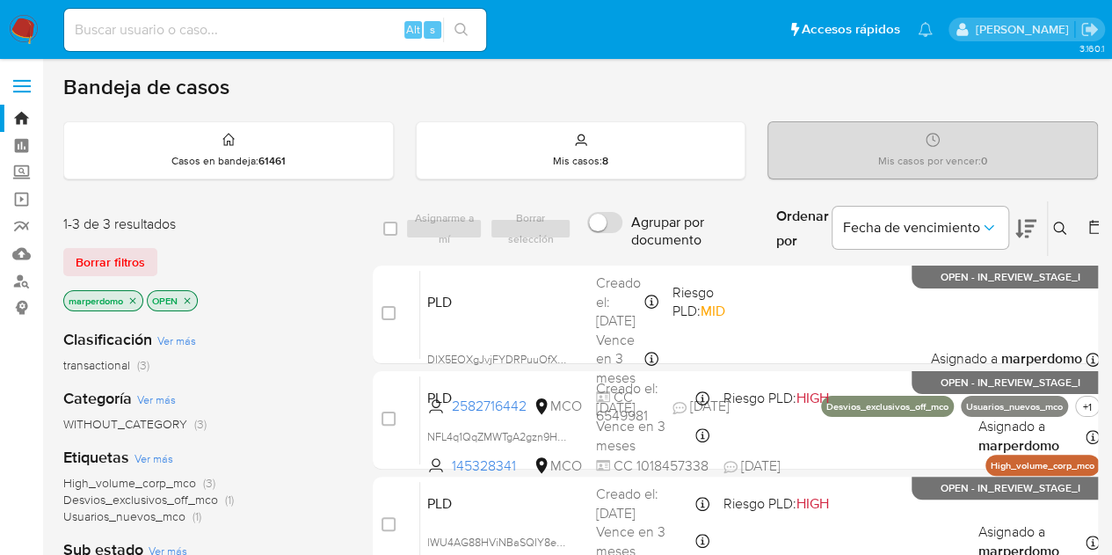
click at [186, 298] on icon "close-filter" at bounding box center [187, 300] width 11 height 11
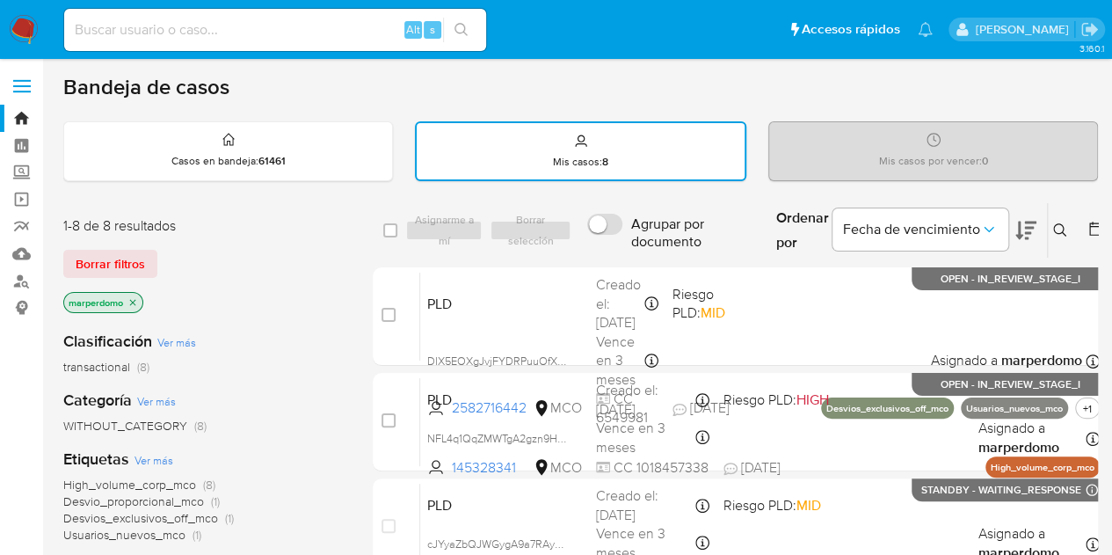
click at [128, 300] on icon "close-filter" at bounding box center [132, 302] width 11 height 11
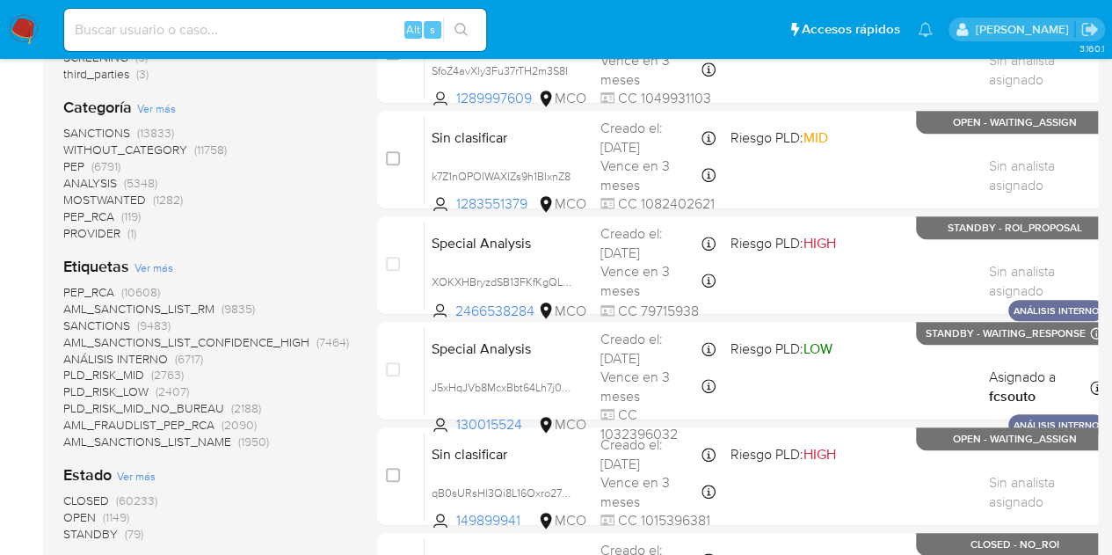
scroll to position [352, 0]
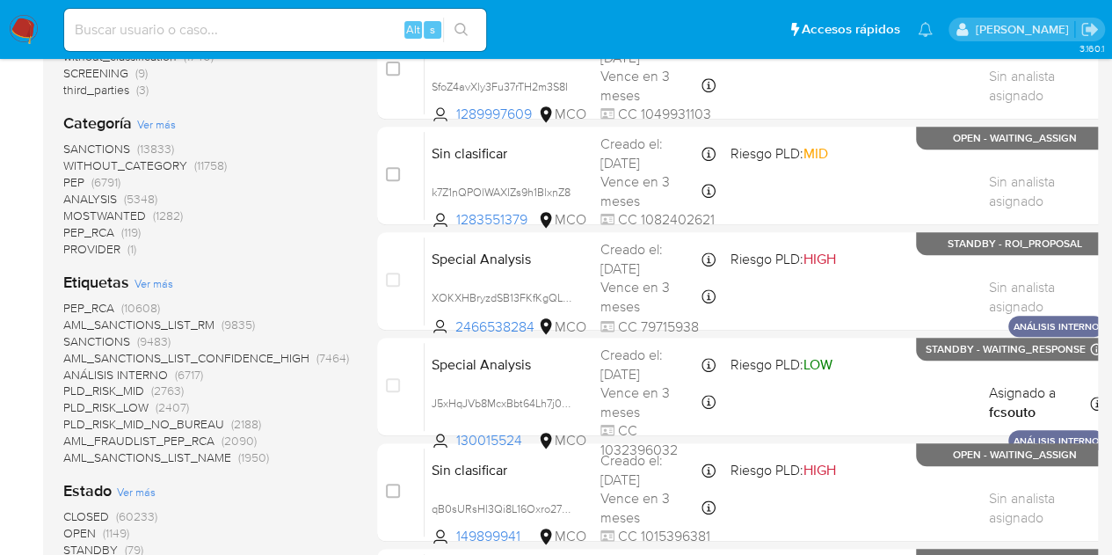
click at [81, 530] on span "OPEN" at bounding box center [79, 533] width 33 height 18
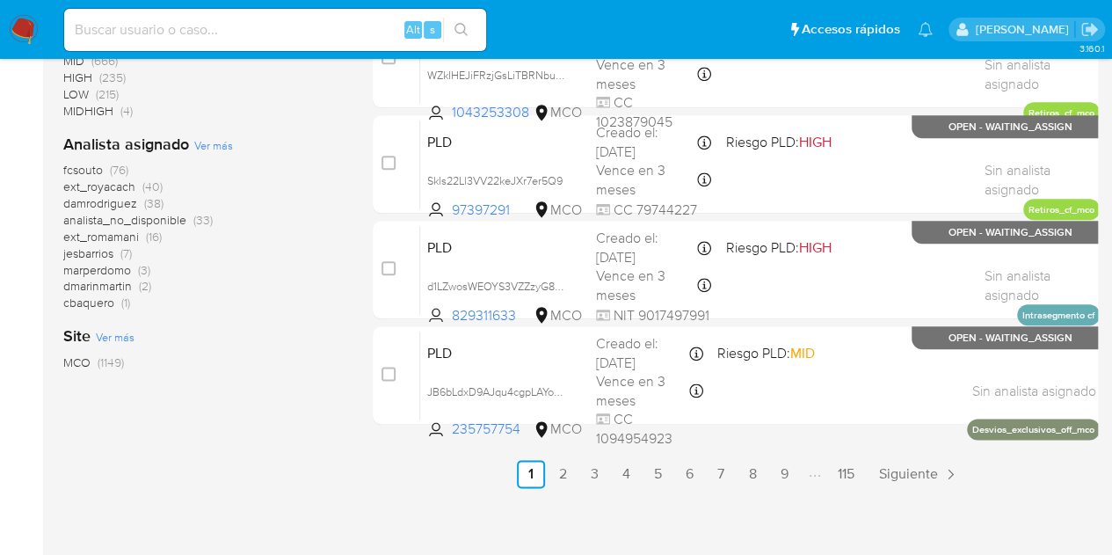
scroll to position [897, 0]
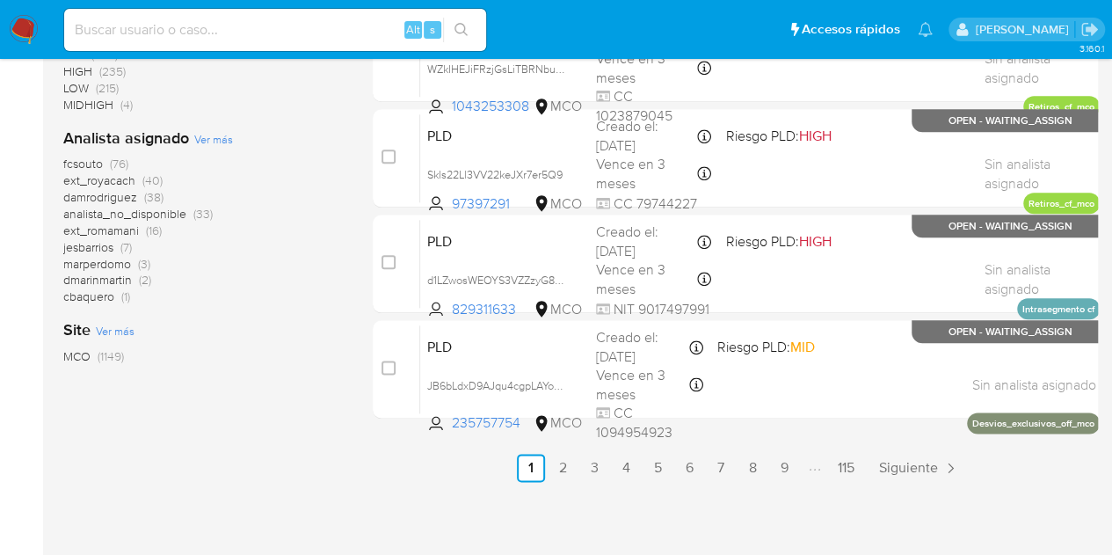
click at [73, 356] on span "MCO" at bounding box center [76, 356] width 27 height 18
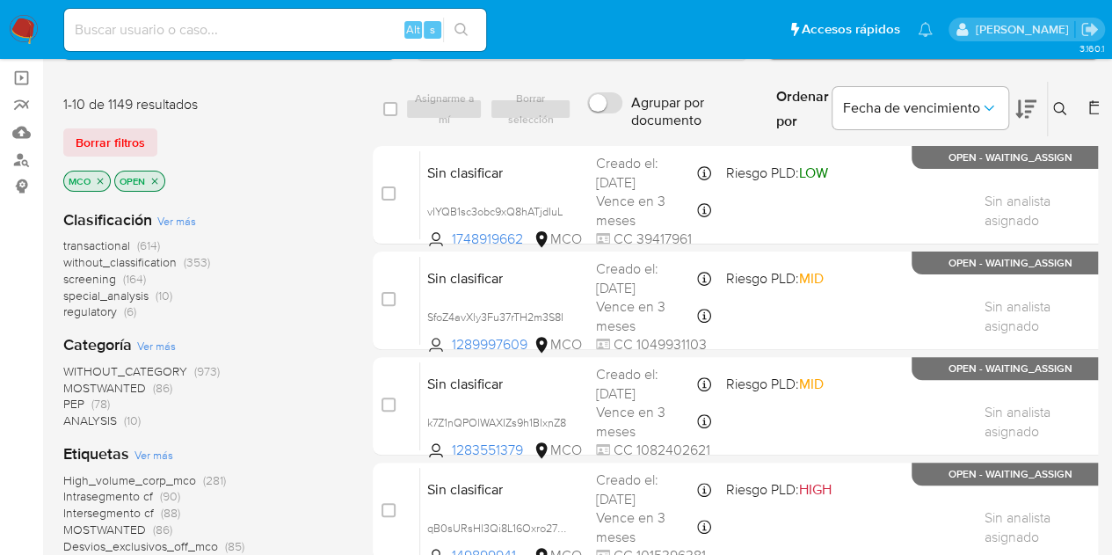
scroll to position [106, 0]
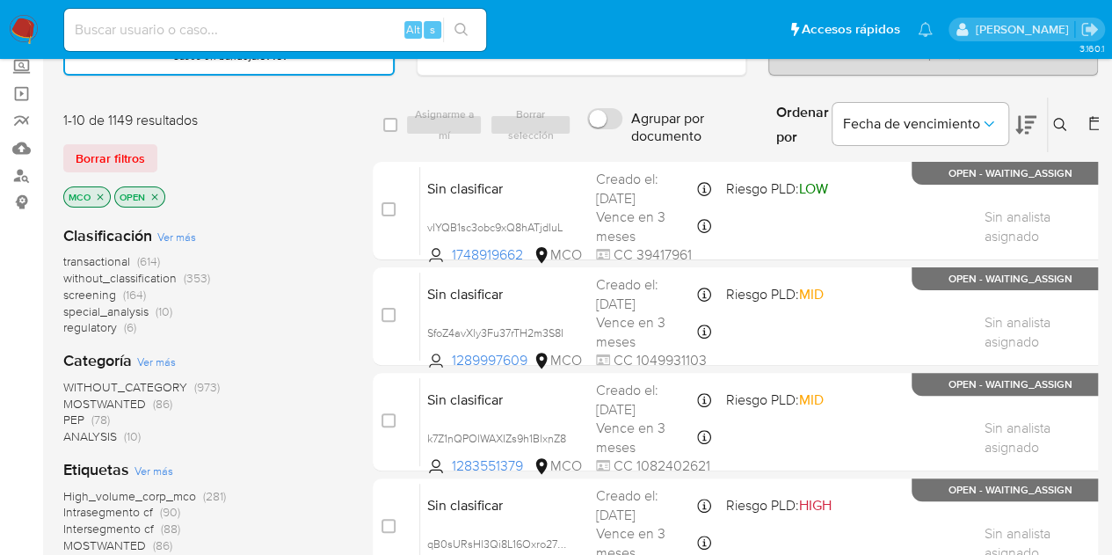
click at [91, 292] on span "screening" at bounding box center [89, 295] width 53 height 18
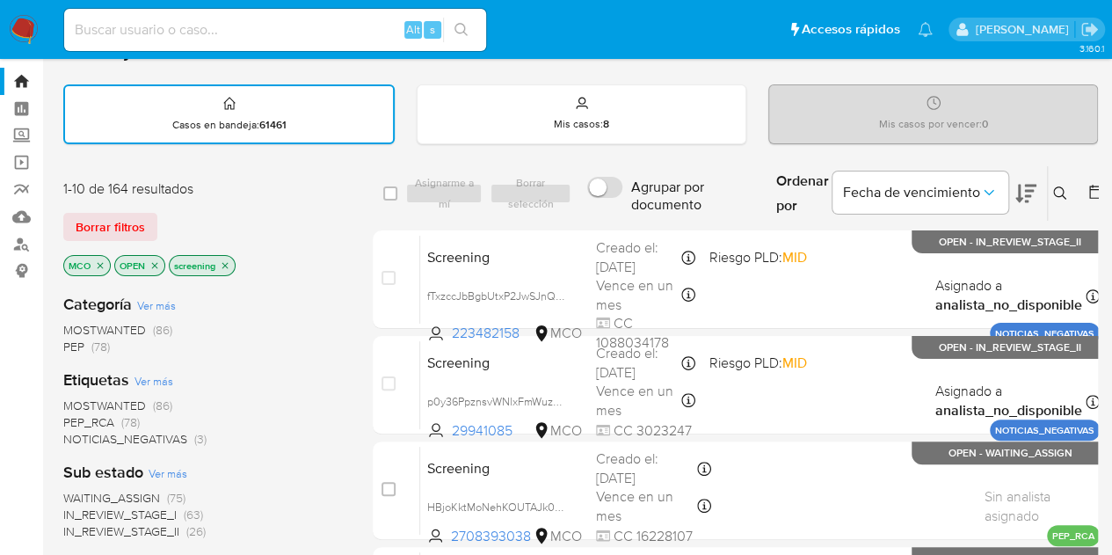
scroll to position [18, 0]
